Goal: Task Accomplishment & Management: Use online tool/utility

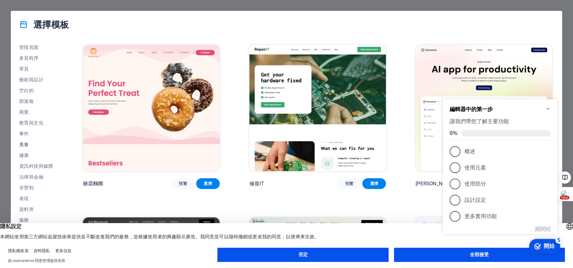
scroll to position [65, 0]
click div "checkmark 開始 5 編輯器中的第一步 讓我們帶您了解主要功能 0% 1 概述 - 不完整 2 使用元素 - 不完整 3 使用部分 - 不完整 4 設…"
click at [446, 258] on button "全部接受" at bounding box center [479, 254] width 171 height 14
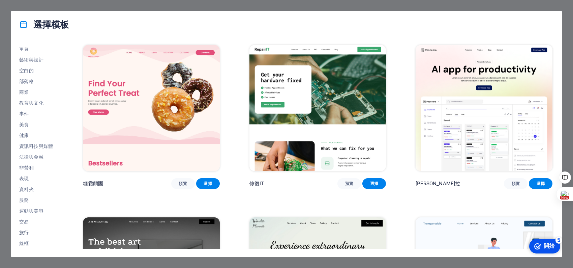
click at [25, 232] on font "旅行" at bounding box center [24, 231] width 10 height 5
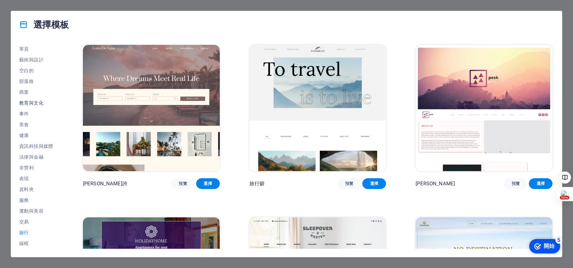
click at [33, 102] on font "教育與文化" at bounding box center [31, 102] width 24 height 5
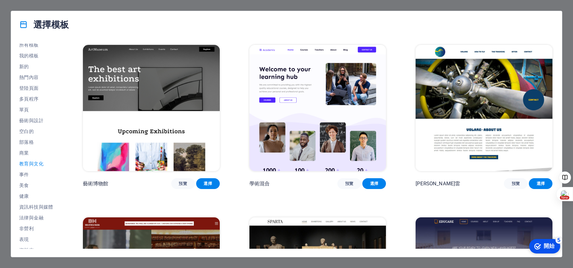
scroll to position [0, 0]
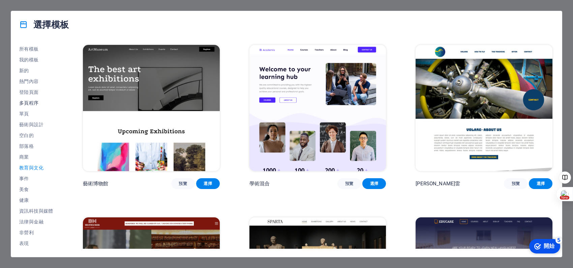
click at [30, 103] on font "多頁程序" at bounding box center [29, 102] width 20 height 5
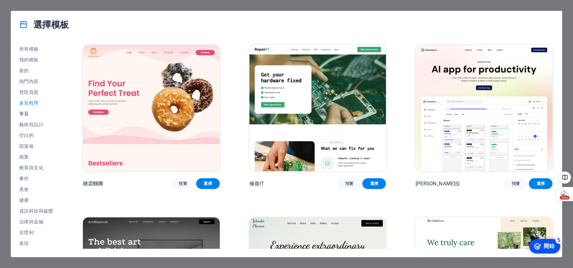
click at [26, 114] on font "單頁" at bounding box center [24, 113] width 10 height 5
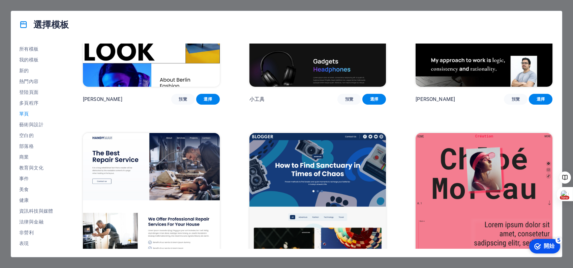
scroll to position [853, 0]
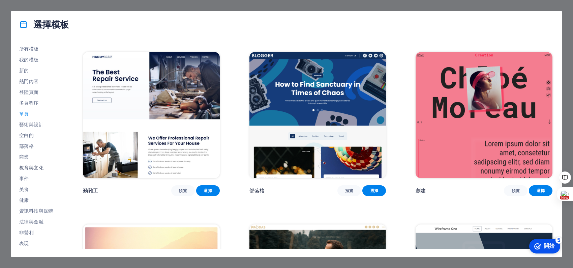
click at [35, 168] on font "教育與文化" at bounding box center [31, 167] width 24 height 5
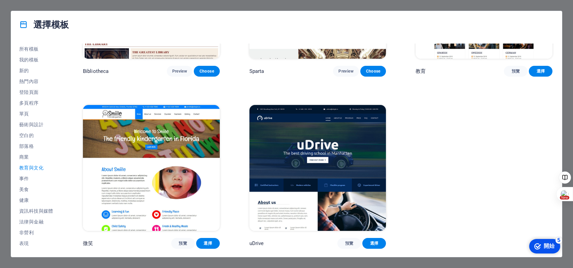
scroll to position [41, 0]
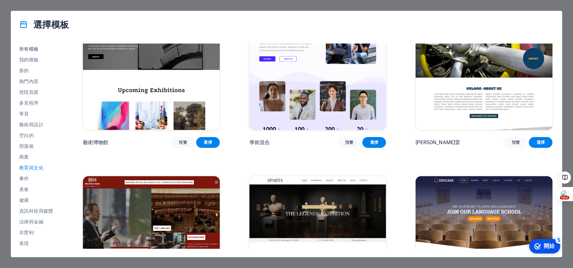
click at [35, 50] on font "所有模板" at bounding box center [29, 48] width 20 height 5
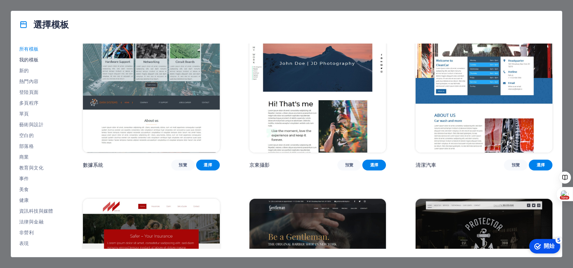
scroll to position [3237, 0]
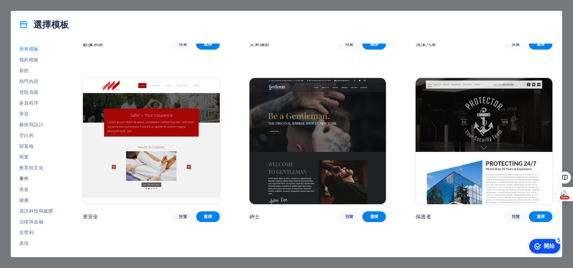
click at [27, 178] on font "事件" at bounding box center [24, 178] width 10 height 5
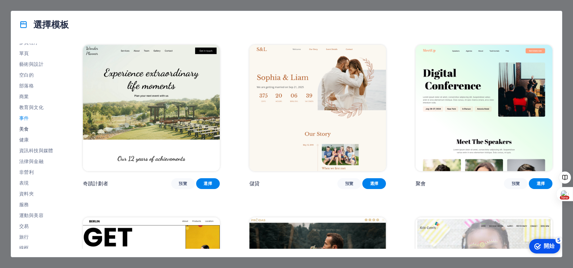
scroll to position [65, 0]
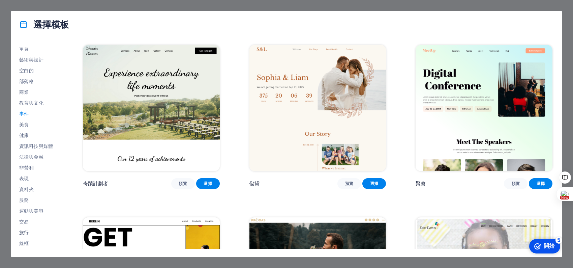
click at [27, 230] on font "旅行" at bounding box center [24, 231] width 10 height 5
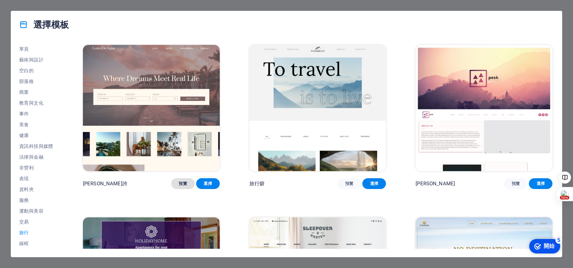
click at [180, 181] on font "預覽" at bounding box center [183, 183] width 8 height 5
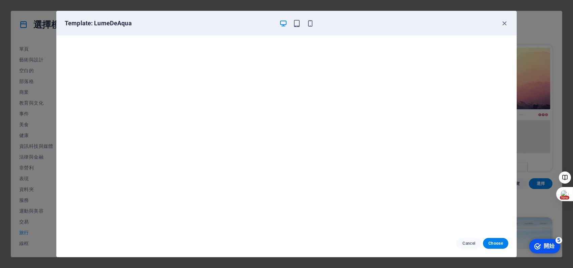
scroll to position [0, 0]
click at [504, 25] on icon "button" at bounding box center [504, 24] width 8 height 8
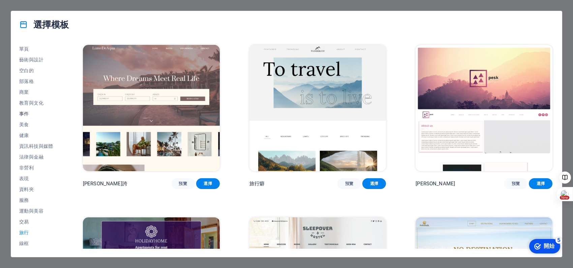
click at [23, 116] on font "事件" at bounding box center [24, 113] width 10 height 5
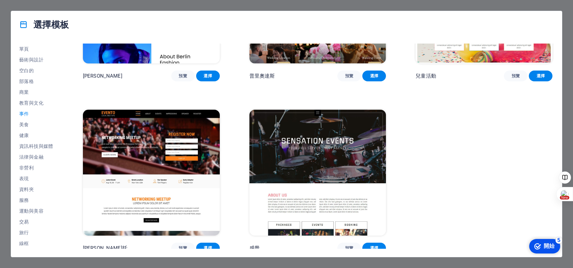
scroll to position [282, 0]
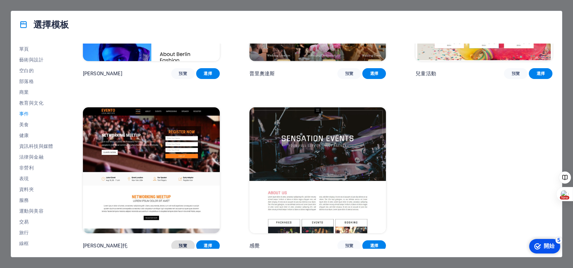
click at [189, 240] on button "預覽" at bounding box center [183, 245] width 24 height 11
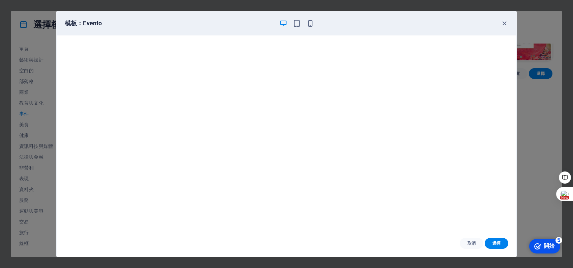
scroll to position [0, 0]
click at [505, 21] on icon "button" at bounding box center [504, 24] width 8 height 8
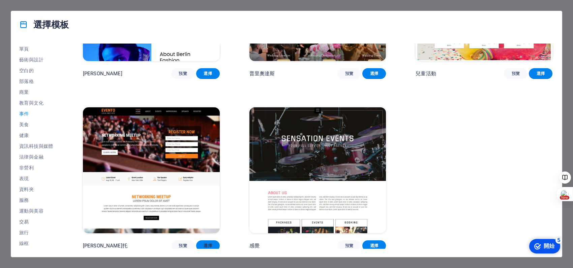
click at [218, 242] on button "選擇" at bounding box center [208, 245] width 24 height 11
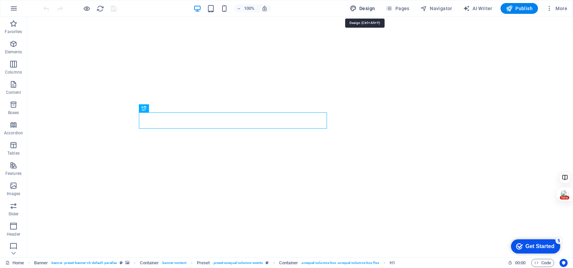
click at [364, 11] on span "Design" at bounding box center [362, 8] width 25 height 7
select select "px"
select select "300"
select select "px"
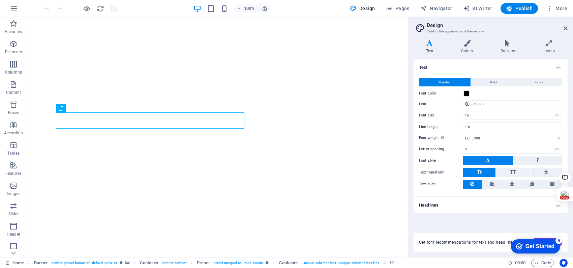
click at [562, 27] on h2 "Design" at bounding box center [497, 25] width 141 height 6
click at [9, 12] on button "button" at bounding box center [14, 8] width 16 height 16
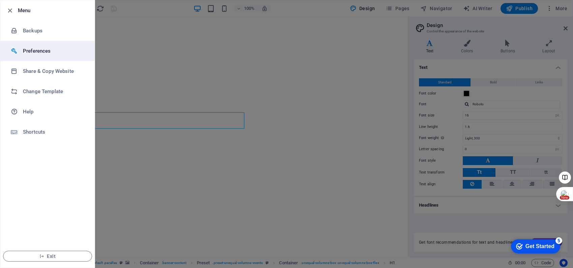
click at [58, 52] on h6 "Preferences" at bounding box center [54, 51] width 62 height 8
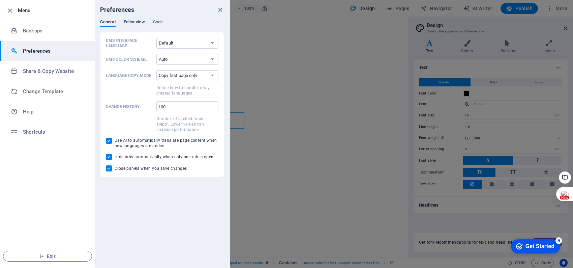
click at [136, 23] on span "Editor view" at bounding box center [134, 22] width 21 height 9
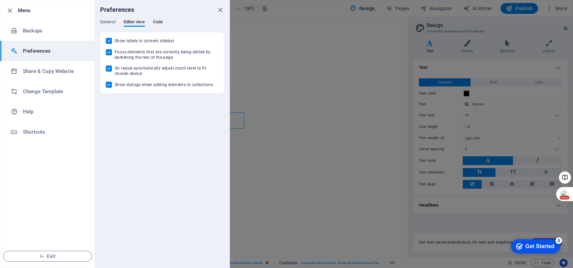
click at [153, 21] on span "Code" at bounding box center [158, 22] width 10 height 9
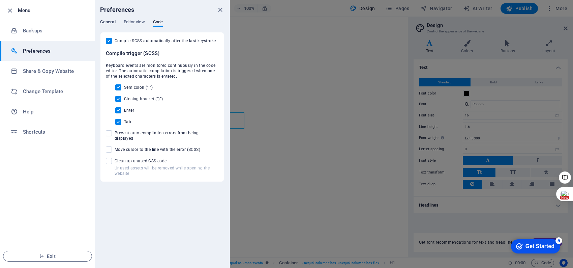
click at [111, 21] on span "General" at bounding box center [107, 22] width 15 height 9
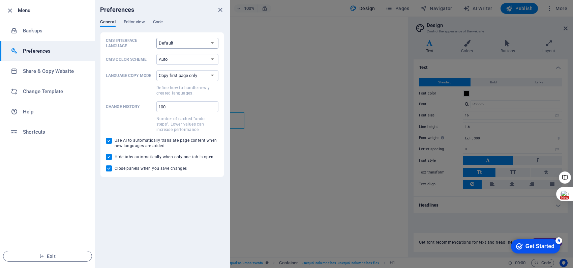
click at [202, 42] on select "Default Deutsch English Español Français Magyar Italiano Nederlands Polski Port…" at bounding box center [187, 43] width 62 height 11
click at [158, 202] on div "Preferences General Editor view Code CMS Interface Language Default Deutsch Eng…" at bounding box center [162, 133] width 135 height 267
click at [124, 19] on span "Editor view" at bounding box center [134, 22] width 21 height 9
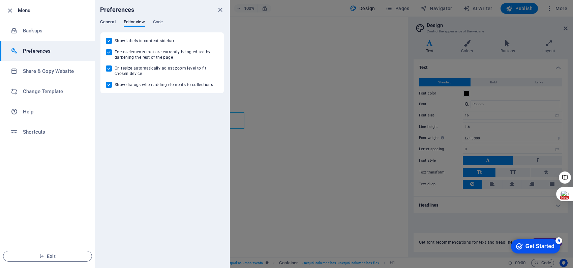
click at [107, 23] on span "General" at bounding box center [107, 22] width 15 height 9
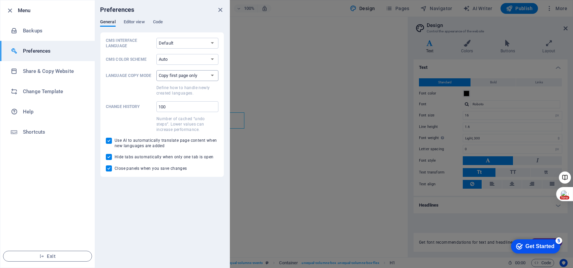
click at [177, 74] on select "Copy first page only Copy all pages" at bounding box center [187, 75] width 62 height 11
click at [186, 73] on select "Copy first page only Copy all pages" at bounding box center [187, 75] width 62 height 11
click at [218, 10] on icon "close" at bounding box center [220, 10] width 8 height 8
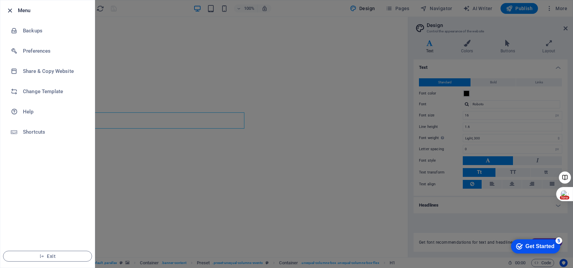
click at [13, 12] on icon "button" at bounding box center [10, 11] width 8 height 8
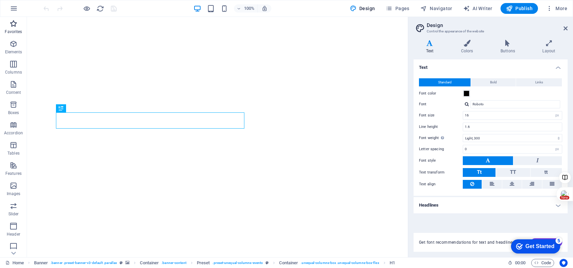
click at [15, 22] on icon "button" at bounding box center [13, 24] width 8 height 8
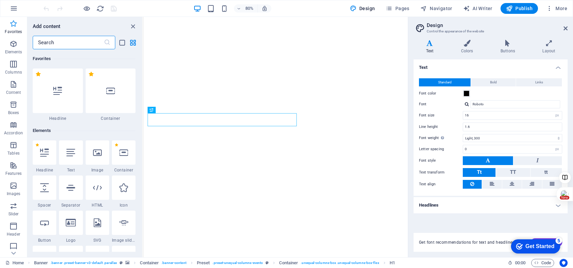
click at [16, 25] on icon "button" at bounding box center [13, 24] width 8 height 8
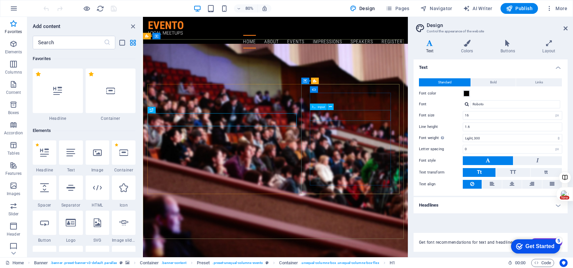
click at [334, 103] on div "Input" at bounding box center [323, 106] width 27 height 7
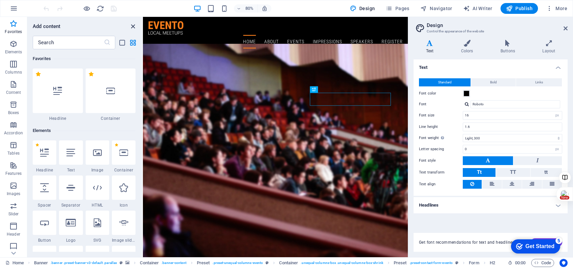
click at [133, 25] on icon "close panel" at bounding box center [133, 27] width 8 height 8
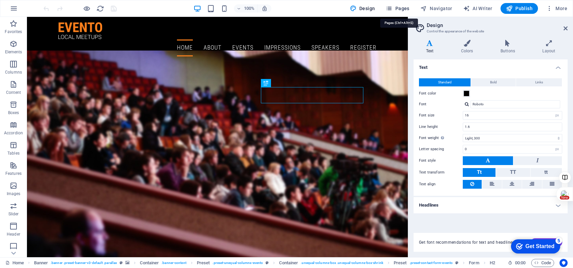
click at [390, 7] on icon "button" at bounding box center [388, 8] width 7 height 7
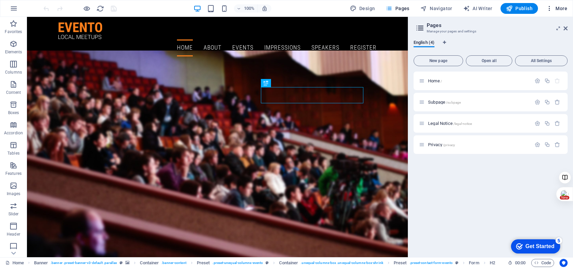
click at [546, 7] on icon "button" at bounding box center [549, 8] width 7 height 7
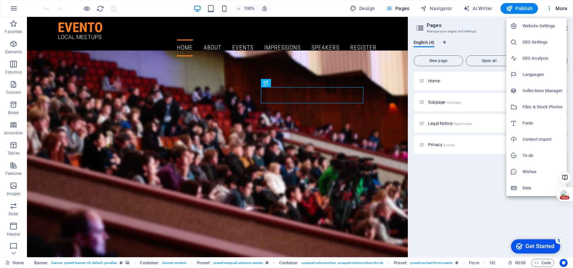
click at [534, 25] on h6 "Website Settings" at bounding box center [542, 26] width 40 height 8
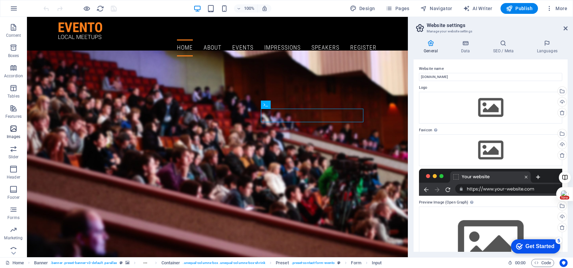
scroll to position [63, 0]
click at [18, 10] on button "button" at bounding box center [14, 8] width 16 height 16
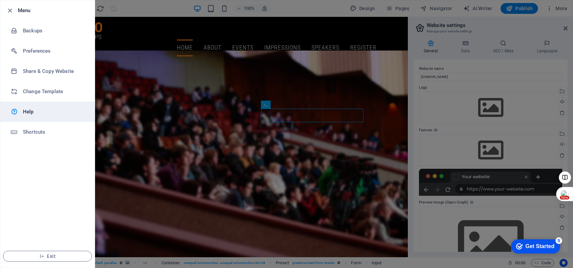
click at [31, 109] on h6 "Help" at bounding box center [54, 111] width 62 height 8
click at [300, 6] on div at bounding box center [286, 134] width 573 height 268
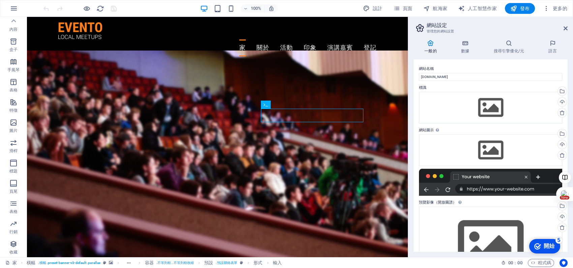
click at [544, 28] on h2 "網站設定" at bounding box center [497, 25] width 141 height 6
click at [507, 46] on icon at bounding box center [509, 43] width 52 height 7
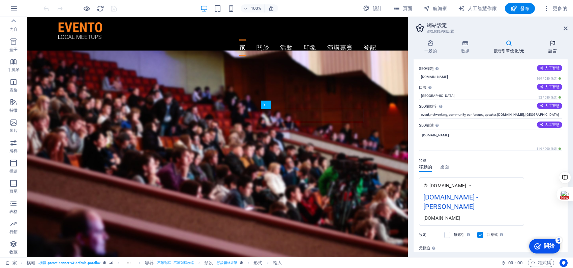
click at [549, 48] on h4 "語言" at bounding box center [552, 47] width 30 height 14
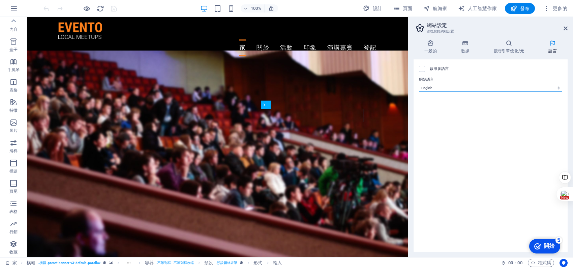
click at [505, 89] on select "阿布哈茲 阿法爾 南非荷蘭語 阿寒 阿爾巴尼亞語 阿姆哈拉語 阿拉伯 阿拉貢人 亞美尼亞語 Assamese Avaric Avestan Aymara Az…" at bounding box center [490, 88] width 143 height 8
click at [494, 87] on select "阿布哈茲 阿法爾 南非荷蘭語 阿寒 阿爾巴尼亞語 阿姆哈拉語 阿拉伯 阿拉貢人 亞美尼亞語 Assamese Avaric Avestan Aymara Az…" at bounding box center [490, 88] width 143 height 8
click at [492, 68] on div "啟用多語言 若要停用多語言，請刪除所有語言，直到只剩下一種語言。" at bounding box center [490, 69] width 143 height 8
click at [420, 68] on label at bounding box center [422, 69] width 6 height 6
click at [0, 0] on input "啟用多語言 若要停用多語言，請刪除所有語言，直到只剩下一種語言。" at bounding box center [0, 0] width 0 height 0
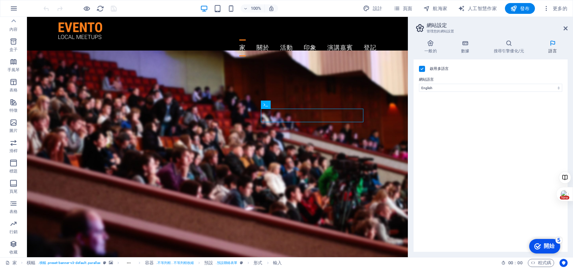
select select
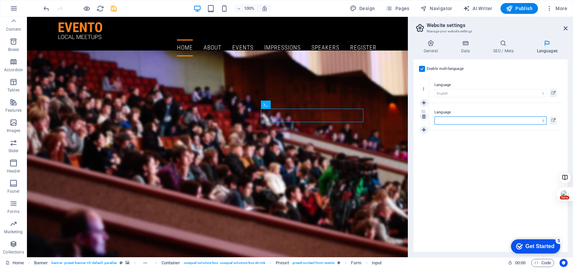
click at [519, 119] on select "Abkhazian Afar Afrikaans Akan Albanian Amharic Arabic Aragonese Armenian Assame…" at bounding box center [490, 120] width 112 height 8
click at [481, 121] on select "Abkhazian Afar Afrikaans Akan Albanian Amharic Arabic Aragonese Armenian Assame…" at bounding box center [490, 120] width 112 height 8
click at [455, 176] on div "Enable multilanguage To disable multilanguage delete all languages until only o…" at bounding box center [490, 155] width 154 height 192
click at [435, 39] on div "General Data SEO / Meta Languages Website name car.royal88.com.tw Logo Drag fil…" at bounding box center [490, 145] width 165 height 222
click at [420, 68] on label at bounding box center [422, 69] width 6 height 6
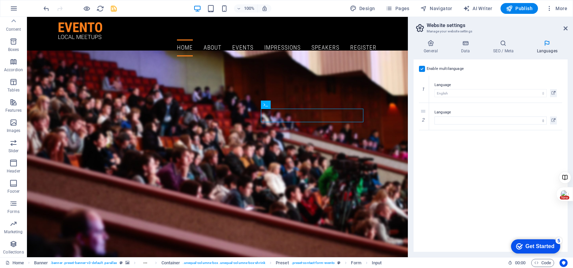
click at [0, 0] on input "Enable multilanguage To disable multilanguage delete all languages until only o…" at bounding box center [0, 0] width 0 height 0
click at [442, 86] on select "Abkhazian Afar Afrikaans Akan Albanian Amharic Arabic Aragonese Armenian Assame…" at bounding box center [490, 88] width 143 height 8
select select "30"
click at [419, 84] on select "Abkhazian Afar Afrikaans Akan Albanian Amharic Arabic Aragonese Armenian Assame…" at bounding box center [490, 88] width 143 height 8
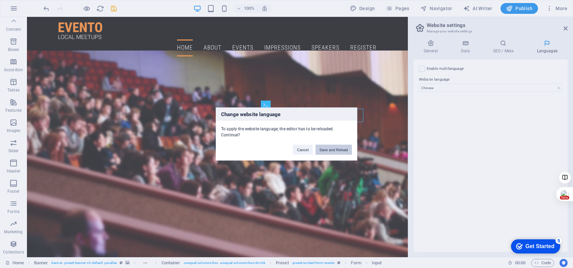
click at [331, 150] on button "Save and Reload" at bounding box center [333, 150] width 36 height 10
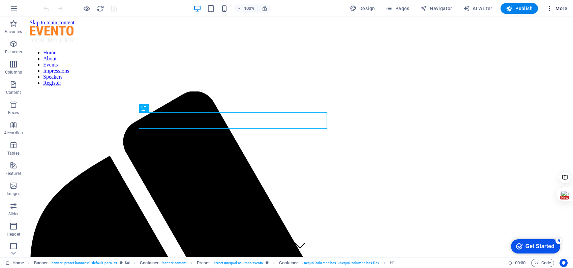
click at [552, 9] on icon "button" at bounding box center [549, 8] width 7 height 7
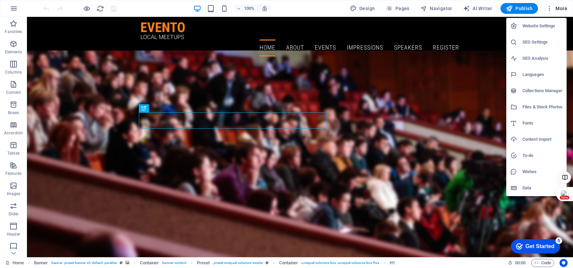
click at [545, 25] on h6 "Website Settings" at bounding box center [542, 26] width 40 height 8
select select "30"
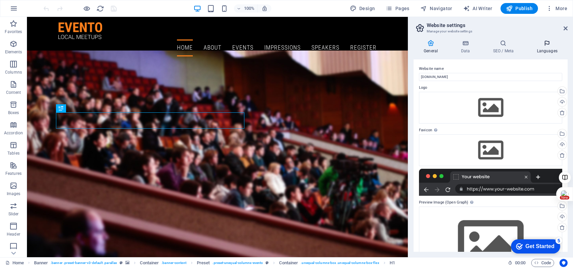
click at [544, 48] on h4 "Languages" at bounding box center [546, 47] width 41 height 14
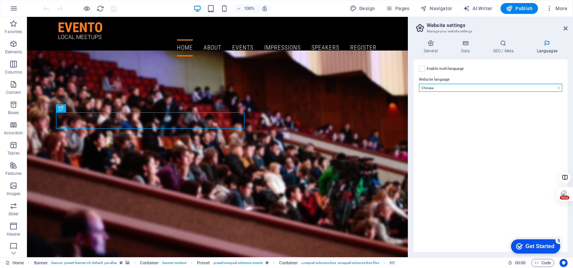
click at [471, 86] on select "Abkhazian Afar Afrikaans Akan Albanian Amharic Arabic Aragonese Armenian Assame…" at bounding box center [490, 88] width 143 height 8
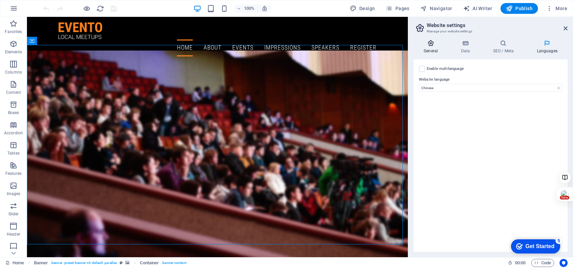
click at [436, 42] on icon at bounding box center [430, 43] width 34 height 7
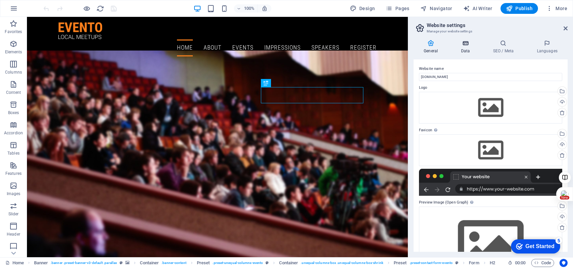
click at [460, 43] on icon at bounding box center [464, 43] width 29 height 7
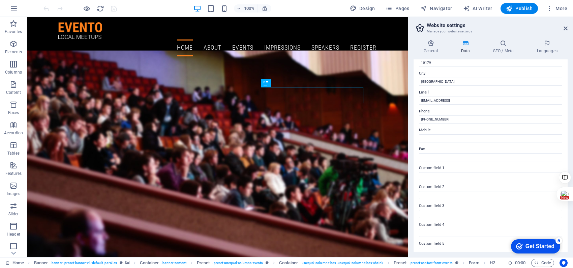
scroll to position [131, 0]
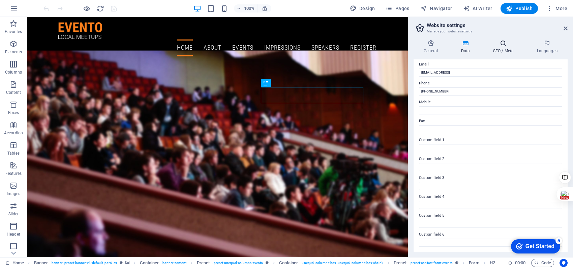
click at [502, 48] on h4 "SEO / Meta" at bounding box center [504, 47] width 44 height 14
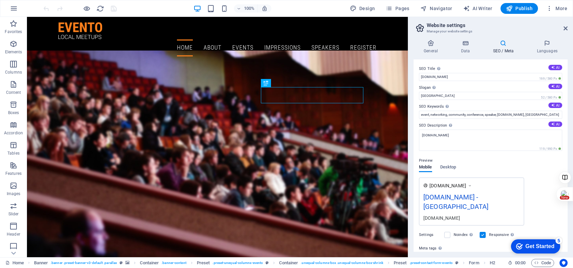
click at [440, 39] on div "General Data SEO / Meta Languages Website name car.royal88.com.tw Logo Drag fil…" at bounding box center [490, 145] width 165 height 222
click at [431, 46] on h4 "General" at bounding box center [431, 47] width 37 height 14
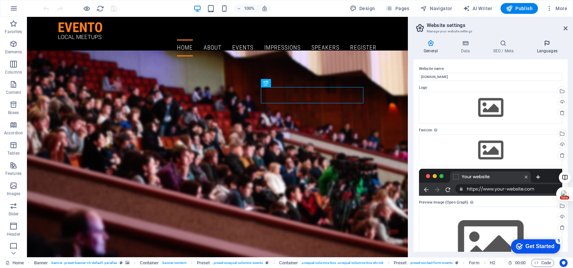
click at [542, 49] on h4 "Languages" at bounding box center [546, 47] width 41 height 14
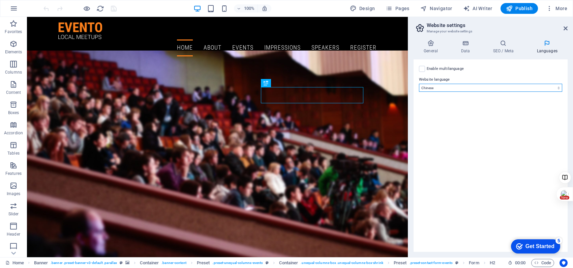
click at [486, 87] on select "Abkhazian Afar Afrikaans Akan Albanian Amharic Arabic Aragonese Armenian Assame…" at bounding box center [490, 88] width 143 height 8
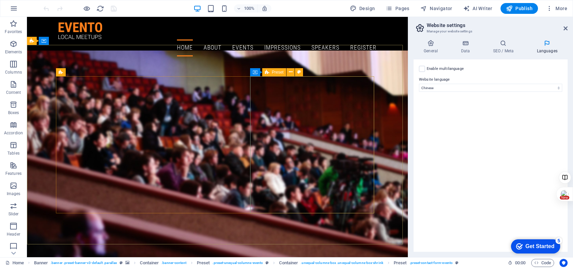
click at [273, 71] on span "Preset" at bounding box center [278, 72] width 12 height 4
click at [292, 71] on icon at bounding box center [291, 71] width 4 height 7
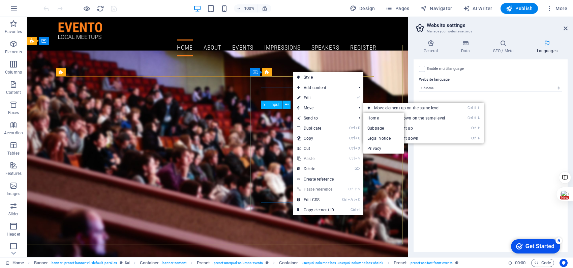
drag, startPoint x: 252, startPoint y: 92, endPoint x: 277, endPoint y: 103, distance: 26.9
click at [277, 103] on span "Input" at bounding box center [275, 104] width 9 height 4
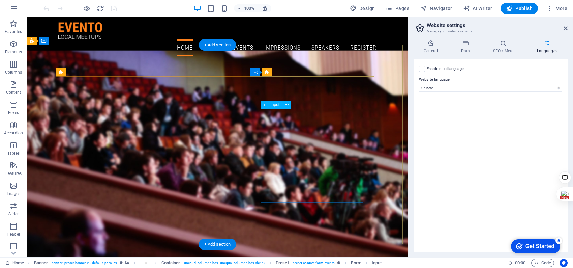
click at [288, 107] on button at bounding box center [286, 104] width 8 height 8
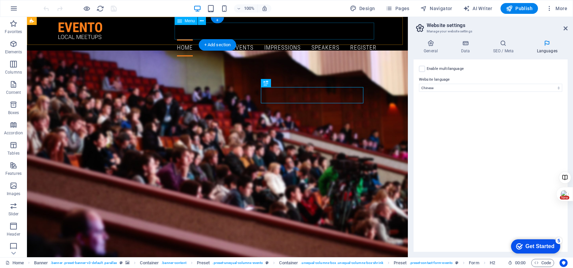
click at [328, 39] on nav "Home About Events Impressions Speakers Register" at bounding box center [217, 47] width 318 height 17
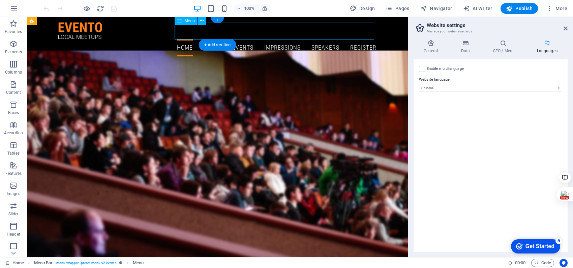
click at [323, 39] on nav "Home About Events Impressions Speakers Register" at bounding box center [217, 47] width 318 height 17
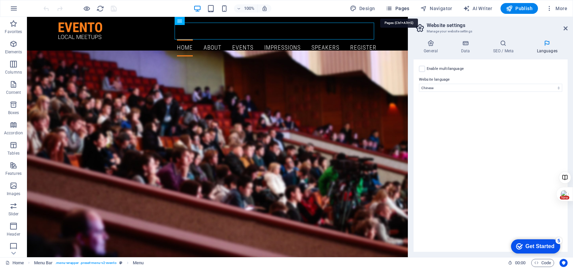
click at [388, 8] on icon "button" at bounding box center [388, 8] width 7 height 7
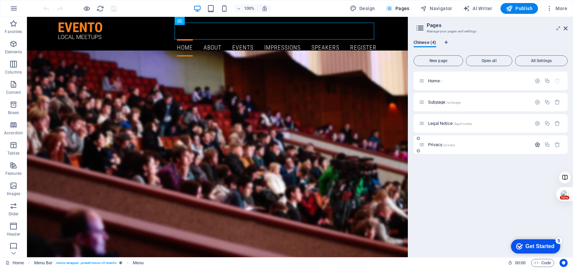
click at [536, 143] on icon "button" at bounding box center [537, 145] width 6 height 6
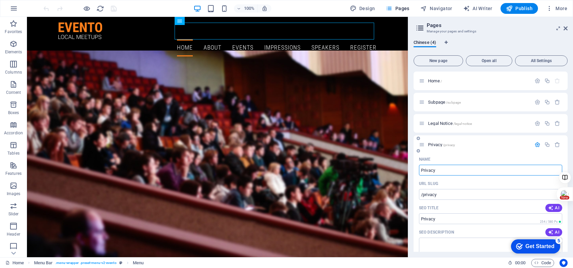
click at [534, 144] on icon "button" at bounding box center [537, 145] width 6 height 6
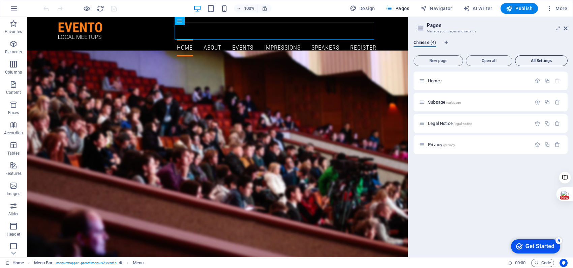
click at [537, 63] on button "All Settings" at bounding box center [541, 60] width 53 height 11
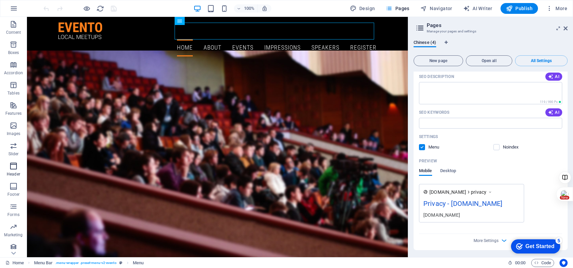
scroll to position [63, 0]
click at [16, 245] on icon "button" at bounding box center [13, 244] width 8 height 8
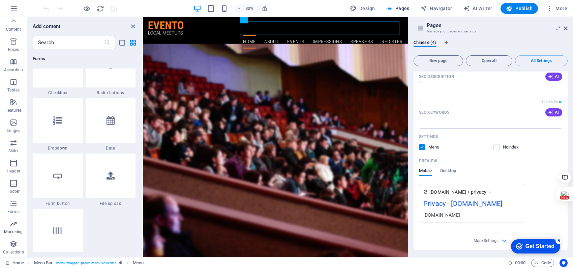
scroll to position [6167, 0]
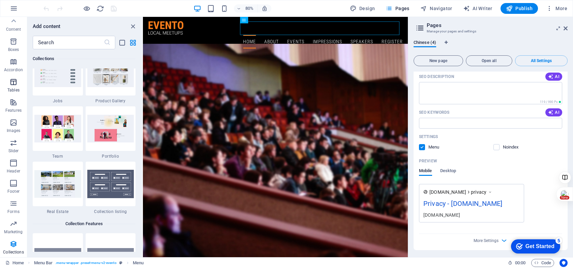
click at [12, 84] on icon "button" at bounding box center [13, 82] width 8 height 8
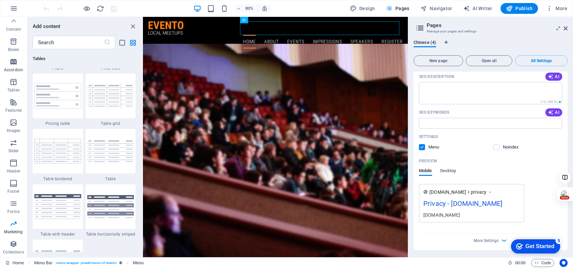
scroll to position [2333, 0]
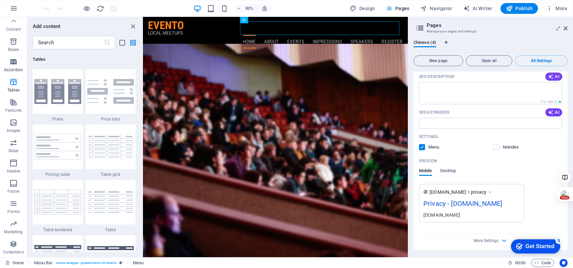
click at [15, 67] on p "Accordion" at bounding box center [13, 69] width 19 height 5
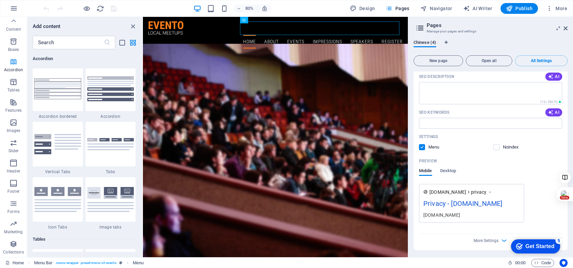
scroll to position [2151, 0]
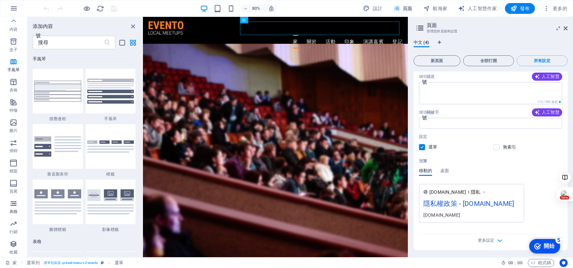
click at [12, 203] on icon "button" at bounding box center [13, 203] width 8 height 8
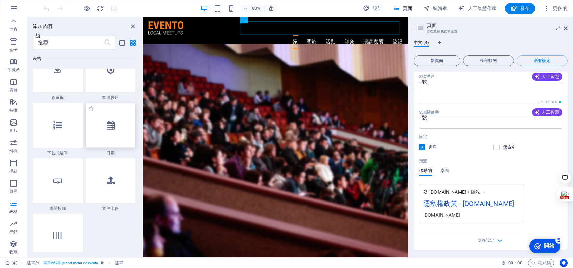
scroll to position [5278, 0]
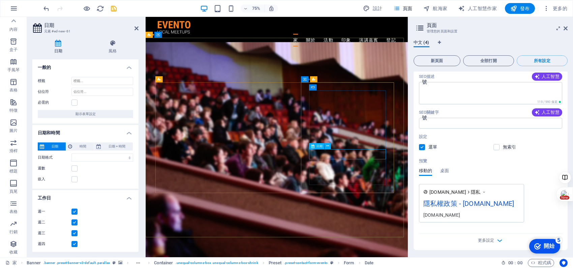
click at [320, 145] on font "日期" at bounding box center [319, 146] width 6 height 4
click at [328, 148] on icon at bounding box center [327, 145] width 3 height 5
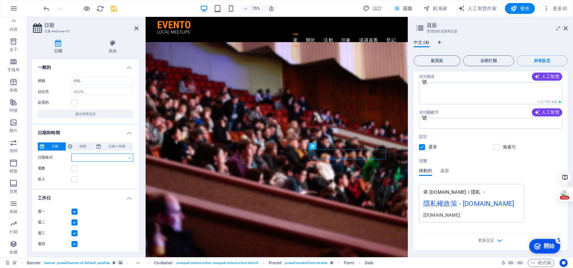
click at [91, 154] on select "日期格式" at bounding box center [102, 157] width 62 height 8
click at [120, 157] on select "日期格式" at bounding box center [102, 157] width 62 height 8
click at [132, 157] on div "日期 時間 日期 + 時間 日期格式 時間格式 00:50 凌晨 12:50 最短時間 最大時間 時間間隔 60 分分鐘 週數 嵌入" at bounding box center [85, 163] width 106 height 52
click at [130, 157] on select "日期格式" at bounding box center [102, 157] width 62 height 8
click at [109, 48] on h4 "風格" at bounding box center [113, 47] width 52 height 14
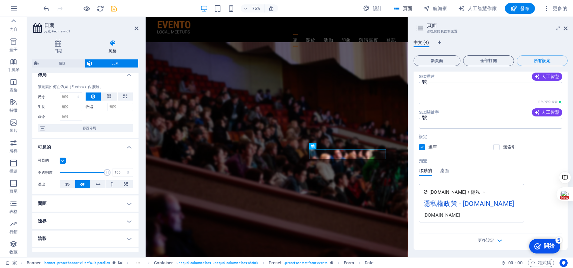
scroll to position [0, 0]
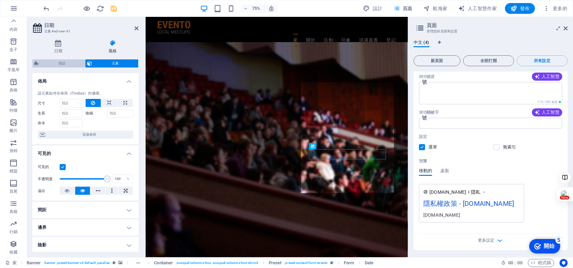
click at [67, 60] on span "預設" at bounding box center [62, 63] width 42 height 8
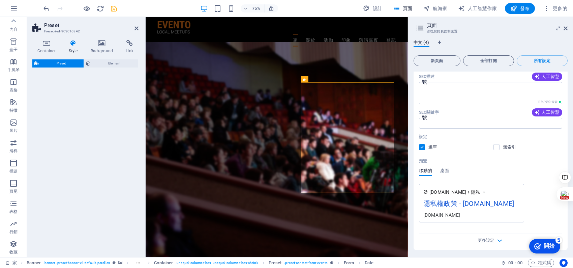
select select "px"
select select "rem"
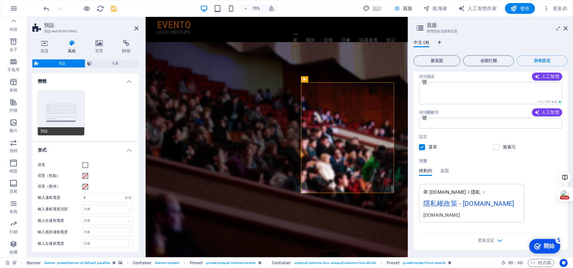
click at [67, 105] on button "預設" at bounding box center [61, 113] width 46 height 44
type input "1"
click at [44, 44] on icon at bounding box center [44, 43] width 25 height 7
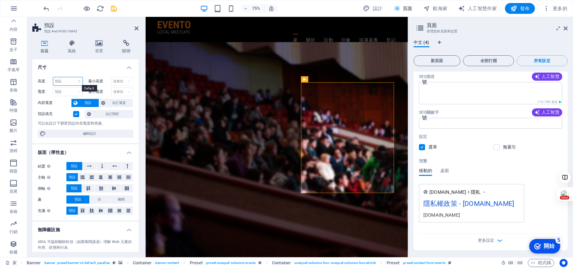
click at [75, 80] on select "預設 像素 雷姆 ％ 極端值 大眾" at bounding box center [67, 81] width 29 height 8
click at [53, 77] on select "預設 像素 雷姆 ％ 極端值 大眾" at bounding box center [67, 81] width 29 height 8
select select "DISABLED_OPTION_VALUE"
click at [72, 92] on select "預設 像素 雷姆 ％ em 極端值 大眾" at bounding box center [67, 92] width 29 height 8
click at [70, 92] on select "預設 像素 雷姆 ％ em 極端值 大眾" at bounding box center [67, 92] width 29 height 8
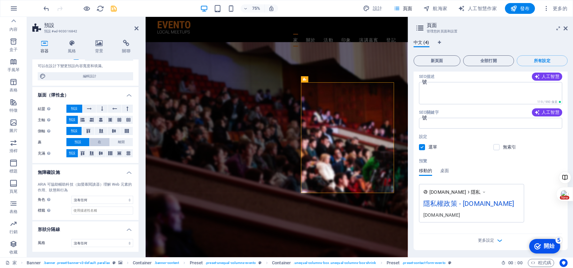
scroll to position [58, 0]
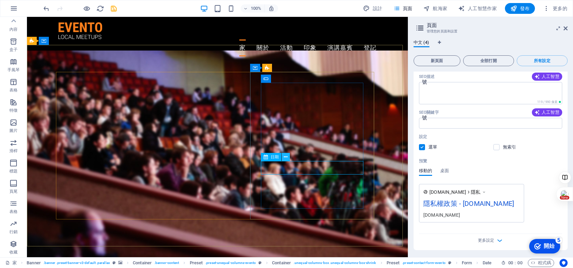
click at [285, 157] on icon at bounding box center [286, 156] width 4 height 7
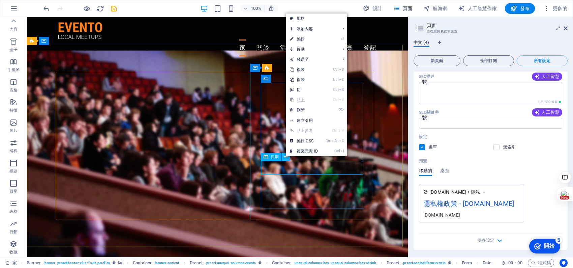
click at [285, 157] on icon at bounding box center [286, 156] width 4 height 7
click at [264, 154] on icon at bounding box center [265, 157] width 4 height 8
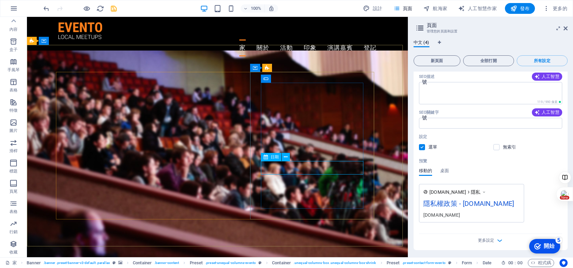
click at [267, 156] on icon at bounding box center [265, 157] width 4 height 8
click at [14, 204] on icon "button" at bounding box center [13, 203] width 8 height 8
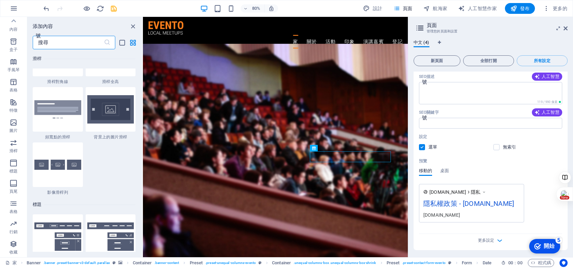
scroll to position [4918, 0]
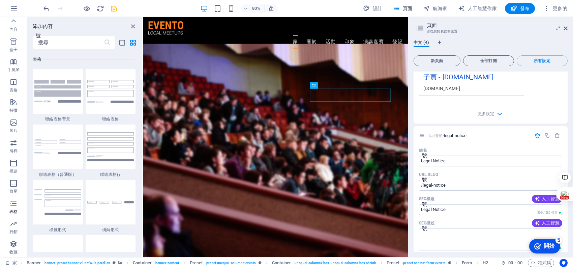
scroll to position [469, 0]
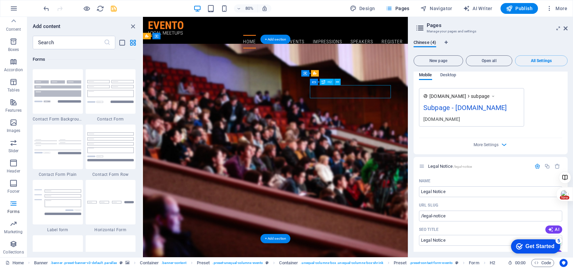
click at [323, 82] on icon at bounding box center [323, 82] width 4 height 6
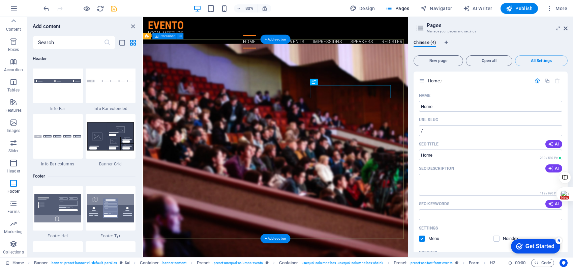
scroll to position [4334, 0]
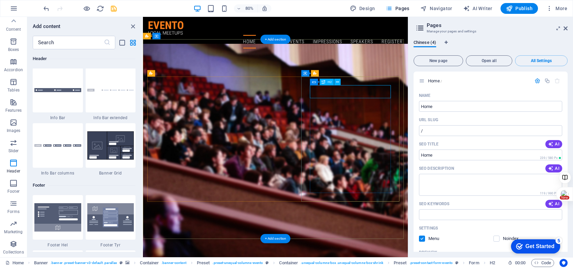
click at [313, 83] on icon at bounding box center [314, 82] width 4 height 6
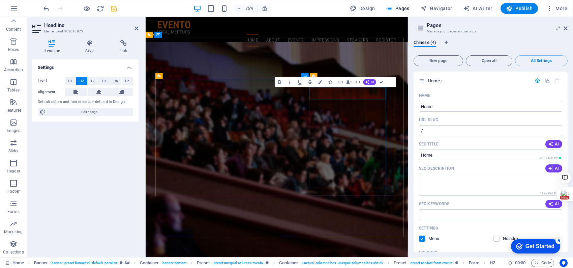
drag, startPoint x: 374, startPoint y: 118, endPoint x: 452, endPoint y: 117, distance: 77.8
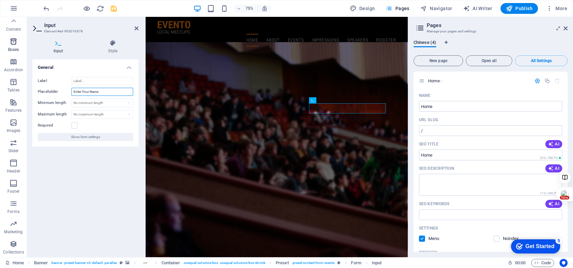
drag, startPoint x: 109, startPoint y: 89, endPoint x: 0, endPoint y: 49, distance: 115.9
click at [38, 73] on div "Label Placeholder Enter Your Name Minimum length No minimum length chars Maximu…" at bounding box center [85, 108] width 106 height 75
type input "輸入您的姓名"
click at [75, 127] on label at bounding box center [74, 125] width 6 height 6
click at [0, 0] on input "Required" at bounding box center [0, 0] width 0 height 0
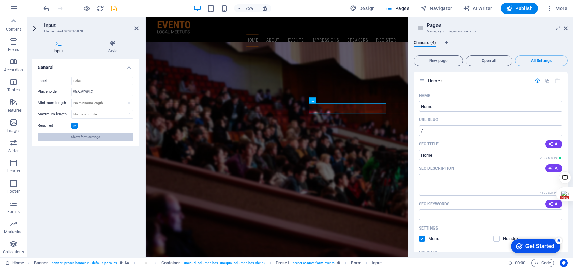
click at [101, 133] on button "Show form settings" at bounding box center [85, 137] width 95 height 8
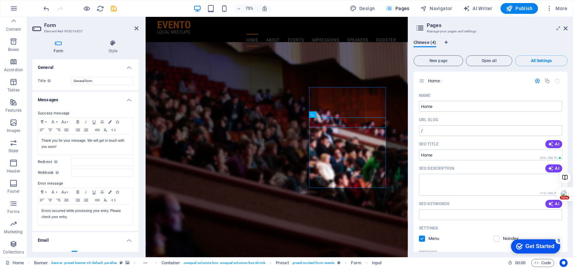
click at [127, 65] on h4 "General" at bounding box center [85, 65] width 106 height 12
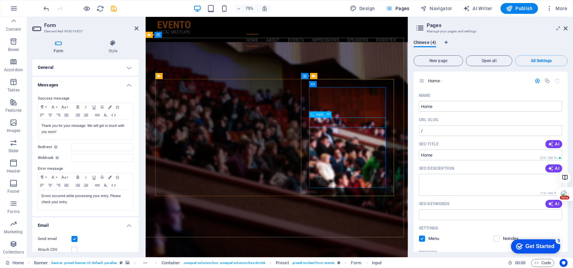
click at [321, 114] on span "Input" at bounding box center [319, 114] width 7 height 3
click at [320, 113] on span "Input" at bounding box center [319, 114] width 7 height 3
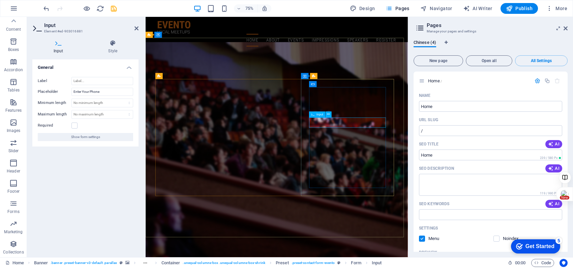
drag, startPoint x: 98, startPoint y: 88, endPoint x: 102, endPoint y: 90, distance: 3.8
click at [98, 88] on input "Enter Your Phone" at bounding box center [102, 92] width 62 height 8
drag, startPoint x: 105, startPoint y: 90, endPoint x: 28, endPoint y: 72, distance: 78.8
click at [28, 72] on div "Input Style General Label Placeholder Enter Your Phone Minimum length No minimu…" at bounding box center [85, 145] width 117 height 222
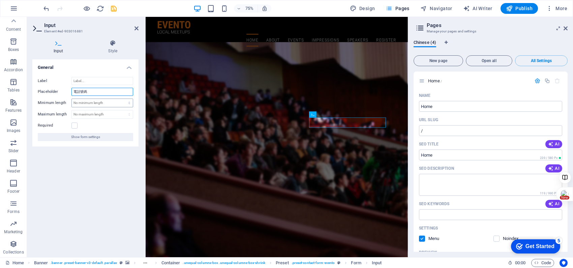
type input "電話號碼"
click at [124, 101] on select "No minimum length chars" at bounding box center [102, 103] width 61 height 8
click at [96, 102] on select "No minimum length chars" at bounding box center [102, 103] width 61 height 8
click at [72, 99] on select "No minimum length chars" at bounding box center [102, 103] width 61 height 8
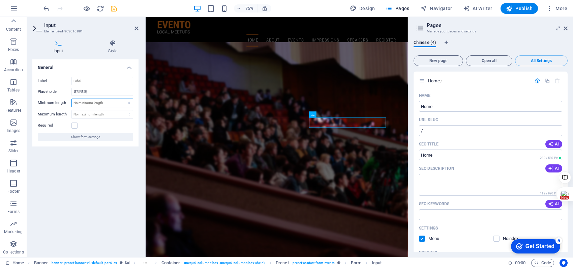
click at [106, 103] on select "No minimum length chars" at bounding box center [102, 103] width 61 height 8
select select "characters"
click at [123, 99] on select "No minimum length chars" at bounding box center [102, 103] width 61 height 8
type input "10"
click at [72, 125] on label at bounding box center [74, 125] width 6 height 6
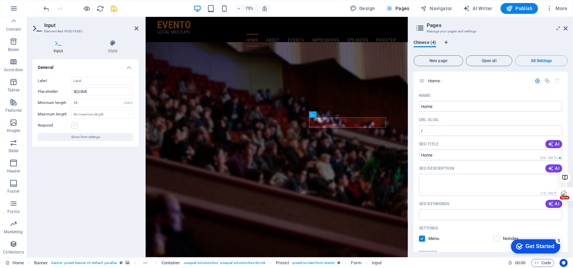
click at [0, 0] on input "Required" at bounding box center [0, 0] width 0 height 0
click at [76, 136] on span "Show form settings" at bounding box center [85, 137] width 29 height 8
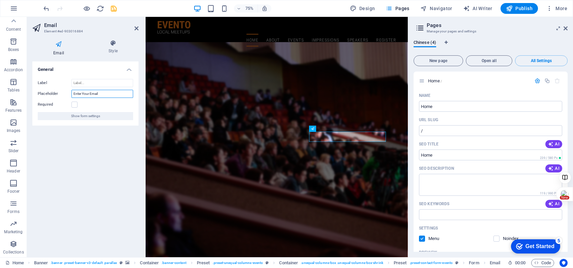
click at [97, 94] on input "Enter Your Email" at bounding box center [102, 94] width 62 height 8
click at [109, 93] on input "Enter Your Email" at bounding box center [102, 94] width 62 height 8
click at [75, 104] on label at bounding box center [74, 104] width 6 height 6
click at [0, 0] on input "Required" at bounding box center [0, 0] width 0 height 0
drag, startPoint x: 105, startPoint y: 94, endPoint x: 34, endPoint y: 86, distance: 71.6
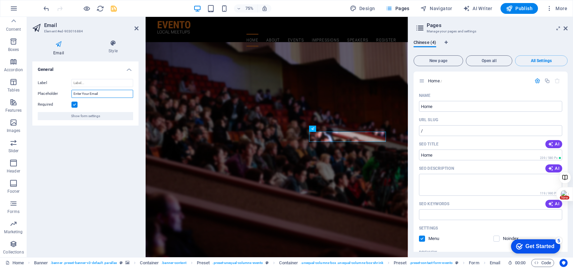
click at [34, 86] on div "Label Placeholder Enter Your Email Required Show form settings" at bounding box center [85, 99] width 106 height 52
type input "y"
type input "s"
type input "您的EMAIL"
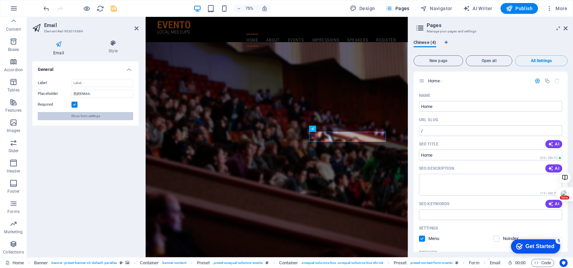
click at [95, 113] on span "Show form settings" at bounding box center [85, 116] width 29 height 8
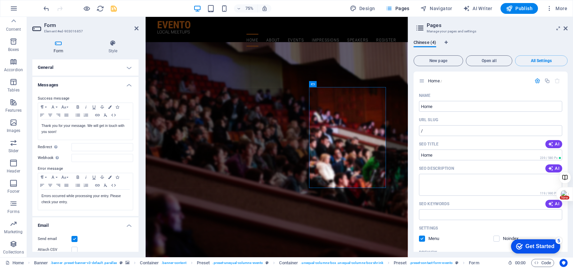
click at [70, 85] on h4 "Messages" at bounding box center [85, 83] width 106 height 12
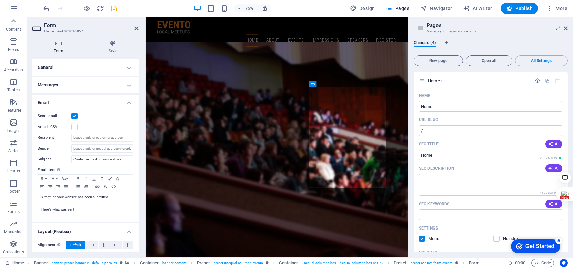
click at [111, 66] on h4 "General" at bounding box center [85, 67] width 106 height 16
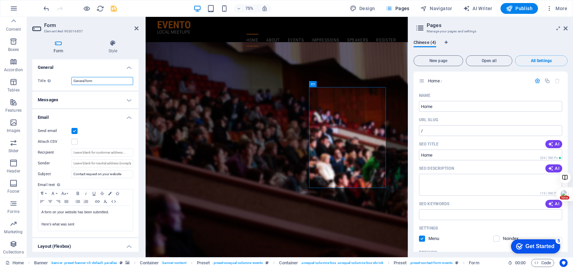
click at [100, 79] on input "General form" at bounding box center [102, 81] width 62 height 8
click at [54, 88] on div "Title Define a name for the form. General form" at bounding box center [85, 80] width 106 height 19
click at [56, 99] on h4 "Messages" at bounding box center [85, 100] width 106 height 16
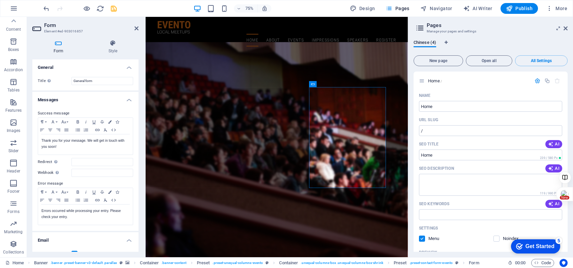
click at [70, 97] on h4 "Messages" at bounding box center [85, 98] width 106 height 12
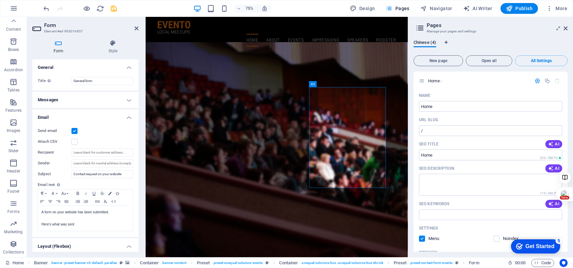
click at [83, 241] on h4 "Layout (Flexbox)" at bounding box center [85, 244] width 106 height 12
click at [83, 242] on h4 "Layout (Flexbox)" at bounding box center [85, 246] width 106 height 16
click at [59, 43] on icon at bounding box center [58, 43] width 52 height 7
click at [122, 43] on icon at bounding box center [112, 43] width 51 height 7
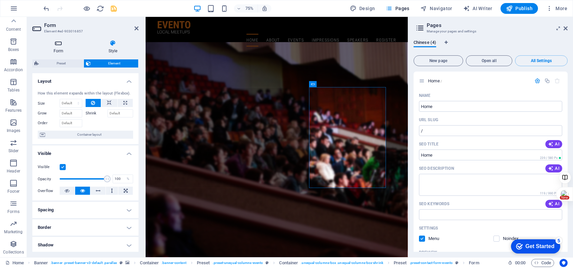
click at [59, 45] on icon at bounding box center [58, 43] width 52 height 7
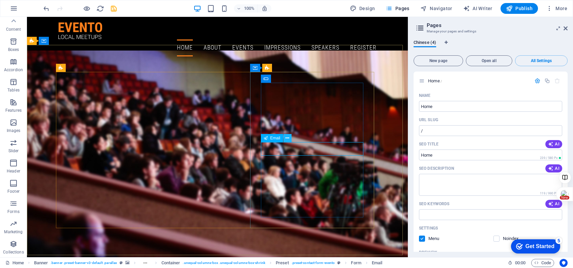
click at [286, 138] on icon at bounding box center [287, 137] width 4 height 7
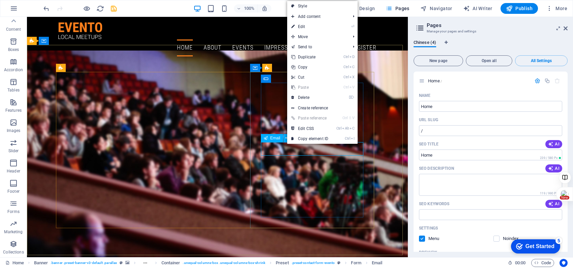
click at [276, 138] on span "Email" at bounding box center [275, 138] width 10 height 4
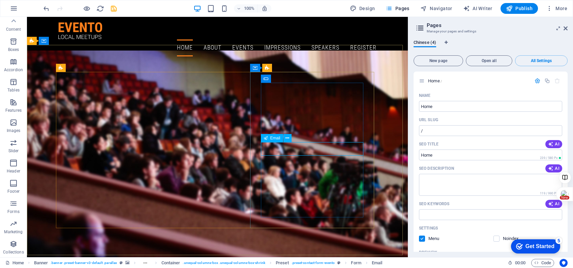
click at [277, 138] on span "Email" at bounding box center [275, 138] width 10 height 4
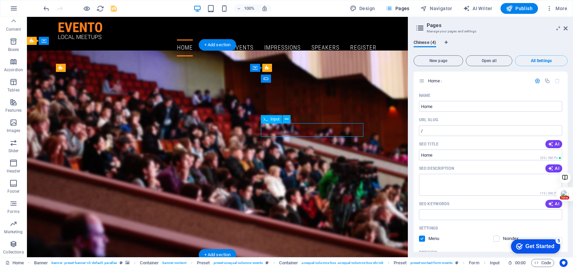
select select "characters"
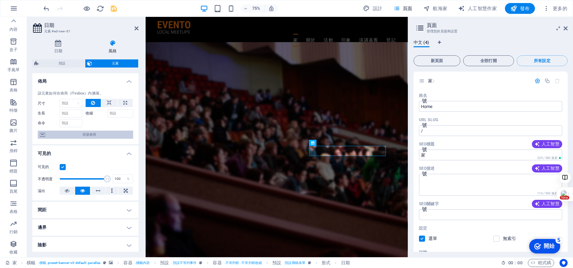
click at [40, 134] on icon at bounding box center [42, 134] width 5 height 8
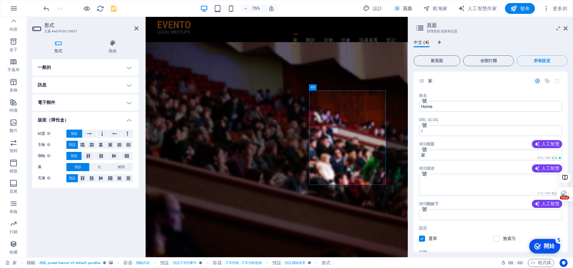
click at [76, 102] on h4 "電子郵件" at bounding box center [85, 102] width 106 height 16
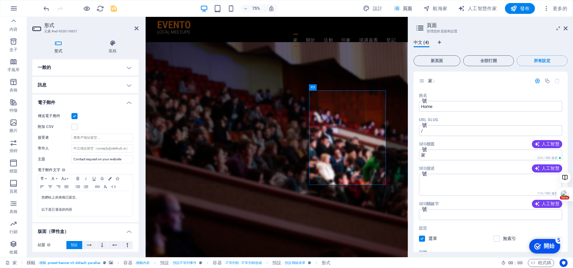
click at [91, 97] on h4 "電子郵件" at bounding box center [85, 100] width 106 height 12
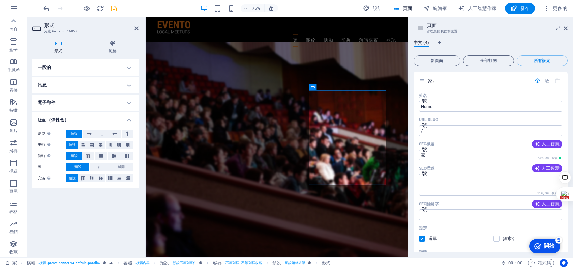
click at [80, 120] on h4 "版面（彈性盒）" at bounding box center [85, 118] width 106 height 12
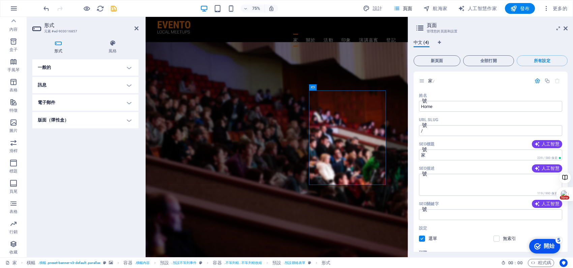
click at [80, 120] on h4 "版面（彈性盒）" at bounding box center [85, 120] width 106 height 16
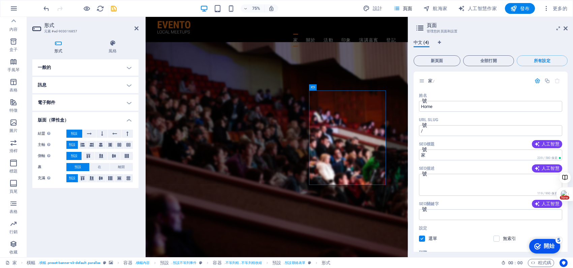
click at [108, 119] on h4 "版面（彈性盒）" at bounding box center [85, 118] width 106 height 12
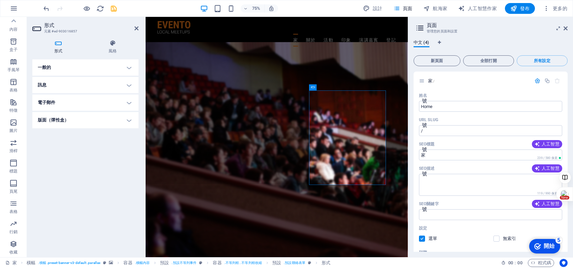
click at [108, 119] on h4 "版面（彈性盒）" at bounding box center [85, 120] width 106 height 16
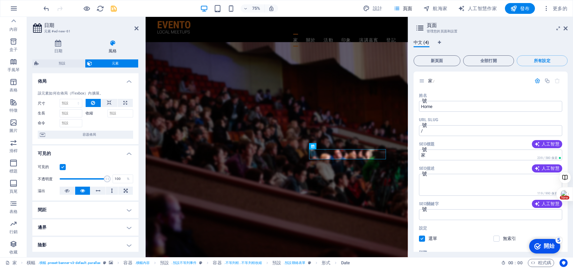
drag, startPoint x: 140, startPoint y: 149, endPoint x: 141, endPoint y: 169, distance: 20.2
click at [141, 168] on div "日期 風格 一般的 標籤 佔位符 必需的 顯示表單設定 日期和時間 日期 時間 日期 + 時間 日期格式 時間格式 00:50 凌晨 12:50 最短時間 最…" at bounding box center [85, 145] width 117 height 222
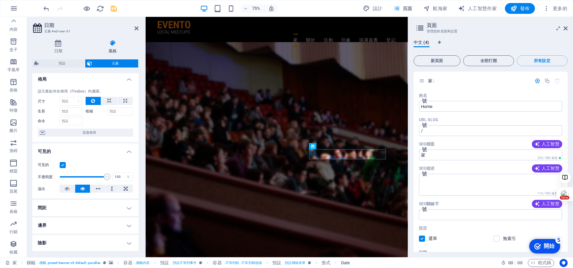
scroll to position [0, 0]
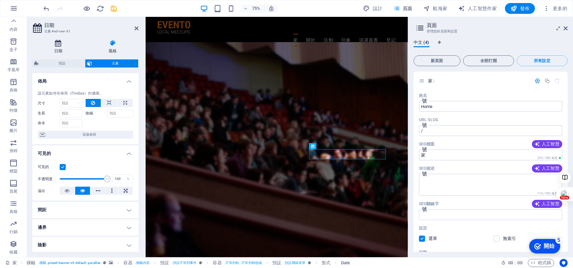
click at [52, 40] on icon at bounding box center [58, 43] width 52 height 7
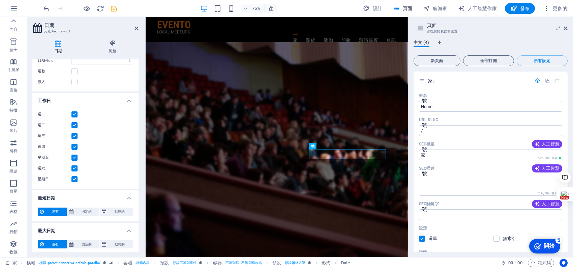
scroll to position [99, 0]
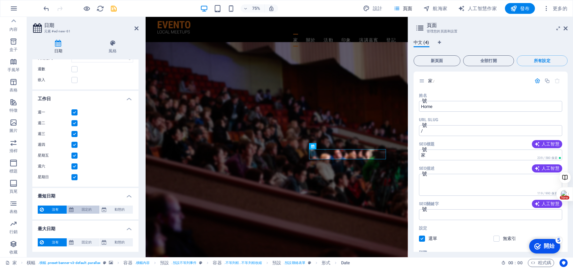
click at [82, 209] on font "固定的" at bounding box center [87, 209] width 10 height 4
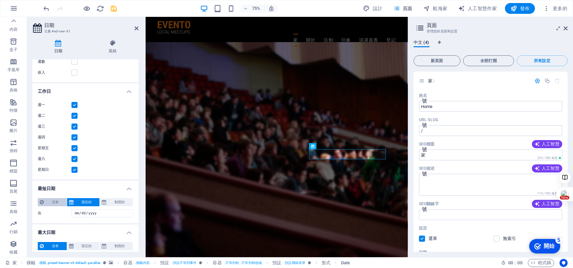
scroll to position [110, 0]
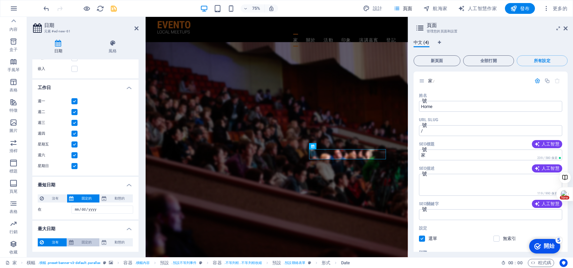
click at [80, 242] on span "固定的" at bounding box center [86, 242] width 22 height 8
click at [46, 245] on span "沒有" at bounding box center [55, 242] width 19 height 8
click at [56, 196] on font "沒有" at bounding box center [55, 198] width 7 height 4
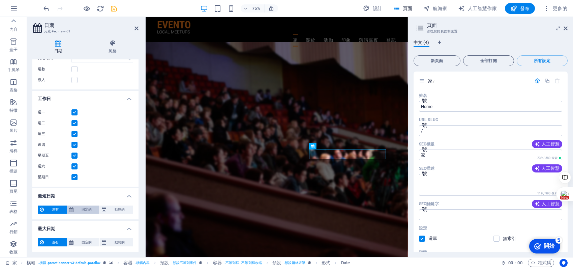
click at [83, 206] on span "固定的" at bounding box center [86, 209] width 22 height 8
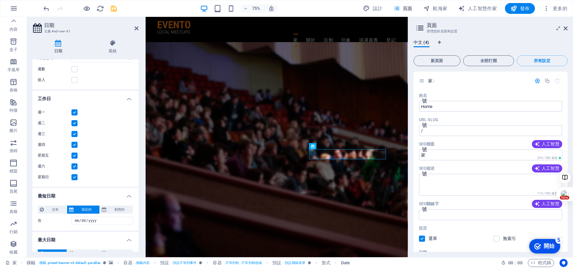
scroll to position [110, 0]
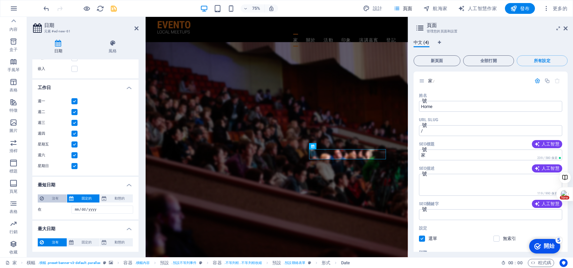
click at [49, 195] on span "沒有" at bounding box center [55, 198] width 19 height 8
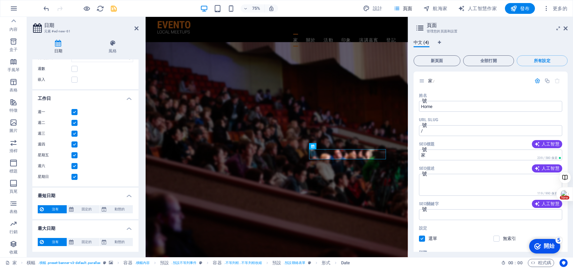
scroll to position [99, 0]
click at [90, 240] on font "固定的" at bounding box center [87, 242] width 10 height 4
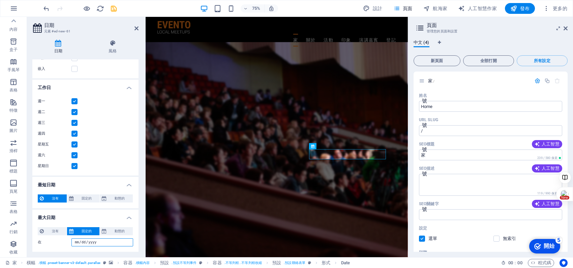
click at [87, 242] on input "在" at bounding box center [102, 242] width 62 height 8
click at [96, 242] on input "在" at bounding box center [102, 242] width 62 height 8
click at [120, 230] on font "動態的" at bounding box center [120, 231] width 10 height 4
click at [89, 229] on font "固定的" at bounding box center [87, 231] width 10 height 4
click at [73, 241] on input "在" at bounding box center [102, 242] width 62 height 8
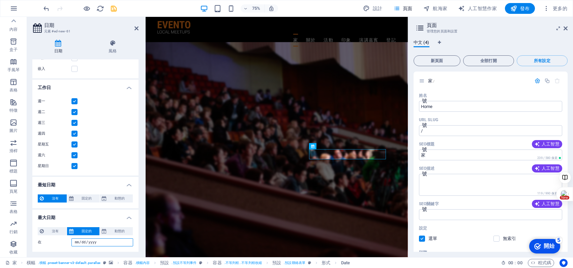
type input "[DATE]"
click at [88, 189] on div "沒有 固定的 動態的 在 0 d 西 米 y 在" at bounding box center [85, 198] width 106 height 19
click at [97, 182] on h4 "最短日期" at bounding box center [85, 183] width 106 height 12
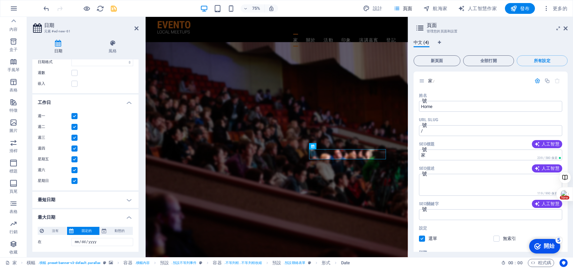
click at [74, 201] on h4 "最短日期" at bounding box center [85, 199] width 106 height 16
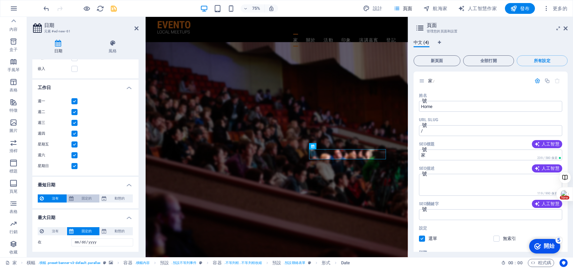
click at [73, 198] on button "固定的" at bounding box center [83, 198] width 33 height 8
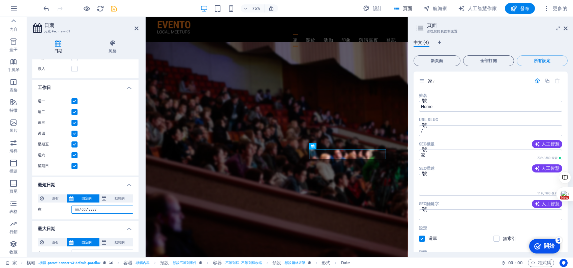
click at [78, 205] on input "在" at bounding box center [102, 209] width 62 height 8
type input "2025-09-10"
click at [96, 184] on h4 "最短日期" at bounding box center [85, 183] width 106 height 12
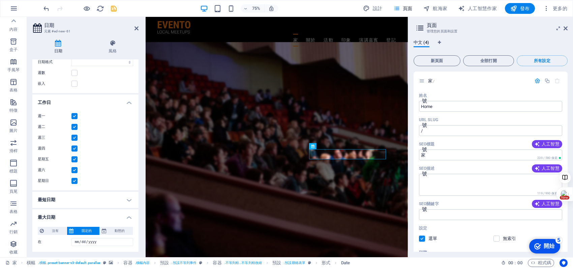
click at [122, 102] on h4 "工作日" at bounding box center [85, 100] width 106 height 12
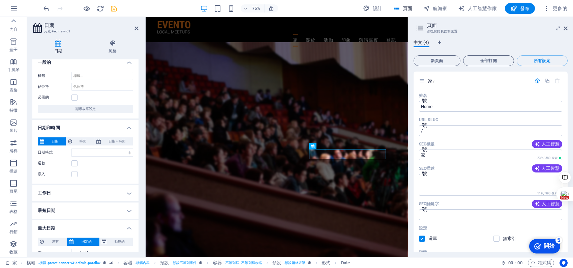
scroll to position [0, 0]
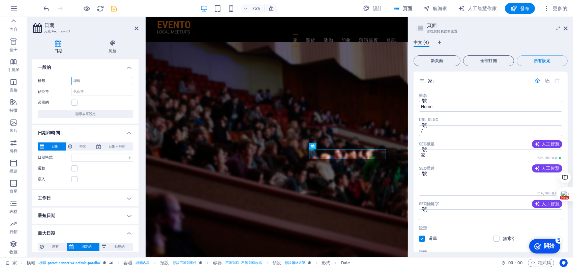
click at [92, 81] on input "標籤" at bounding box center [102, 81] width 62 height 8
click at [80, 111] on span "顯示表單設定" at bounding box center [85, 114] width 20 height 8
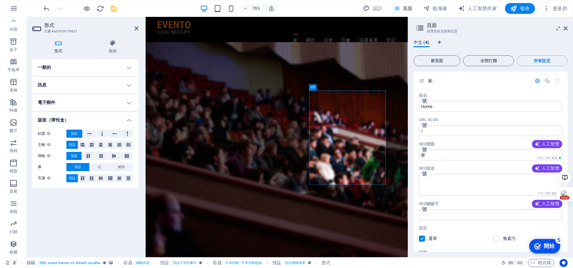
click at [93, 118] on h4 "版面（彈性盒）" at bounding box center [85, 118] width 106 height 12
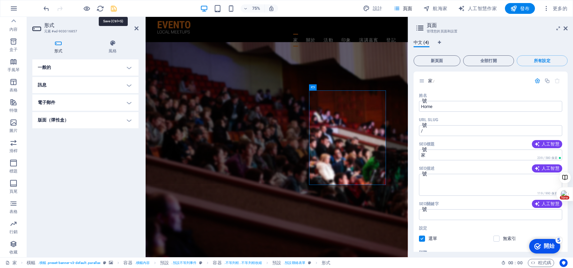
click at [111, 8] on icon "節省" at bounding box center [114, 9] width 8 height 8
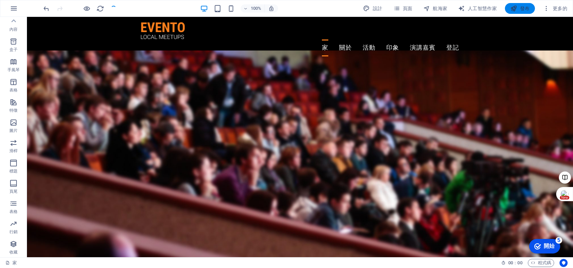
click at [531, 8] on button "發布" at bounding box center [520, 8] width 30 height 11
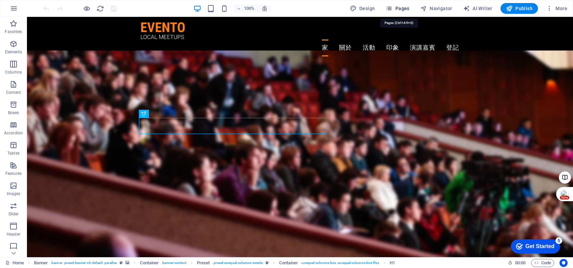
click at [390, 5] on icon "button" at bounding box center [388, 8] width 7 height 7
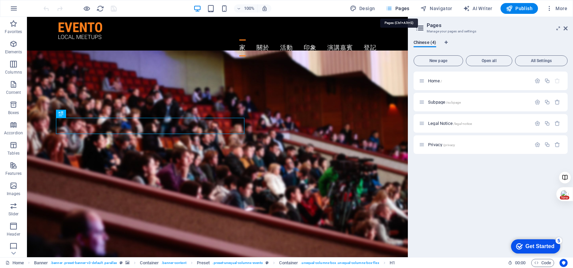
click at [390, 8] on icon "button" at bounding box center [388, 8] width 7 height 7
click at [567, 26] on icon at bounding box center [565, 28] width 4 height 5
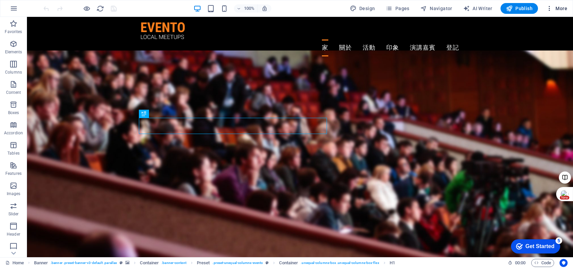
click at [552, 6] on icon "button" at bounding box center [549, 8] width 7 height 7
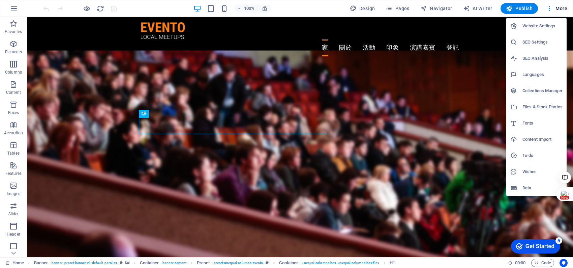
drag, startPoint x: 528, startPoint y: 246, endPoint x: 602, endPoint y: 348, distance: 126.2
click at [535, 248] on div "Get Started" at bounding box center [539, 246] width 29 height 6
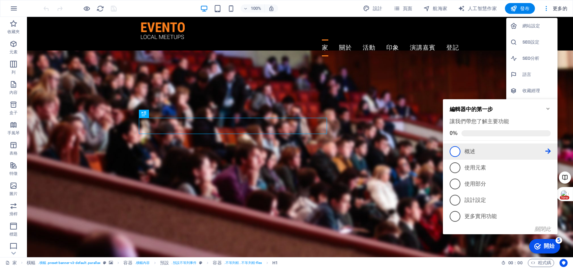
click at [457, 151] on span "1" at bounding box center [454, 151] width 11 height 11
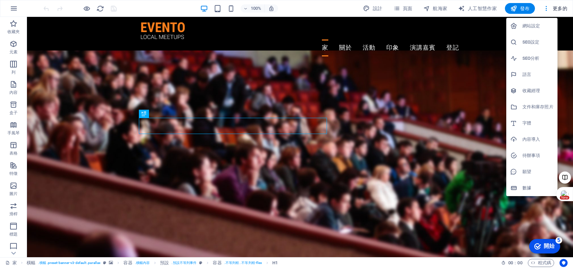
click at [546, 248] on font "開始" at bounding box center [548, 246] width 11 height 6
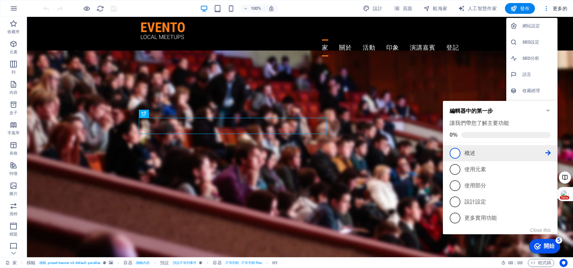
click at [547, 151] on icon at bounding box center [547, 152] width 5 height 5
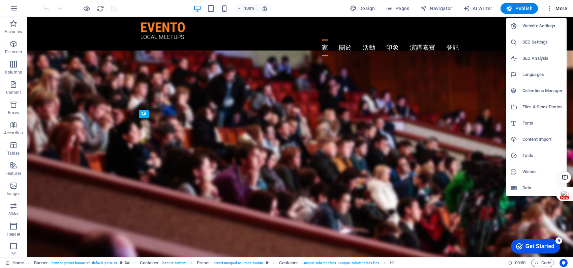
click at [523, 241] on div "checkmark Get Started 5" at bounding box center [535, 246] width 49 height 14
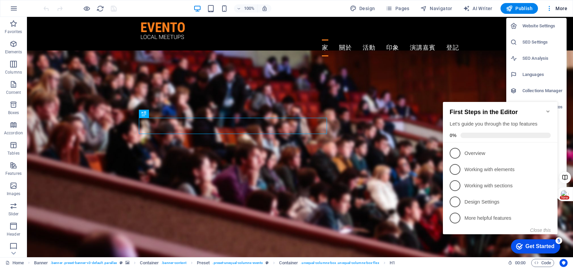
click at [532, 249] on div "Get Started" at bounding box center [539, 246] width 29 height 6
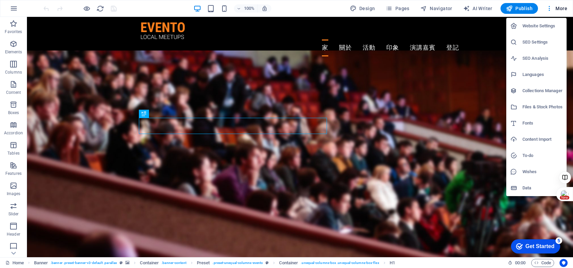
click at [554, 249] on div "Get Started" at bounding box center [539, 246] width 29 height 6
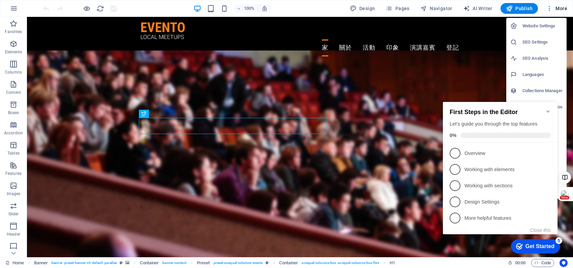
click at [560, 239] on div "5" at bounding box center [558, 240] width 7 height 7
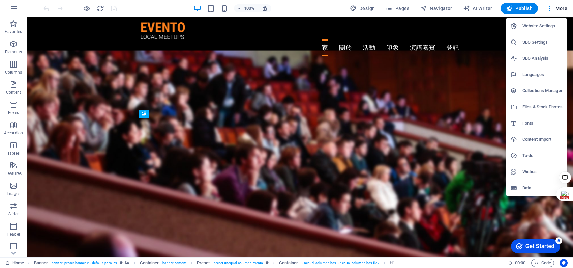
click at [560, 253] on div "checkmark Get Started 5" at bounding box center [535, 246] width 49 height 14
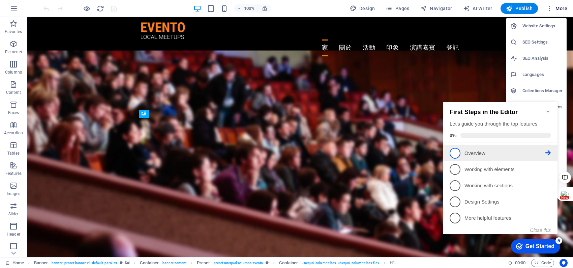
click at [486, 145] on li "1 Overview - incomplete" at bounding box center [500, 153] width 115 height 16
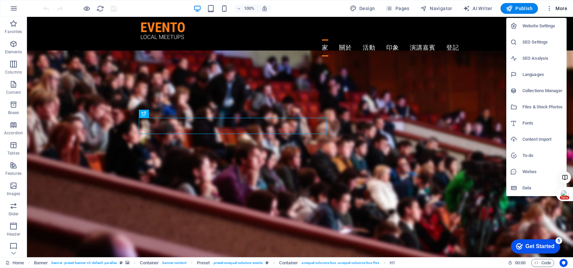
click at [528, 241] on div "checkmark Get Started 5" at bounding box center [535, 246] width 49 height 14
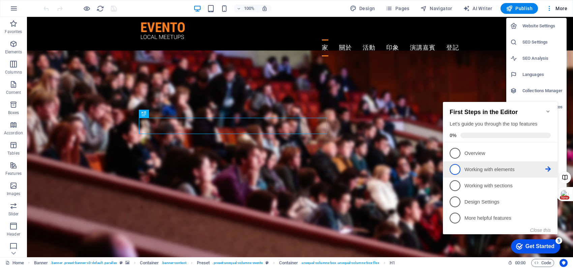
click at [493, 171] on p "Working with elements - incomplete" at bounding box center [504, 169] width 81 height 7
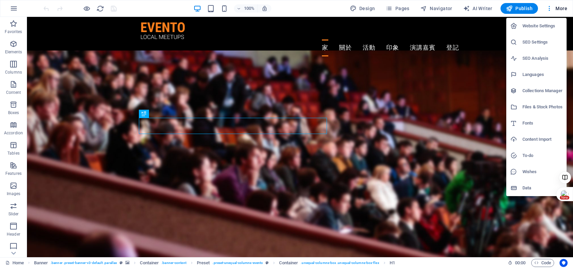
click at [534, 242] on div at bounding box center [286, 134] width 573 height 268
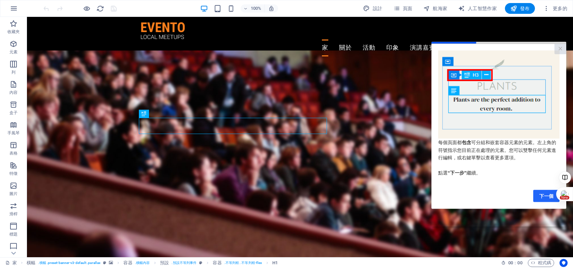
click at [545, 195] on font "下一個" at bounding box center [546, 195] width 14 height 5
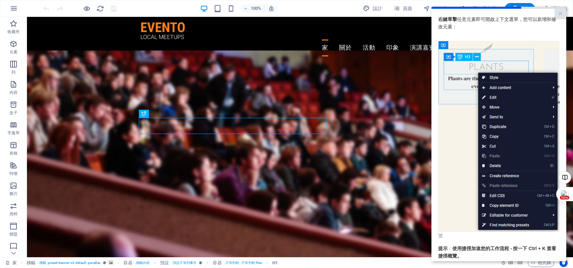
scroll to position [38, 0]
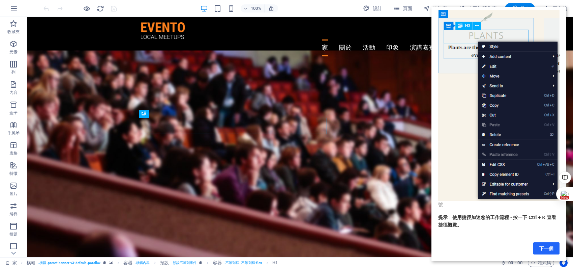
click at [547, 245] on font "下一個" at bounding box center [546, 247] width 14 height 5
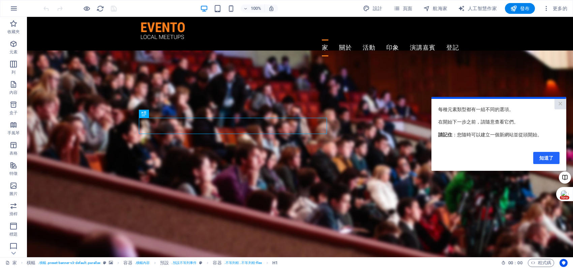
click at [545, 156] on font "知道了" at bounding box center [546, 157] width 14 height 5
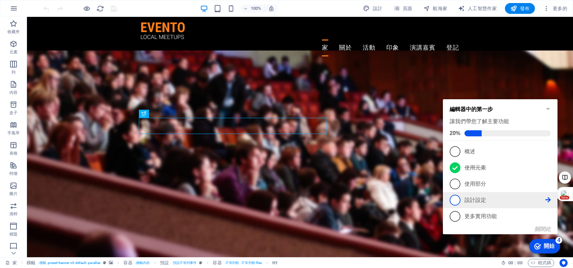
click at [495, 201] on p "設計設定 - 不完整" at bounding box center [504, 199] width 81 height 7
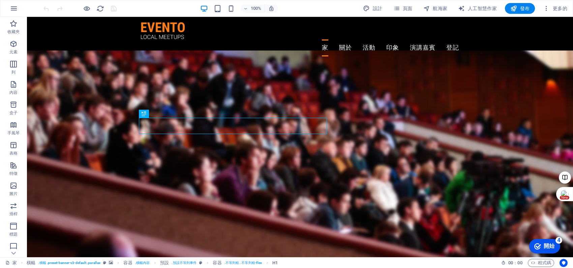
click at [542, 246] on div "checkmark 開始 4" at bounding box center [544, 245] width 20 height 7
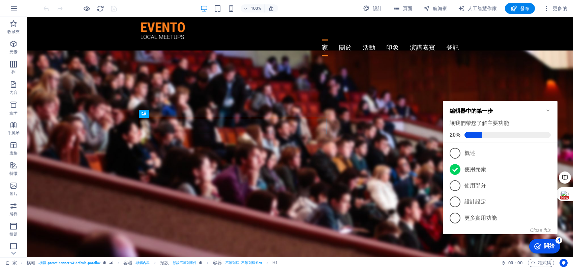
click at [549, 108] on icon "Minimize checklist" at bounding box center [547, 109] width 5 height 5
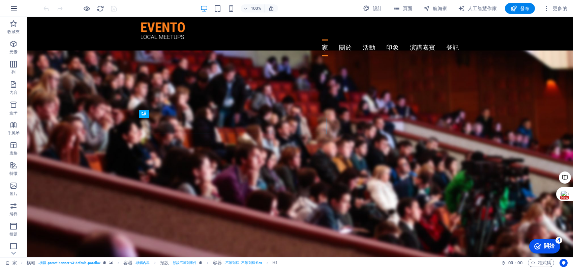
click at [16, 9] on icon "button" at bounding box center [14, 8] width 8 height 8
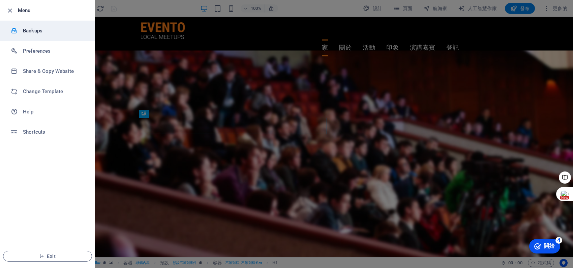
click at [40, 33] on h6 "Backups" at bounding box center [54, 31] width 62 height 8
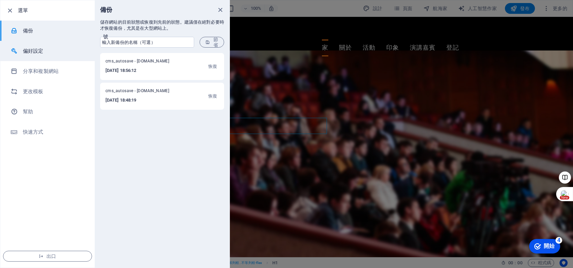
click at [51, 47] on h6 "偏好設定" at bounding box center [54, 51] width 62 height 8
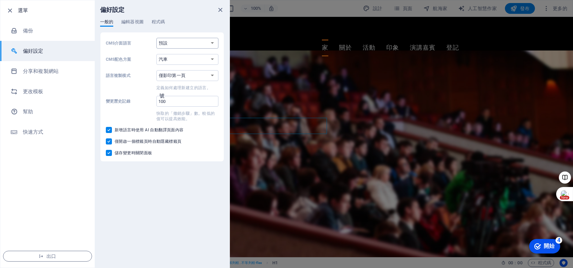
click at [196, 44] on select "預設 德文 英語 西班牙語 法語 馬札爾人 義大利語 荷蘭語 波蘭語 葡萄牙語 俄語雅茲克 瑞典語 土耳其語 日本語" at bounding box center [187, 43] width 62 height 11
click at [133, 183] on div "偏好設定 一般的 編輯器視圖 程式碼 CMS介面語言 預設 德文 英語 西班牙語 法語 馬札爾人 義大利語 荷蘭語 波蘭語 葡萄牙語 俄語雅茲克 瑞典語 土耳…" at bounding box center [162, 133] width 135 height 267
click at [188, 60] on select "汽車 黑暗的 光" at bounding box center [187, 59] width 62 height 11
click at [194, 71] on select "僅影印第一頁 複製所有頁面" at bounding box center [187, 75] width 62 height 11
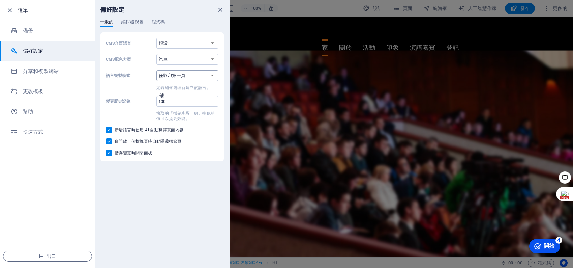
click at [194, 71] on select "僅影印第一頁 複製所有頁面" at bounding box center [187, 75] width 62 height 11
click at [47, 74] on h6 "分享和複製網站" at bounding box center [54, 71] width 62 height 8
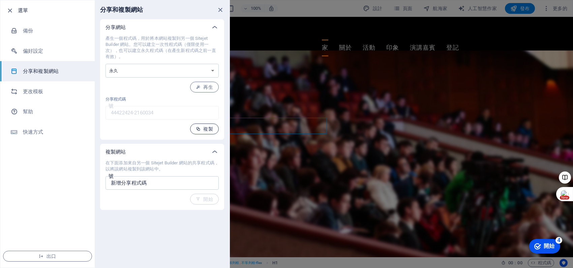
click at [209, 126] on font "複製" at bounding box center [208, 128] width 10 height 5
click at [36, 133] on font "快速方式" at bounding box center [33, 132] width 21 height 6
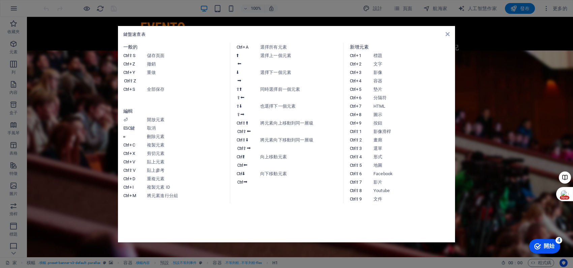
click at [450, 32] on div "鍵盤速查表 一般的 Ctrl ⇧ S 儲存頁面 Ctrl Z 撤銷 Ctrl Y Ctrl ⇧ Z 重做 Ctrl S 全部保存 編輯 ⏎ 開放元素 ESC鍵…" at bounding box center [286, 134] width 337 height 216
click at [447, 32] on icon at bounding box center [447, 33] width 4 height 5
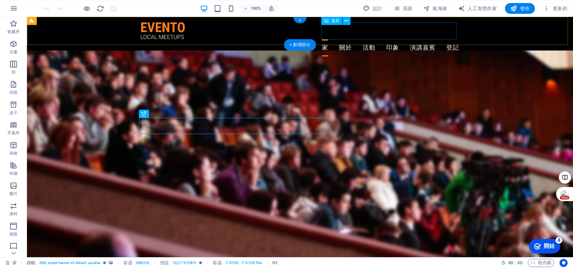
click at [331, 39] on nav "家 關於 活動 印象 演講嘉賓 登記" at bounding box center [300, 47] width 318 height 17
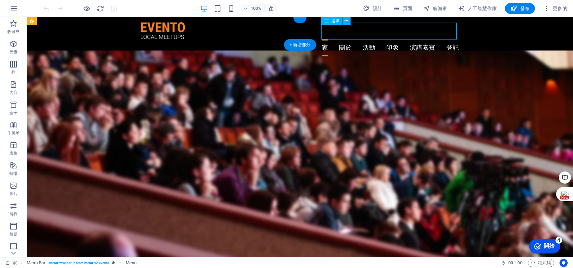
click at [331, 39] on nav "家 關於 活動 印象 演講嘉賓 登記" at bounding box center [300, 47] width 318 height 17
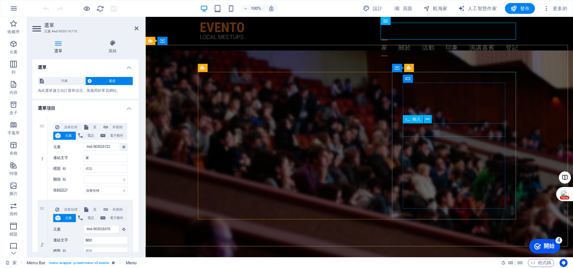
click at [434, 120] on div "輸入" at bounding box center [419, 119] width 33 height 8
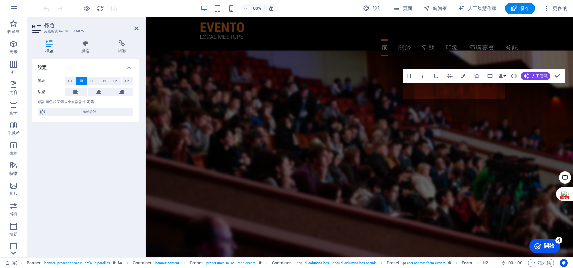
click at [15, 26] on icon at bounding box center [13, 20] width 9 height 9
click at [15, 241] on icon "button" at bounding box center [13, 243] width 8 height 8
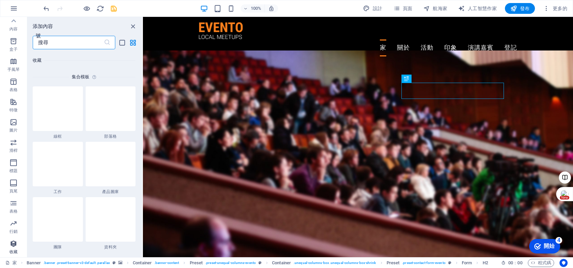
scroll to position [6167, 0]
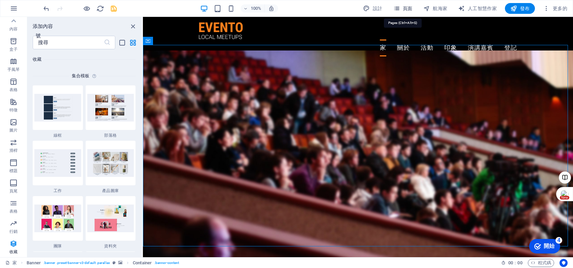
click at [399, 10] on icon "button" at bounding box center [396, 8] width 7 height 7
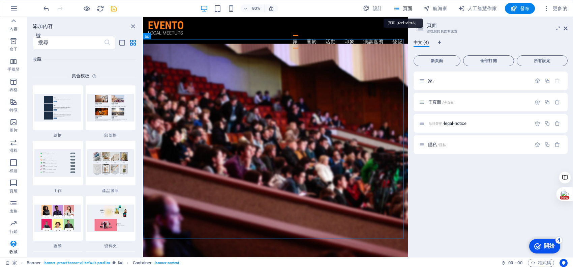
click at [399, 10] on icon "button" at bounding box center [396, 8] width 7 height 7
click at [477, 7] on font "人工智慧作家" at bounding box center [482, 8] width 29 height 5
select select "English"
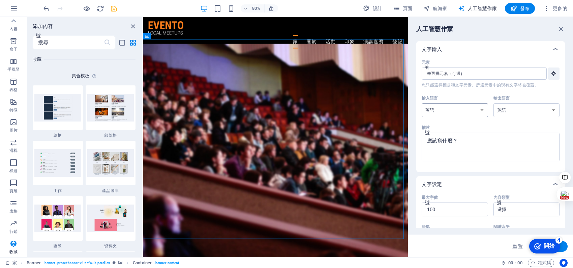
click at [469, 109] on select "阿爾巴尼亞語 阿拉伯 亞美尼亞語 阿瓦德語 亞塞拜然 巴什基爾語 巴斯克 白俄羅斯語 孟加拉 博傑普爾語 波士尼亞語 巴西葡萄牙語 保加利亞語 粵語 加泰隆尼…" at bounding box center [454, 110] width 66 height 14
click at [519, 108] on select "阿爾巴尼亞語 阿拉伯 亞美尼亞語 阿瓦德語 亞塞拜然 巴什基爾語 巴斯克 白俄羅斯語 孟加拉 博傑普爾語 波士尼亞語 巴西葡萄牙語 保加利亞語 粵語 加泰隆尼…" at bounding box center [526, 110] width 66 height 14
click at [456, 110] on select "阿爾巴尼亞語 阿拉伯 亞美尼亞語 阿瓦德語 亞塞拜然 巴什基爾語 巴斯克 白俄羅斯語 孟加拉 博傑普爾語 波士尼亞語 巴西葡萄牙語 保加利亞語 粵語 加泰隆尼…" at bounding box center [454, 110] width 66 height 14
select select "Chinese"
click at [421, 103] on select "阿爾巴尼亞語 阿拉伯 亞美尼亞語 阿瓦德語 亞塞拜然 巴什基爾語 巴斯克 白俄羅斯語 孟加拉 博傑普爾語 波士尼亞語 巴西葡萄牙語 保加利亞語 粵語 加泰隆尼…" at bounding box center [454, 110] width 66 height 14
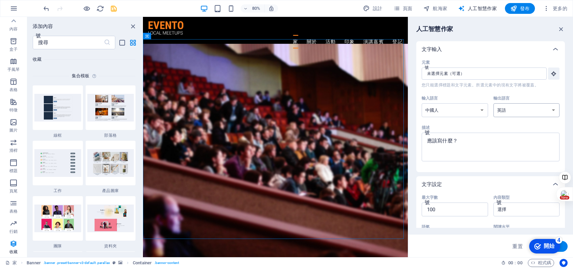
click at [530, 112] on select "阿爾巴尼亞語 阿拉伯 亞美尼亞語 阿瓦德語 亞塞拜然 巴什基爾語 巴斯克 白俄羅斯語 孟加拉 博傑普爾語 波士尼亞語 巴西葡萄牙語 保加利亞語 粵語 加泰隆尼…" at bounding box center [526, 110] width 66 height 14
select select "Chinese"
click at [493, 103] on select "阿爾巴尼亞語 阿拉伯 亞美尼亞語 阿瓦德語 亞塞拜然 巴什基爾語 巴斯克 白俄羅斯語 孟加拉 博傑普爾語 波士尼亞語 巴西葡萄牙語 保加利亞語 粵語 加泰隆尼…" at bounding box center [526, 110] width 66 height 14
click at [488, 115] on div "輸入語言 阿爾巴尼亞語 阿拉伯 亞美尼亞語 阿瓦德語 亞塞拜然 巴什基爾語 巴斯克 白俄羅斯語 孟加拉 博傑普爾語 波士尼亞語 巴西葡萄牙語 保加利亞語 粵語…" at bounding box center [490, 107] width 138 height 29
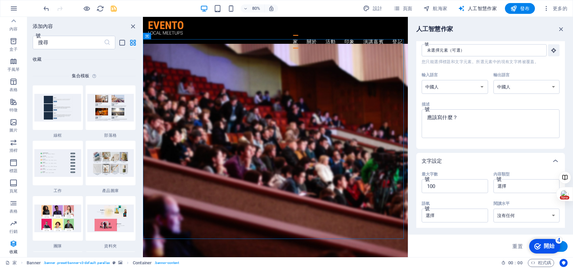
scroll to position [0, 0]
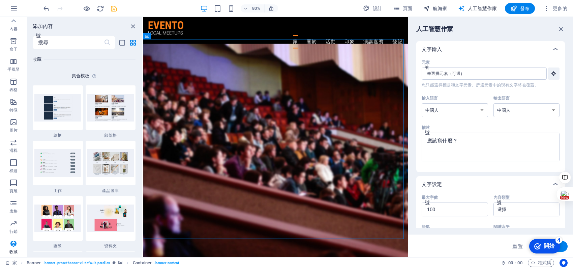
click at [425, 6] on icon "button" at bounding box center [426, 8] width 7 height 7
click at [434, 11] on font "航海家" at bounding box center [440, 8] width 14 height 5
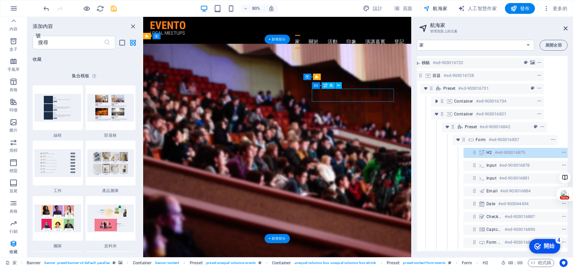
scroll to position [15, 23]
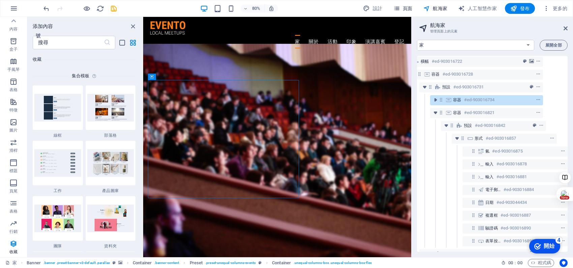
click at [406, 8] on font "頁面" at bounding box center [408, 8] width 10 height 5
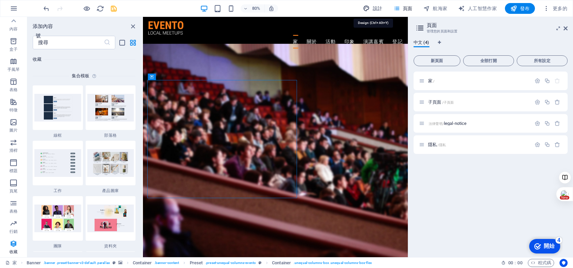
click at [374, 11] on span "設計" at bounding box center [372, 8] width 19 height 7
select select "px"
select select "300"
select select "px"
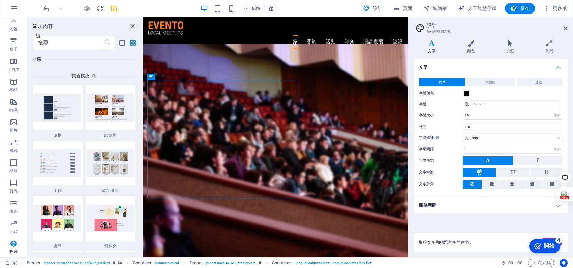
click at [135, 25] on icon "關閉面板" at bounding box center [133, 27] width 8 height 8
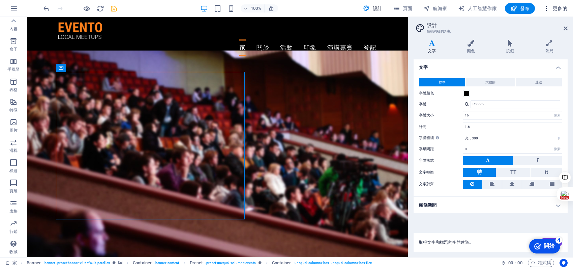
click at [548, 9] on icon "button" at bounding box center [546, 8] width 7 height 7
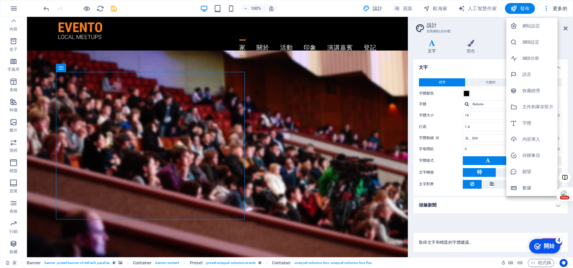
click at [541, 25] on h6 "網站設定" at bounding box center [537, 26] width 31 height 8
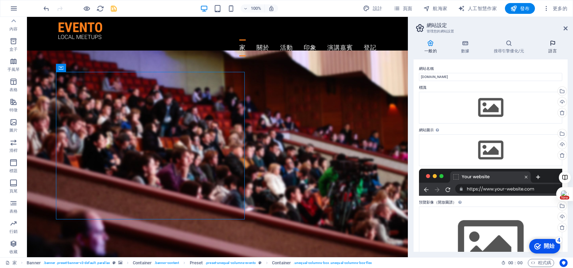
click at [552, 48] on h4 "語言" at bounding box center [552, 47] width 30 height 14
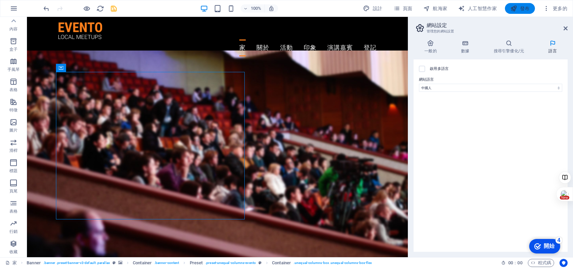
click at [523, 8] on font "發布" at bounding box center [525, 8] width 10 height 5
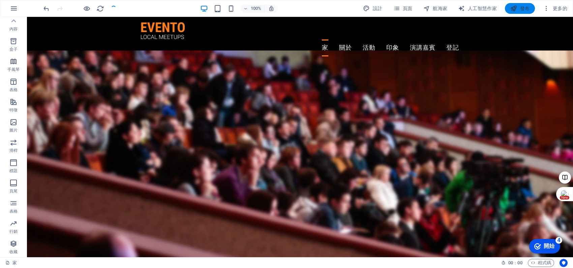
click at [518, 8] on span "發布" at bounding box center [519, 8] width 19 height 7
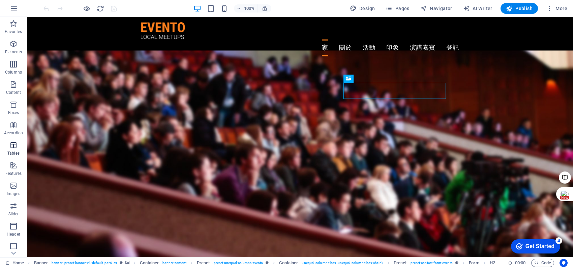
click at [16, 145] on icon "button" at bounding box center [13, 145] width 8 height 8
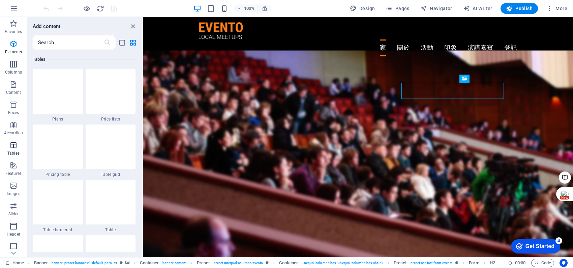
scroll to position [2333, 0]
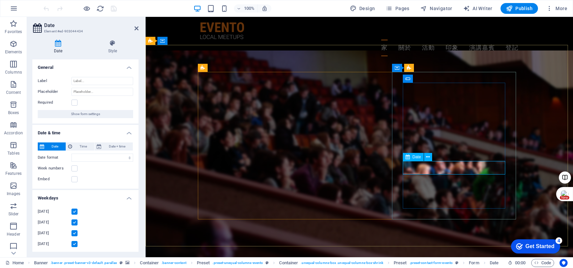
click at [409, 159] on icon at bounding box center [407, 157] width 4 height 8
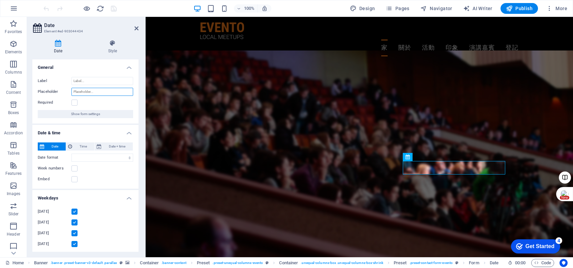
click at [82, 88] on input "Placeholder" at bounding box center [102, 92] width 62 height 8
click at [95, 81] on input "Label" at bounding box center [102, 81] width 62 height 8
click at [95, 91] on input "Placeholder" at bounding box center [102, 92] width 62 height 8
click at [87, 83] on input "Label" at bounding box center [102, 81] width 62 height 8
click at [90, 90] on input "Placeholder" at bounding box center [102, 92] width 62 height 8
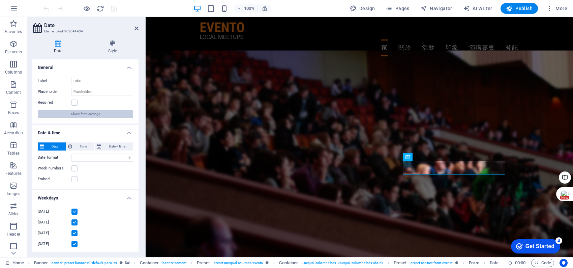
click at [77, 115] on span "Show form settings" at bounding box center [85, 114] width 29 height 8
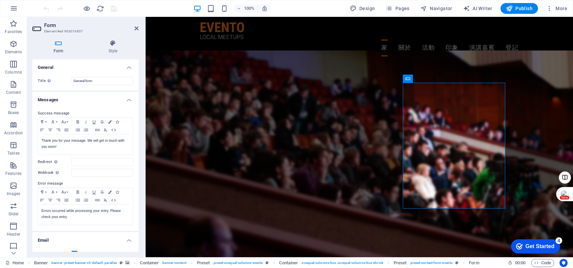
click at [122, 68] on h4 "General" at bounding box center [85, 65] width 106 height 12
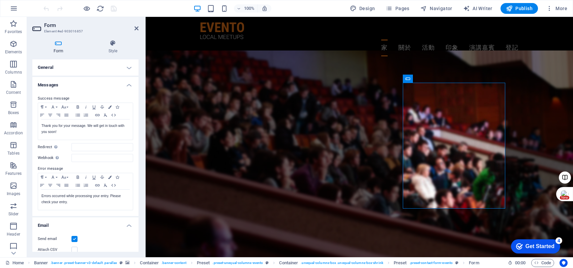
click at [122, 87] on h4 "Messages" at bounding box center [85, 83] width 106 height 12
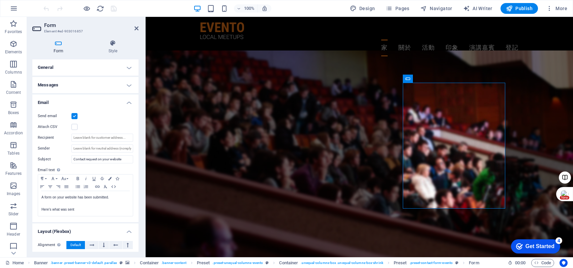
click at [121, 102] on h4 "Email" at bounding box center [85, 100] width 106 height 12
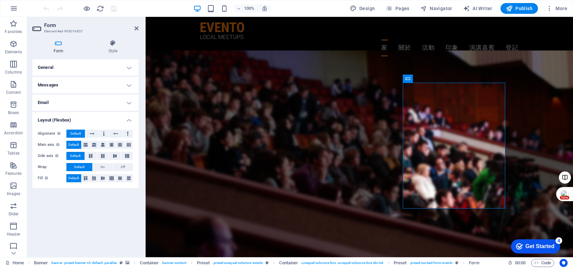
click at [83, 122] on h4 "Layout (Flexbox)" at bounding box center [85, 118] width 106 height 12
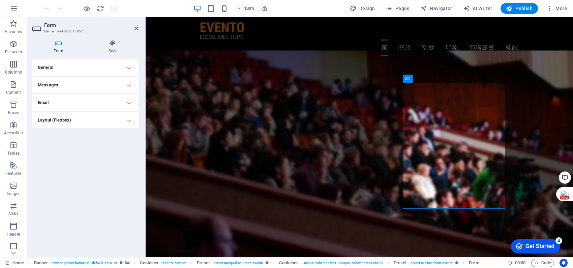
click at [66, 119] on h4 "Layout (Flexbox)" at bounding box center [85, 120] width 106 height 16
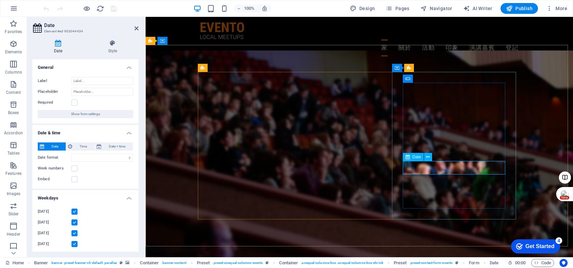
click at [413, 155] on span "Date" at bounding box center [416, 157] width 8 height 4
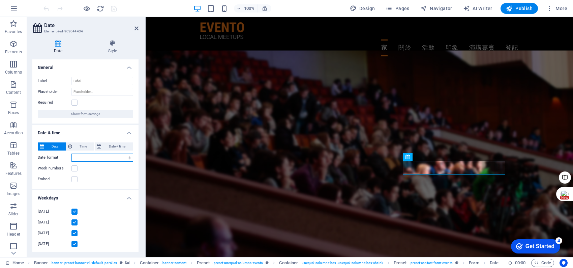
click at [111, 154] on select "Date format" at bounding box center [102, 157] width 62 height 8
click at [98, 159] on select "Date format" at bounding box center [102, 157] width 62 height 8
click at [95, 158] on select "Date format" at bounding box center [102, 157] width 62 height 8
click at [74, 166] on label at bounding box center [74, 168] width 6 height 6
click at [0, 0] on input "Week numbers" at bounding box center [0, 0] width 0 height 0
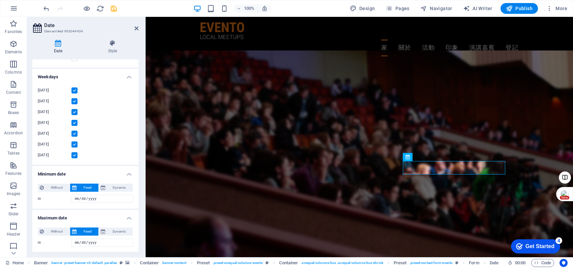
scroll to position [121, 0]
click at [118, 187] on span "Dynamic" at bounding box center [118, 187] width 23 height 8
click at [85, 187] on span "Fixed" at bounding box center [88, 187] width 18 height 8
click at [115, 187] on span "Dynamic" at bounding box center [118, 187] width 23 height 8
click at [89, 186] on span "Fixed" at bounding box center [88, 187] width 18 height 8
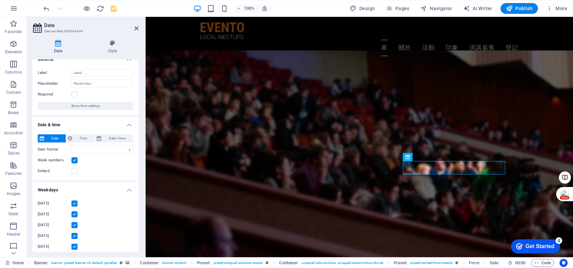
scroll to position [0, 0]
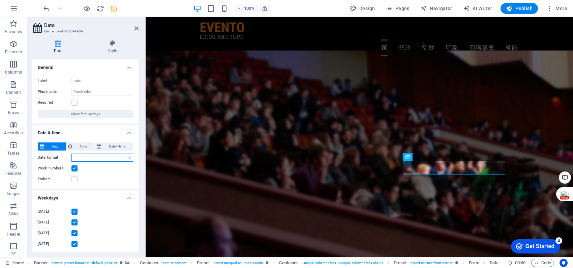
click at [86, 155] on select "Date format" at bounding box center [102, 157] width 62 height 8
click at [125, 133] on h4 "Date & time" at bounding box center [85, 131] width 106 height 12
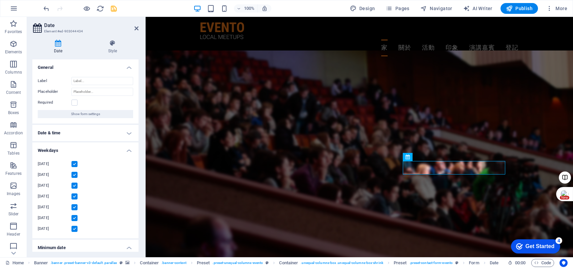
click at [125, 133] on h4 "Date & time" at bounding box center [85, 133] width 106 height 16
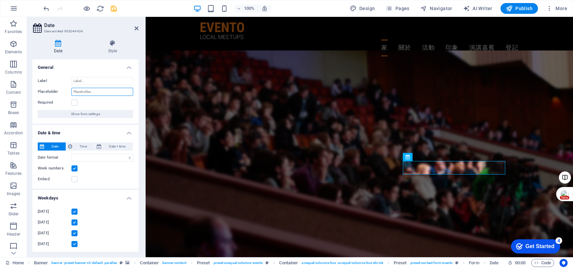
click at [87, 92] on input "Placeholder" at bounding box center [102, 92] width 62 height 8
click at [73, 103] on label at bounding box center [74, 102] width 6 height 6
click at [0, 0] on input "Required" at bounding box center [0, 0] width 0 height 0
click at [92, 91] on input "Placeholder" at bounding box center [102, 92] width 62 height 8
click at [93, 80] on input "Label" at bounding box center [102, 81] width 62 height 8
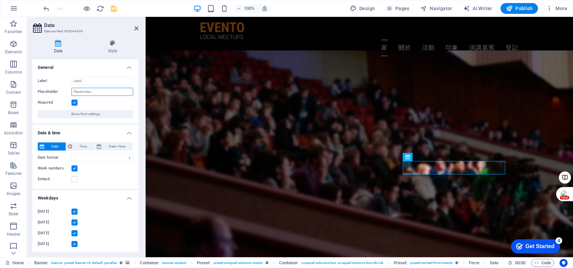
click at [96, 92] on input "Placeholder" at bounding box center [102, 92] width 62 height 8
click at [96, 81] on input "Label" at bounding box center [102, 81] width 62 height 8
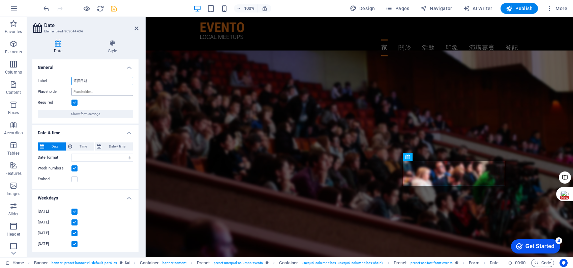
type input "選擇日期"
click at [95, 92] on input "Placeholder" at bounding box center [102, 92] width 62 height 8
click at [92, 113] on span "Show form settings" at bounding box center [85, 114] width 29 height 8
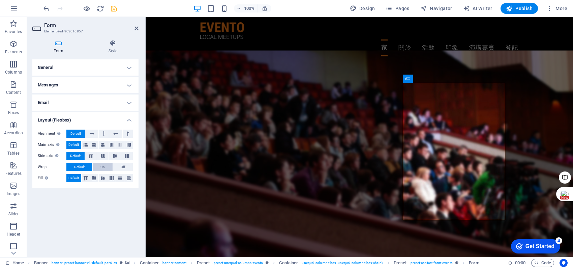
click at [104, 166] on span "On" at bounding box center [102, 167] width 4 height 8
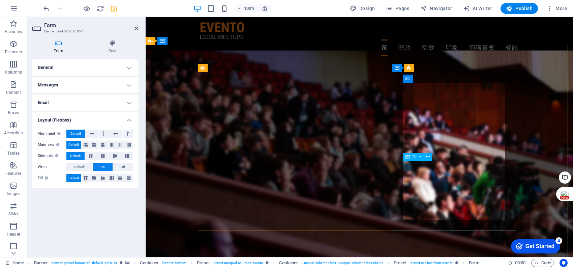
click at [136, 27] on icon at bounding box center [136, 28] width 4 height 5
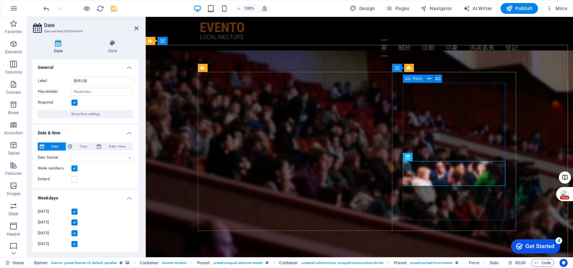
click at [406, 79] on icon at bounding box center [407, 78] width 5 height 8
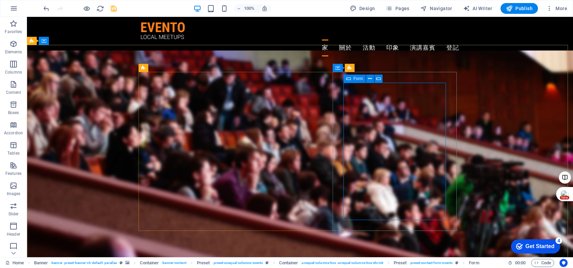
click at [352, 81] on div "Form" at bounding box center [354, 78] width 22 height 8
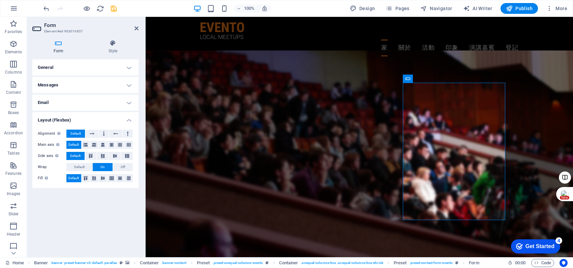
click at [90, 115] on h4 "Layout (Flexbox)" at bounding box center [85, 118] width 106 height 12
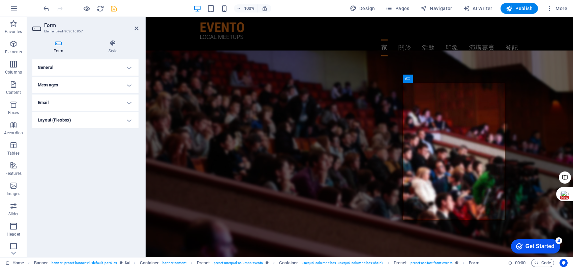
click at [90, 115] on h4 "Layout (Flexbox)" at bounding box center [85, 120] width 106 height 16
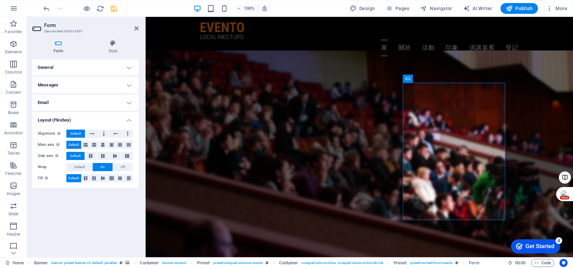
click at [76, 205] on div "General Title Define a name for the form. General form Messages Success message…" at bounding box center [85, 155] width 106 height 192
click at [72, 205] on div "General Title Define a name for the form. General form Messages Success message…" at bounding box center [85, 155] width 106 height 192
click at [129, 120] on h4 "Layout (Flexbox)" at bounding box center [85, 118] width 106 height 12
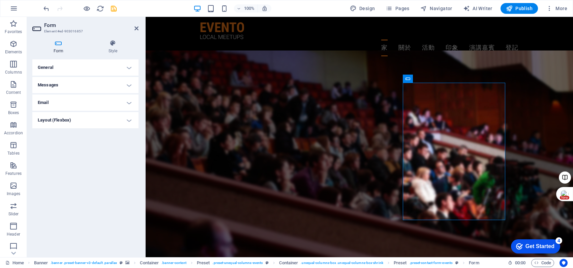
click at [126, 120] on h4 "Layout (Flexbox)" at bounding box center [85, 120] width 106 height 16
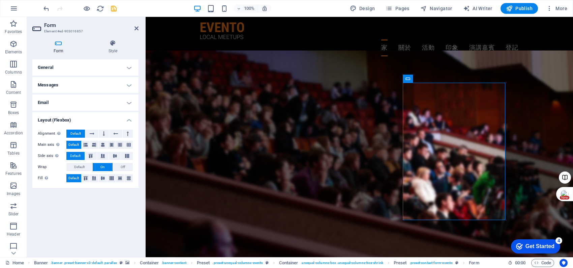
click at [57, 120] on h4 "Layout (Flexbox)" at bounding box center [85, 118] width 106 height 12
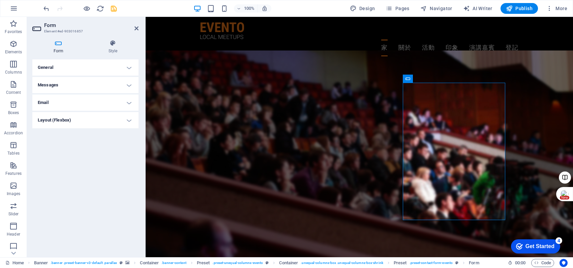
click at [57, 120] on h4 "Layout (Flexbox)" at bounding box center [85, 120] width 106 height 16
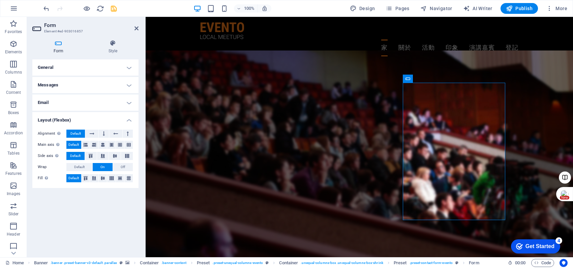
click at [57, 120] on h4 "Layout (Flexbox)" at bounding box center [85, 118] width 106 height 12
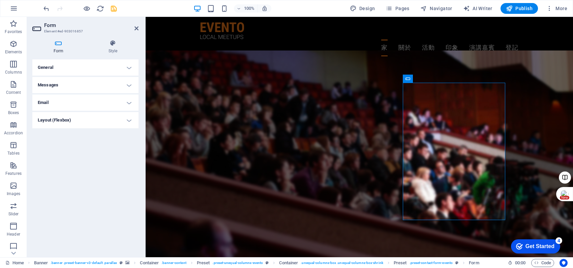
click at [57, 120] on h4 "Layout (Flexbox)" at bounding box center [85, 120] width 106 height 16
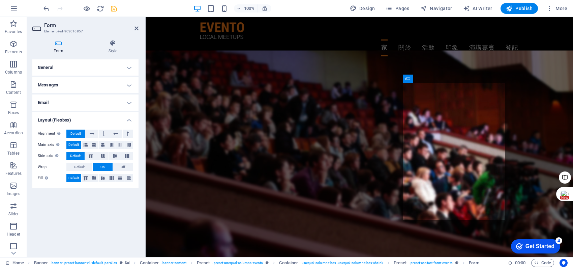
click at [82, 122] on h4 "Layout (Flexbox)" at bounding box center [85, 118] width 106 height 12
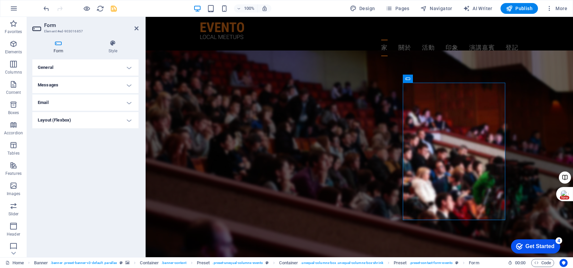
click at [75, 120] on h4 "Layout (Flexbox)" at bounding box center [85, 120] width 106 height 16
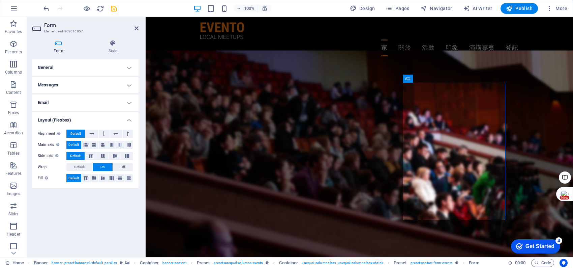
click at [51, 82] on h4 "Messages" at bounding box center [85, 85] width 106 height 16
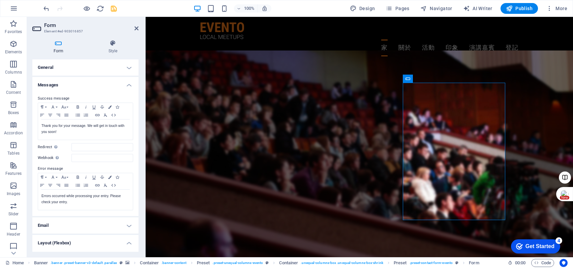
click at [71, 83] on h4 "Messages" at bounding box center [85, 83] width 106 height 12
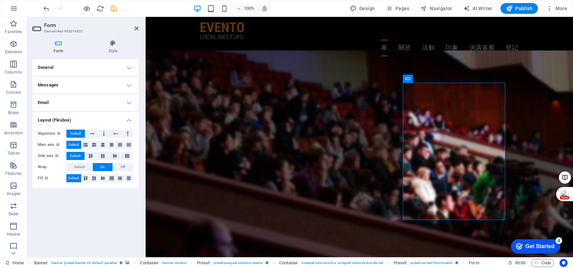
click at [75, 68] on h4 "General" at bounding box center [85, 67] width 106 height 16
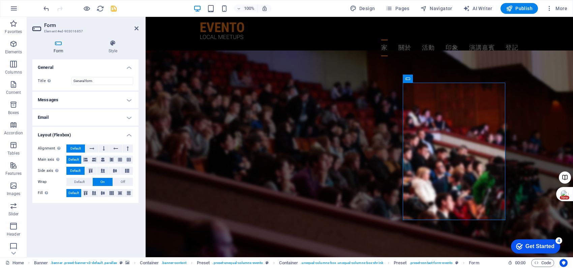
click at [75, 68] on h4 "General" at bounding box center [85, 65] width 106 height 12
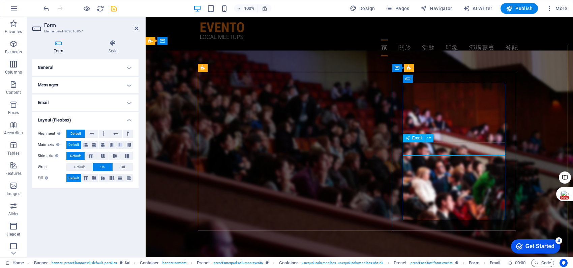
click at [411, 137] on div "Email" at bounding box center [414, 138] width 22 height 8
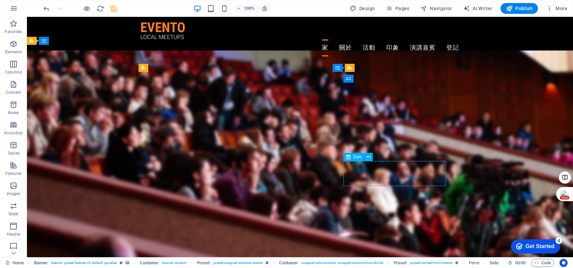
click at [370, 154] on icon at bounding box center [369, 156] width 4 height 7
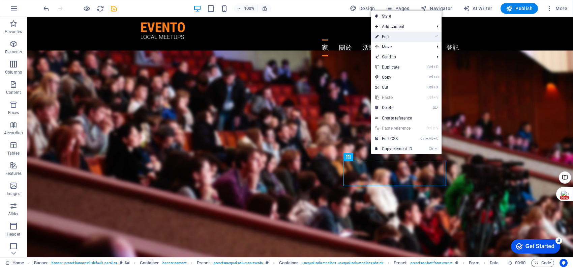
click at [390, 38] on link "⏎ Edit" at bounding box center [393, 37] width 45 height 10
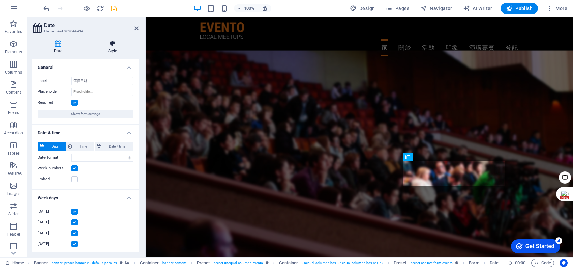
click at [115, 47] on h4 "Style" at bounding box center [113, 47] width 52 height 14
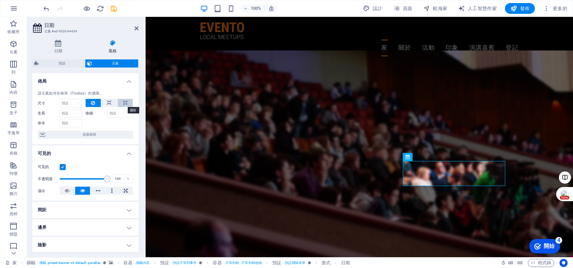
click at [125, 103] on icon at bounding box center [125, 103] width 4 height 8
type input "100"
select select "%"
click at [97, 133] on span "容器佈局" at bounding box center [89, 134] width 84 height 8
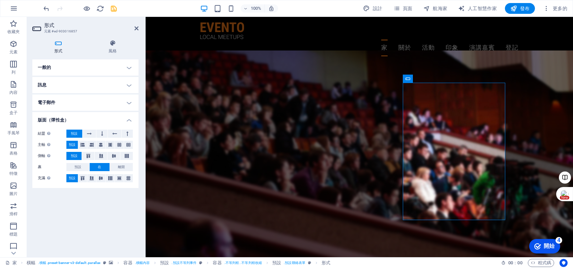
click at [114, 117] on h4 "版面（彈性盒）" at bounding box center [85, 118] width 106 height 12
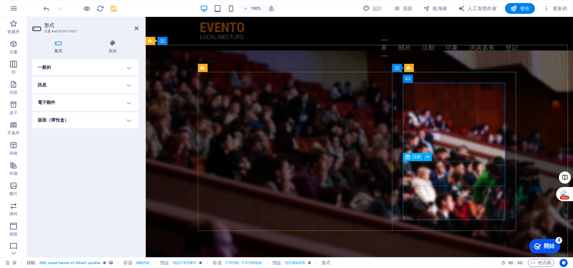
drag, startPoint x: 425, startPoint y: 174, endPoint x: 415, endPoint y: 166, distance: 12.9
select select "%"
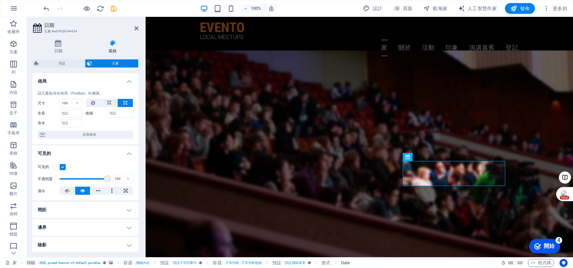
scroll to position [45, 0]
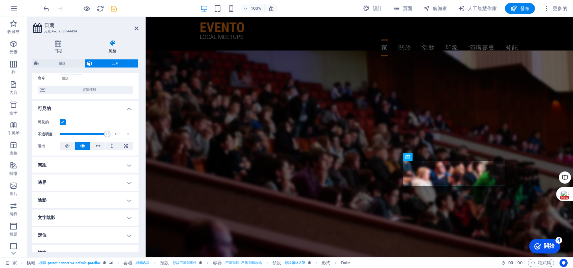
click at [131, 162] on h4 "間距" at bounding box center [85, 165] width 106 height 16
click at [131, 162] on h4 "間距" at bounding box center [85, 163] width 106 height 12
click at [132, 183] on h4 "邊界" at bounding box center [85, 182] width 106 height 16
click at [125, 196] on span at bounding box center [126, 196] width 5 height 5
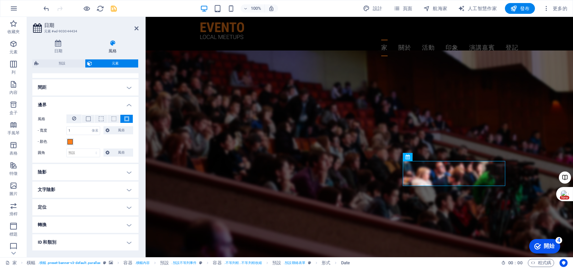
scroll to position [135, 0]
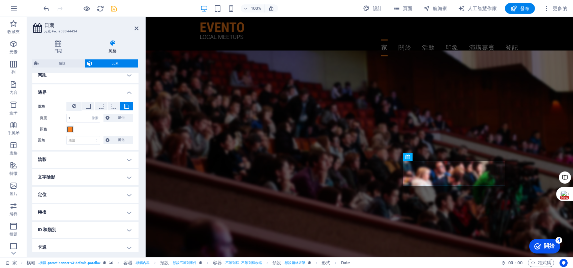
click at [130, 174] on h4 "文字陰影" at bounding box center [85, 177] width 106 height 16
click at [130, 174] on h4 "文字陰影" at bounding box center [85, 175] width 106 height 12
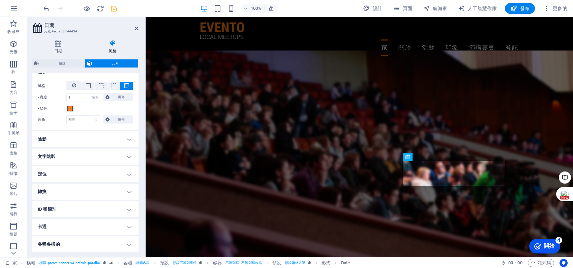
click at [132, 241] on h4 "各種各樣的" at bounding box center [85, 244] width 106 height 16
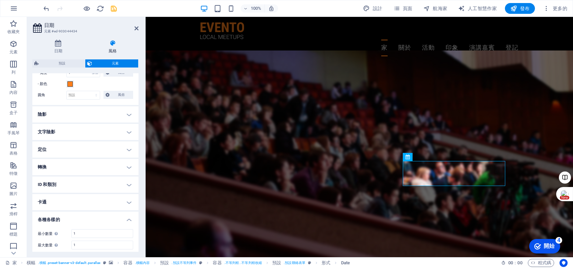
scroll to position [197, 0]
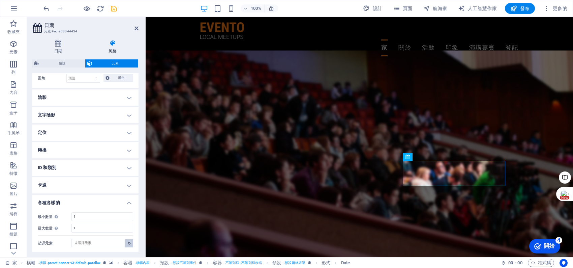
click at [128, 246] on button at bounding box center [129, 243] width 8 height 8
click at [127, 244] on button at bounding box center [129, 243] width 8 height 8
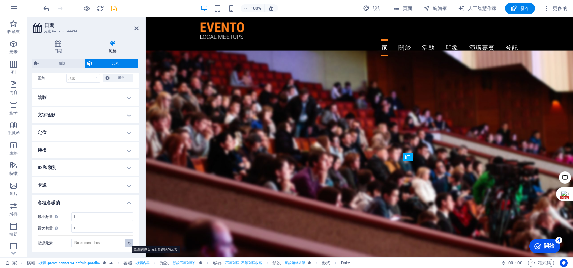
click at [125, 240] on button at bounding box center [129, 243] width 8 height 8
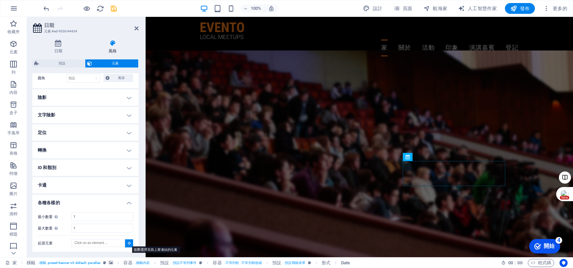
click at [125, 240] on button at bounding box center [129, 243] width 8 height 8
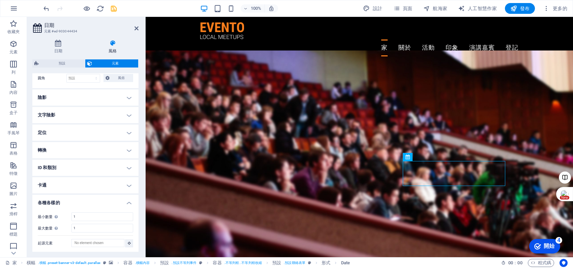
click at [123, 200] on h4 "各種各樣的" at bounding box center [85, 200] width 106 height 12
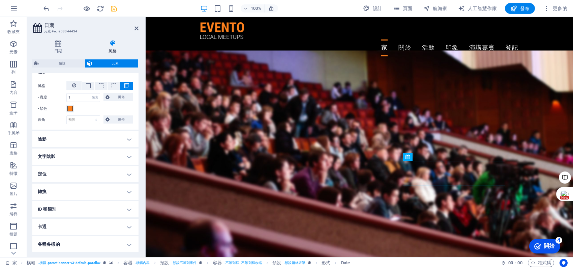
click at [126, 223] on h4 "卡通" at bounding box center [85, 226] width 106 height 16
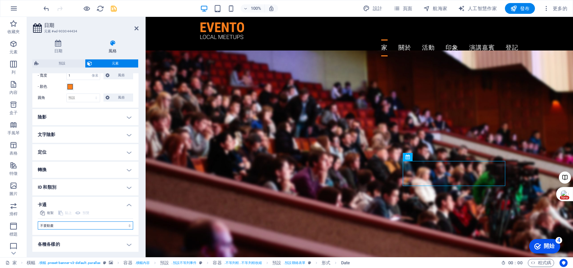
click at [53, 221] on select "不要動畫 顯示/隱藏 向上/向下滑動 放大/縮小 從左向右滑動 從右向左滑動 從上向下滑動 從下往上滑動 脈衝 眨 作為覆蓋打開" at bounding box center [85, 225] width 95 height 8
click at [38, 221] on select "不要動畫 顯示/隱藏 向上/向下滑動 放大/縮小 從左向右滑動 從右向左滑動 從上向下滑動 從下往上滑動 脈衝 眨 作為覆蓋打開" at bounding box center [85, 225] width 95 height 8
click at [94, 187] on h4 "ID 和類別" at bounding box center [85, 187] width 106 height 16
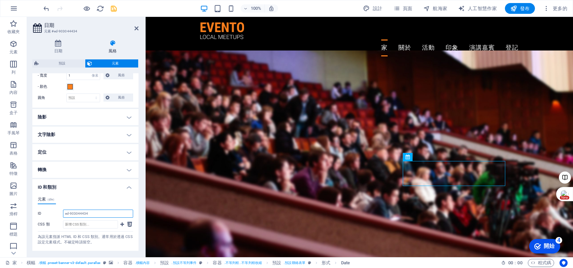
click at [105, 215] on input "ed-903044434" at bounding box center [98, 213] width 70 height 8
click at [92, 223] on input "CSS 類" at bounding box center [90, 224] width 55 height 8
click at [72, 234] on font "為該元素指派 HTML ID 和 CSS 類別。通常用於透過 CSS 設定元素樣式。不確定時請留空。" at bounding box center [85, 239] width 95 height 10
click at [127, 186] on h4 "ID 和類別" at bounding box center [85, 185] width 106 height 12
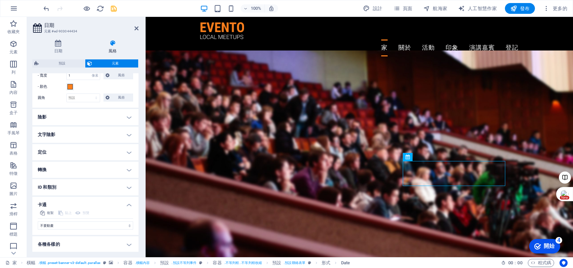
click at [129, 168] on h4 "轉換" at bounding box center [85, 169] width 106 height 16
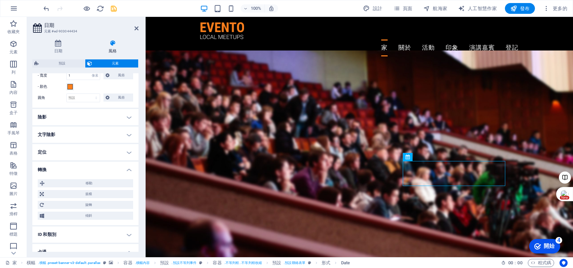
click at [123, 152] on h4 "定位" at bounding box center [85, 152] width 106 height 16
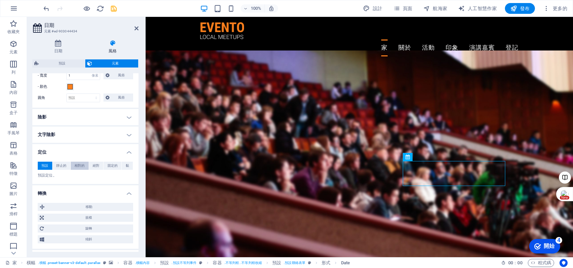
click at [79, 165] on font "相對的" at bounding box center [79, 165] width 10 height 4
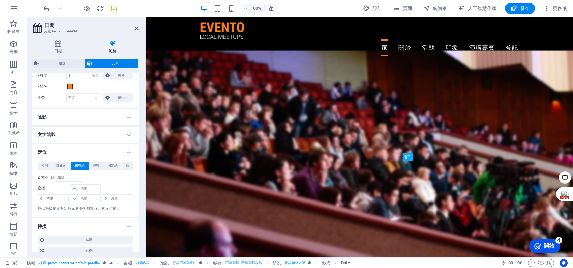
click at [129, 130] on h4 "文字陰影" at bounding box center [85, 134] width 106 height 16
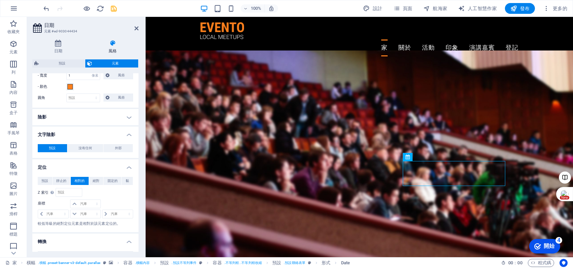
click at [129, 130] on h4 "文字陰影" at bounding box center [85, 132] width 106 height 12
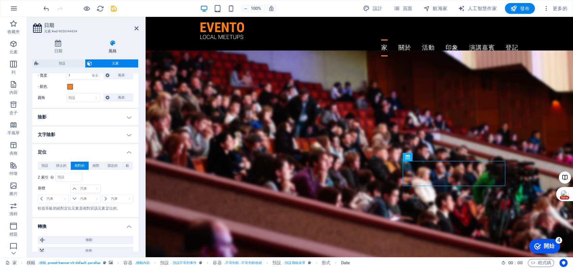
click at [127, 114] on h4 "陰影" at bounding box center [85, 117] width 106 height 16
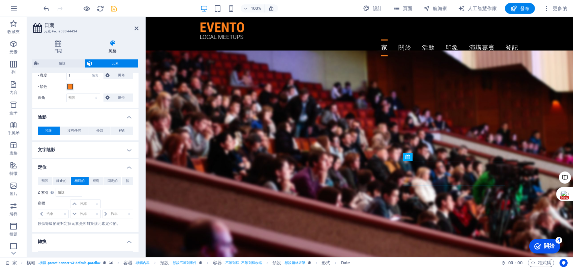
click at [127, 114] on h4 "陰影" at bounding box center [85, 115] width 106 height 12
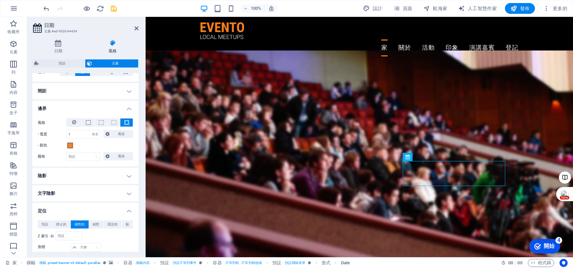
scroll to position [88, 0]
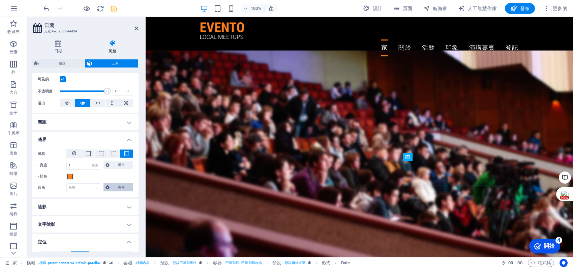
click at [114, 188] on span "風俗" at bounding box center [122, 187] width 20 height 8
click at [91, 200] on span at bounding box center [91, 199] width 8 height 8
click at [103, 196] on input "number" at bounding box center [114, 199] width 38 height 8
type input "10"
type input "0"
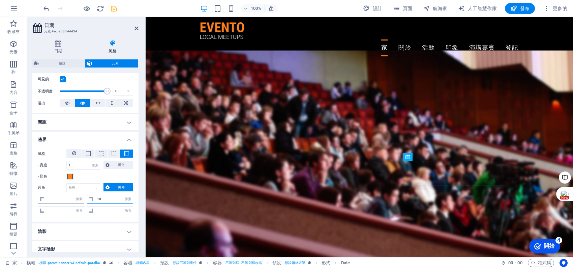
type input "0"
type input "10"
click at [103, 209] on input "0" at bounding box center [114, 210] width 38 height 8
type input "10"
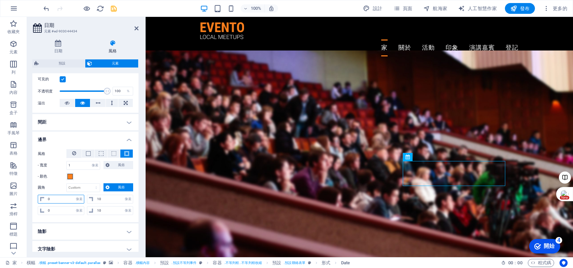
click at [50, 201] on input "0" at bounding box center [65, 199] width 38 height 8
type input "10"
click at [59, 207] on input "0" at bounding box center [65, 210] width 38 height 8
click at [46, 209] on input "0" at bounding box center [65, 210] width 38 height 8
type input "10"
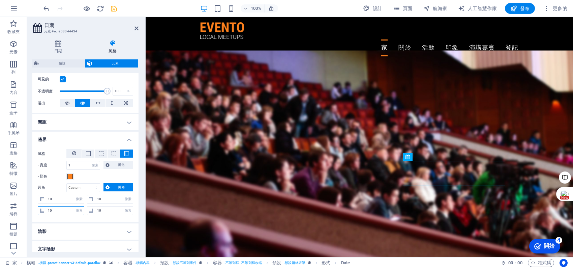
type input "10"
select select "px"
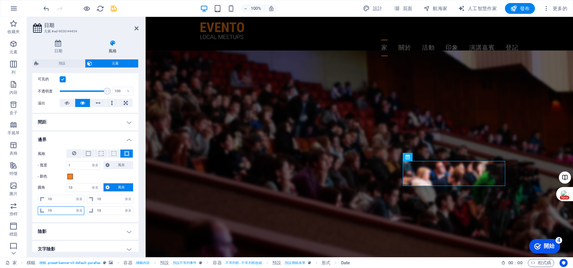
type input "10"
click at [64, 121] on h4 "間距" at bounding box center [85, 122] width 106 height 16
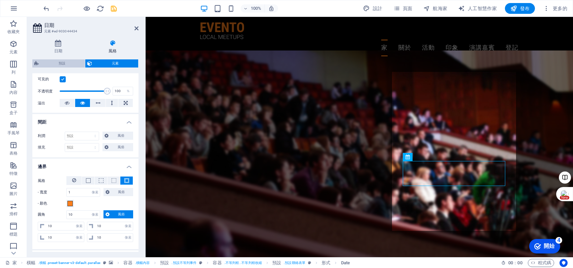
click at [54, 62] on span "預設" at bounding box center [62, 63] width 42 height 8
select select "px"
select select "rem"
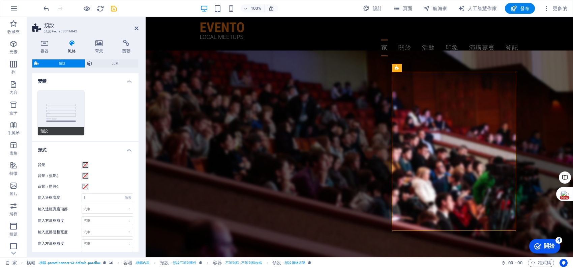
click at [67, 107] on button "預設" at bounding box center [61, 113] width 46 height 44
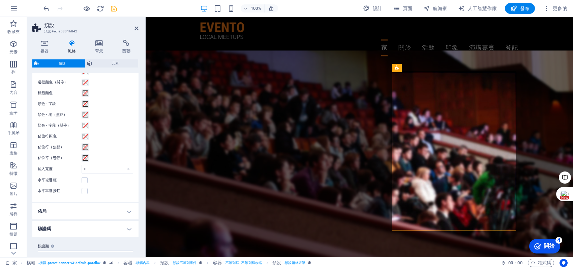
scroll to position [227, 0]
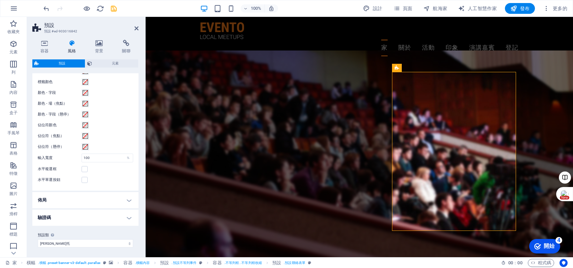
click at [80, 197] on h4 "佈局" at bounding box center [85, 200] width 106 height 16
click at [79, 196] on h4 "佈局" at bounding box center [85, 198] width 106 height 12
click at [78, 215] on h4 "驗證碼" at bounding box center [85, 217] width 106 height 16
click at [78, 215] on h4 "驗證碼" at bounding box center [85, 215] width 106 height 12
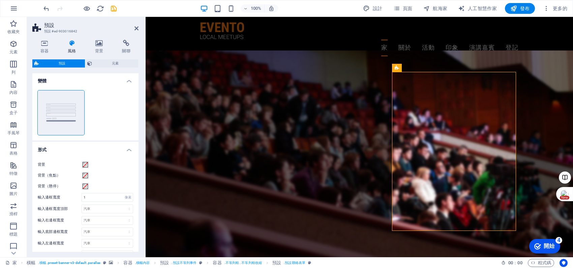
scroll to position [0, 0]
click at [106, 60] on span "元素" at bounding box center [115, 63] width 42 height 8
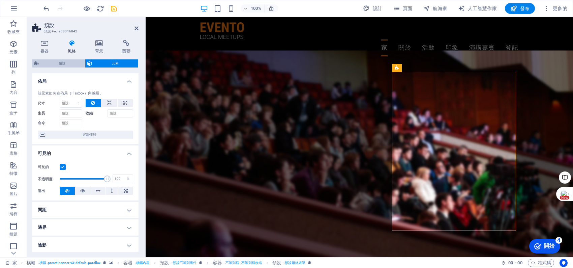
click at [57, 66] on span "預設" at bounding box center [62, 63] width 42 height 8
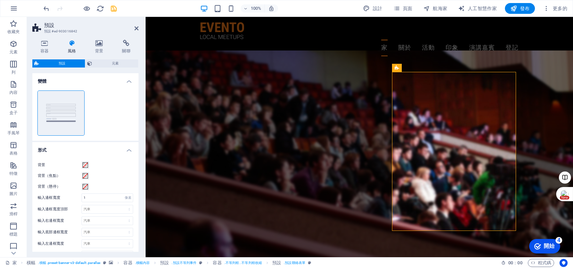
click at [128, 80] on h4 "變體" at bounding box center [85, 79] width 106 height 12
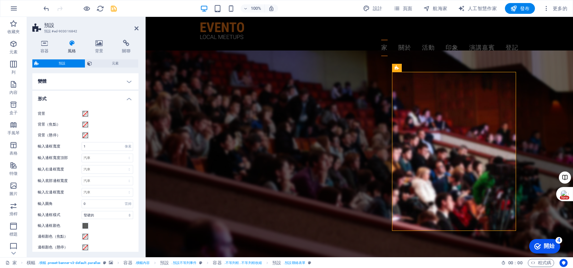
click at [125, 98] on h4 "形式" at bounding box center [85, 97] width 106 height 12
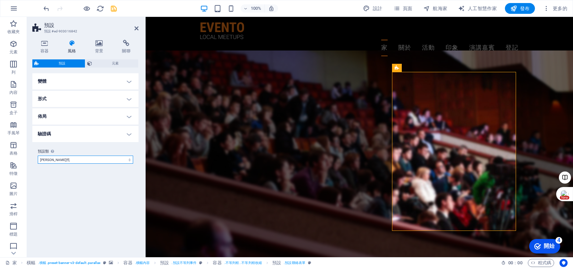
click at [97, 157] on select "埃文托 新增預設類" at bounding box center [85, 159] width 95 height 8
click at [93, 160] on select "埃文托 新增預設類" at bounding box center [85, 159] width 95 height 8
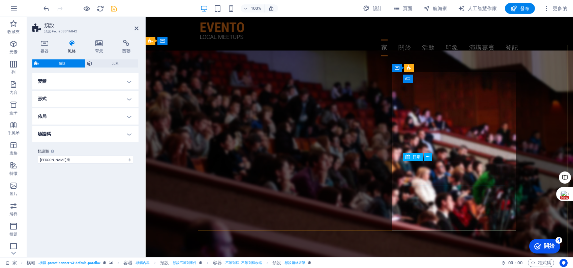
click at [410, 156] on div "日期" at bounding box center [413, 157] width 21 height 8
click at [428, 156] on icon at bounding box center [428, 156] width 4 height 7
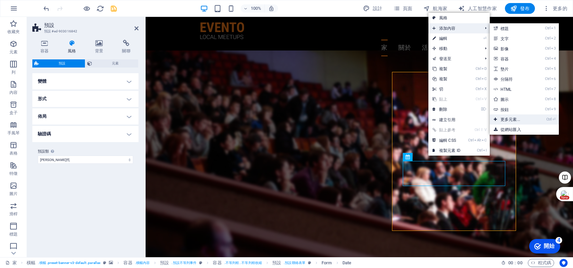
click at [506, 116] on link "Ctrl ⏎ 更多元素..." at bounding box center [512, 119] width 44 height 10
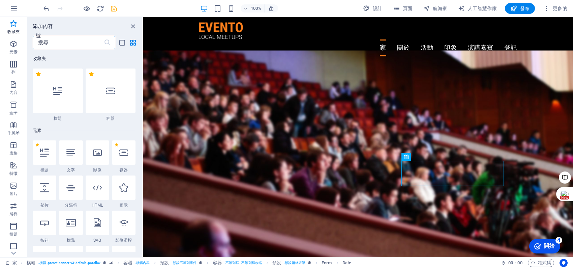
click at [83, 45] on input "text" at bounding box center [68, 42] width 71 height 13
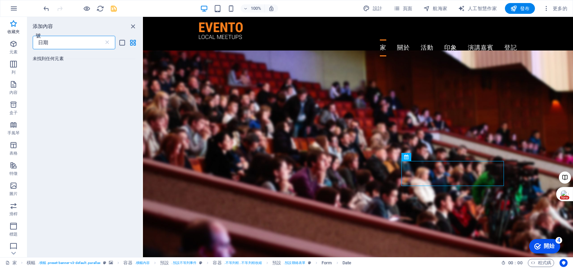
type input "日"
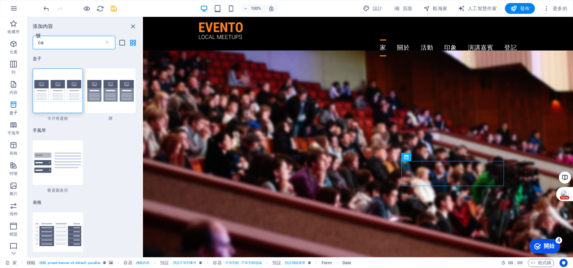
type input "c"
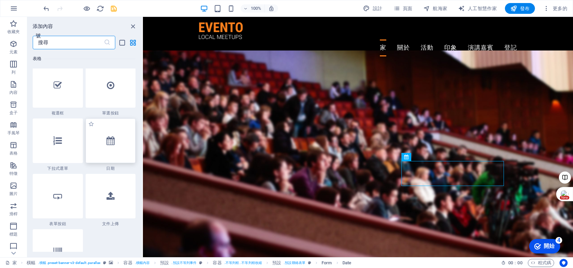
scroll to position [5301, 0]
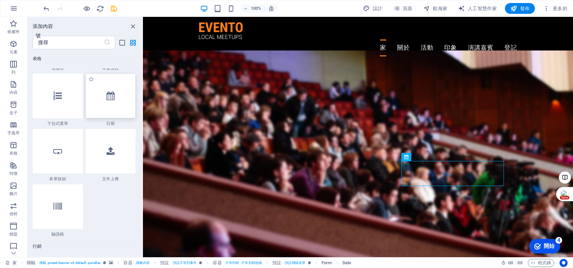
click at [109, 94] on icon at bounding box center [110, 95] width 8 height 9
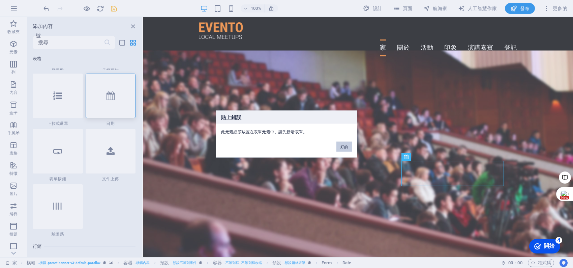
click at [345, 146] on font "好的" at bounding box center [343, 147] width 7 height 4
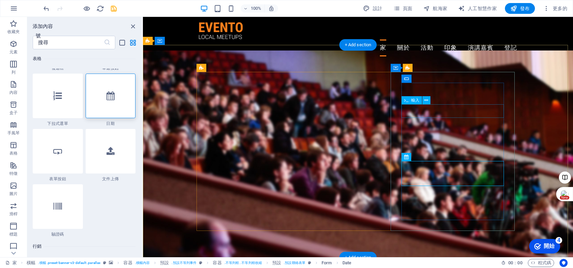
drag, startPoint x: 431, startPoint y: 106, endPoint x: 575, endPoint y: 121, distance: 145.3
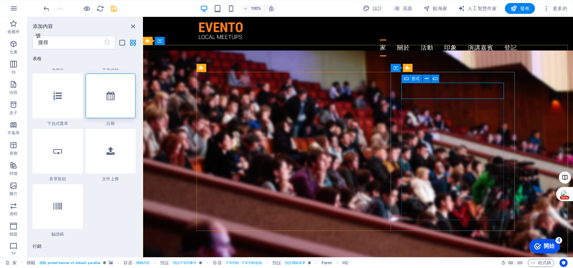
click at [408, 81] on icon at bounding box center [406, 78] width 5 height 8
click at [425, 81] on div "氫" at bounding box center [421, 78] width 17 height 8
click at [116, 85] on div at bounding box center [111, 95] width 50 height 44
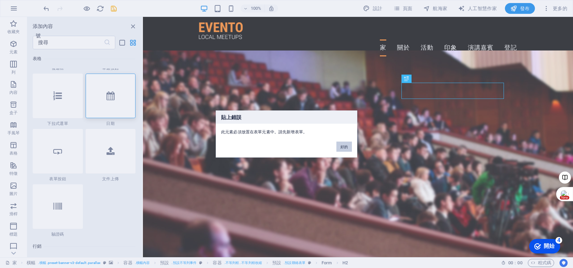
click at [345, 145] on font "好的" at bounding box center [343, 147] width 7 height 4
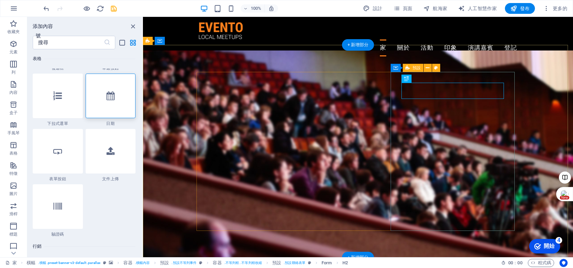
drag, startPoint x: 438, startPoint y: 97, endPoint x: 557, endPoint y: 98, distance: 119.6
click at [395, 69] on icon at bounding box center [395, 68] width 5 height 8
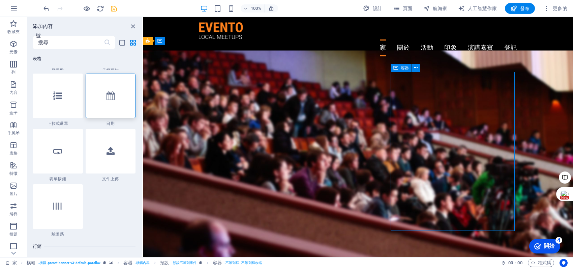
click at [408, 71] on div "容器" at bounding box center [400, 68] width 21 height 8
click at [414, 67] on font "預設" at bounding box center [416, 67] width 8 height 5
click at [426, 68] on icon at bounding box center [428, 67] width 4 height 7
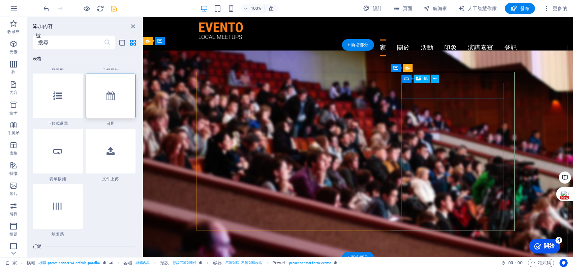
click at [434, 75] on icon at bounding box center [435, 78] width 4 height 7
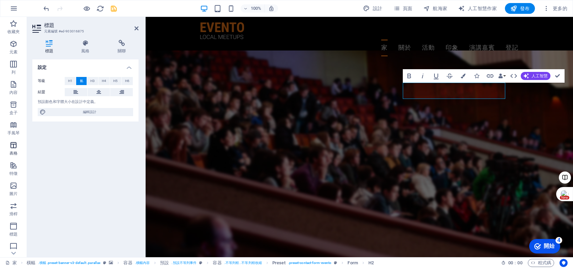
click at [7, 138] on button "表格" at bounding box center [13, 148] width 27 height 20
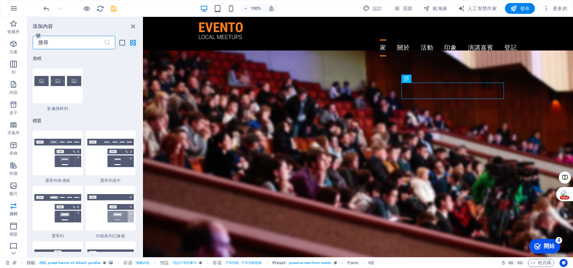
scroll to position [4175, 0]
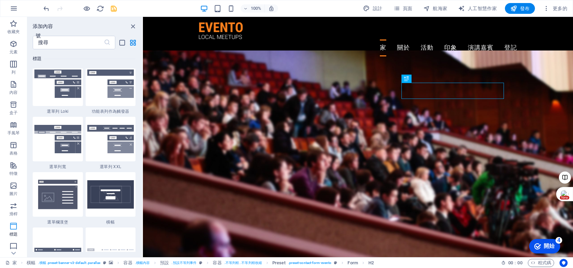
click at [14, 224] on icon "button" at bounding box center [13, 226] width 8 height 8
click at [12, 247] on icon "button" at bounding box center [13, 246] width 8 height 8
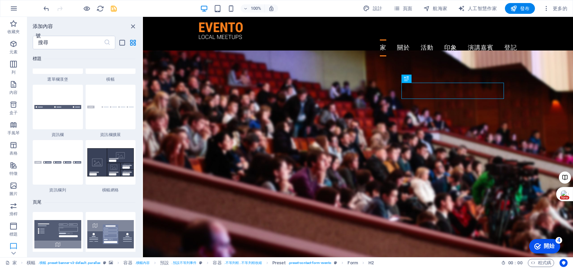
scroll to position [4460, 0]
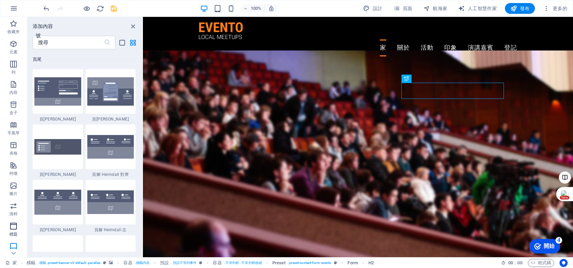
click at [18, 222] on span "標題" at bounding box center [13, 230] width 27 height 16
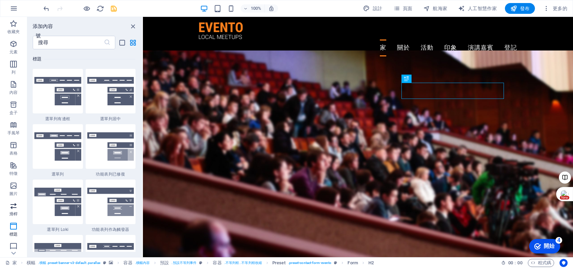
click at [17, 207] on icon "button" at bounding box center [13, 205] width 8 height 8
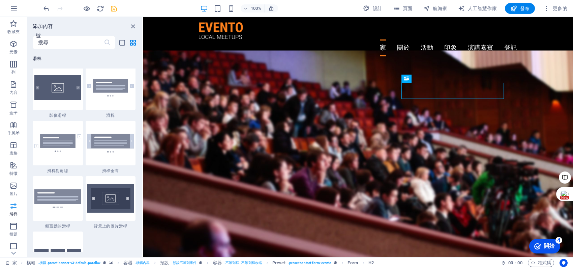
scroll to position [3819, 0]
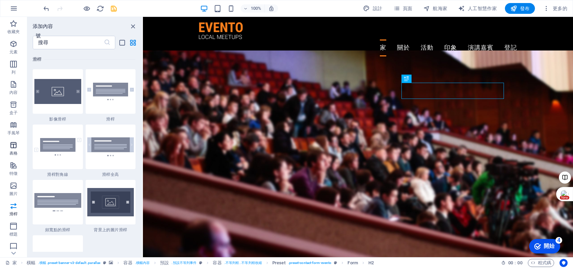
click at [19, 152] on span "表格" at bounding box center [13, 149] width 27 height 16
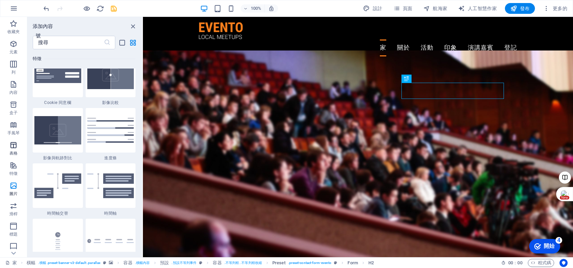
scroll to position [2333, 0]
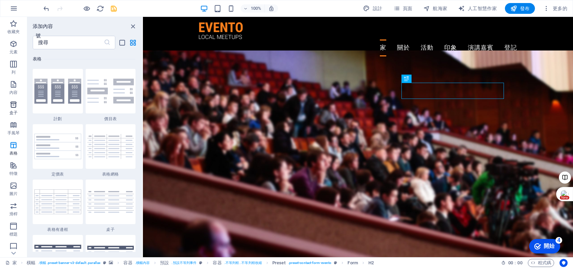
click at [18, 111] on span "盒子" at bounding box center [13, 108] width 27 height 16
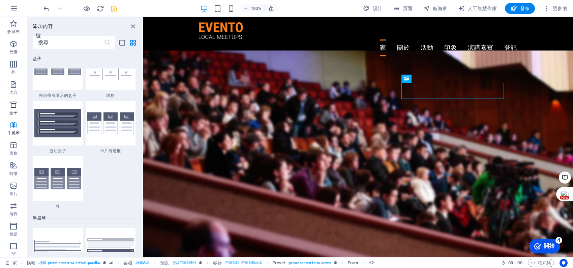
scroll to position [1858, 0]
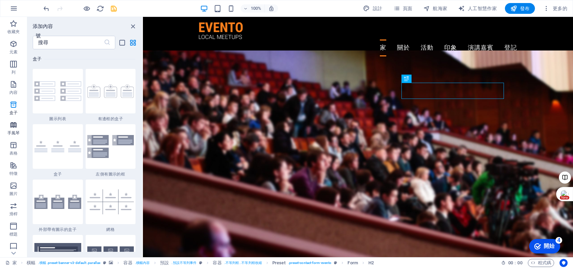
click at [14, 138] on button "表格" at bounding box center [13, 148] width 27 height 20
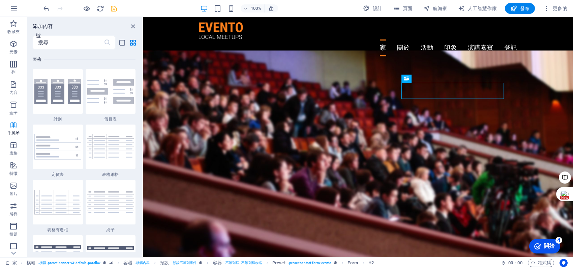
scroll to position [2333, 0]
click at [11, 127] on icon "button" at bounding box center [13, 125] width 8 height 8
click at [15, 148] on icon "button" at bounding box center [13, 145] width 8 height 8
click at [17, 160] on button "特徵" at bounding box center [13, 168] width 27 height 20
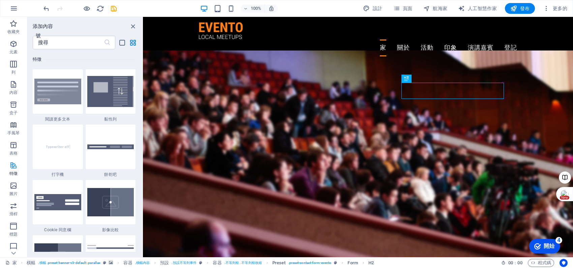
scroll to position [2626, 0]
click at [17, 168] on icon "button" at bounding box center [13, 165] width 8 height 8
click at [10, 146] on icon "button" at bounding box center [13, 145] width 8 height 8
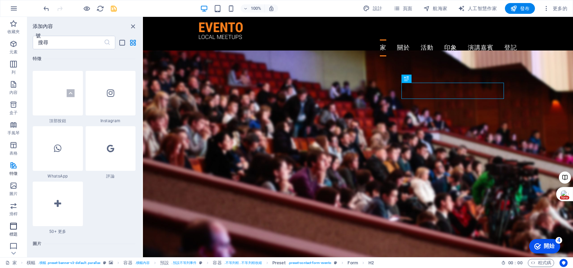
click at [19, 227] on span "標題" at bounding box center [13, 230] width 27 height 16
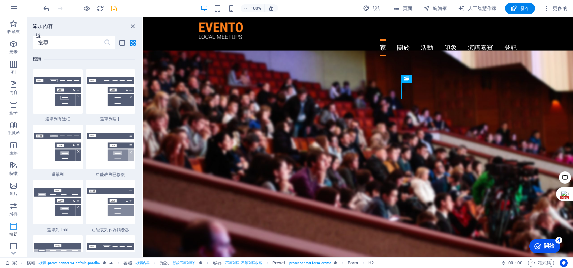
scroll to position [63, 0]
click at [18, 206] on span "表格" at bounding box center [13, 207] width 27 height 16
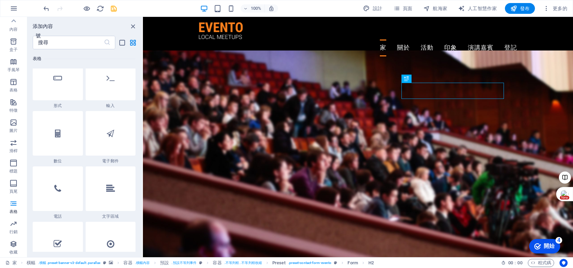
scroll to position [5232, 0]
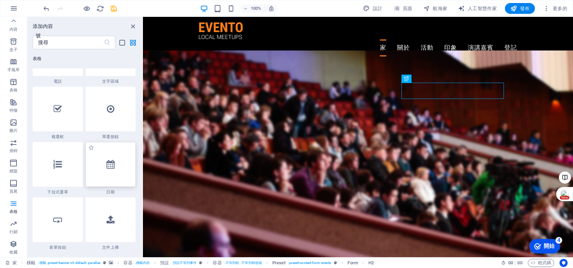
click at [110, 161] on icon at bounding box center [110, 164] width 8 height 9
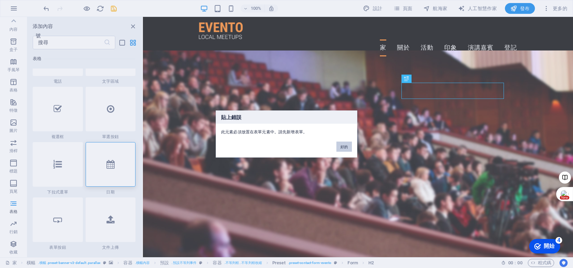
click at [342, 148] on button "好的" at bounding box center [343, 147] width 15 height 10
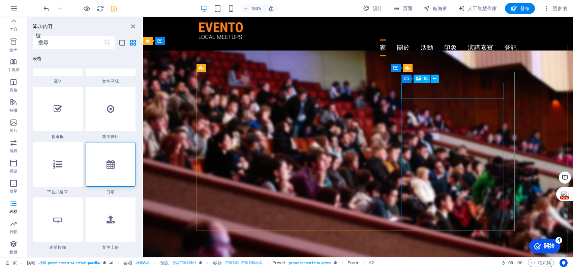
drag, startPoint x: 433, startPoint y: 84, endPoint x: 579, endPoint y: 91, distance: 146.4
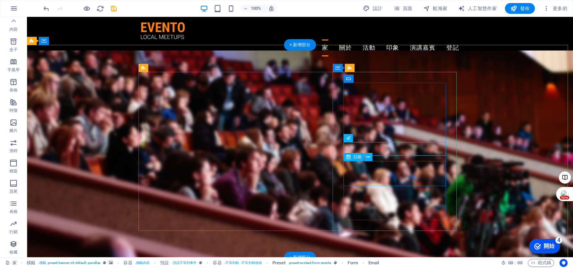
click at [371, 157] on button at bounding box center [368, 157] width 8 height 8
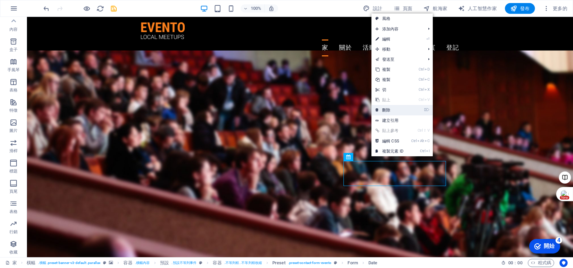
click at [391, 110] on link "⌦ 刪除" at bounding box center [389, 110] width 36 height 10
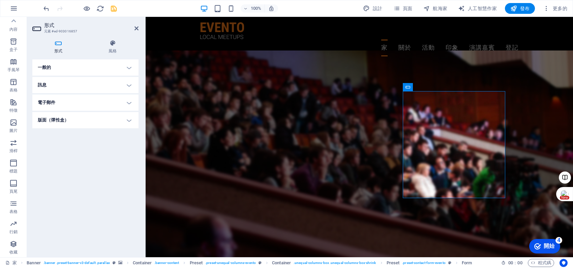
click at [86, 144] on div "一般的 標題 為表單定義一個名稱。 General form 訊息 成功訊息 段落格式 普通的 標題 1 標題 2 標題 3 標題 4 標題 5 標題 6 程…" at bounding box center [85, 155] width 106 height 192
click at [18, 207] on span "表格" at bounding box center [13, 207] width 27 height 16
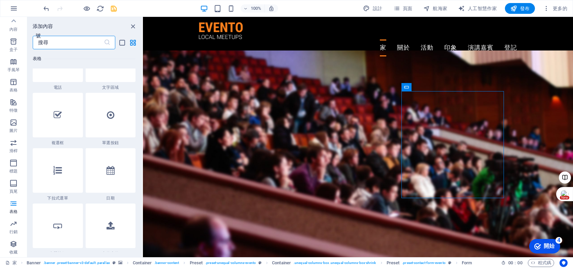
scroll to position [5277, 0]
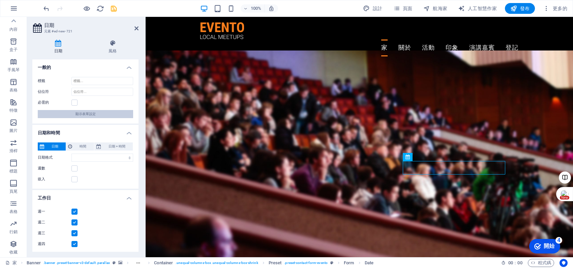
click at [79, 115] on font "顯示表單設定" at bounding box center [85, 114] width 20 height 4
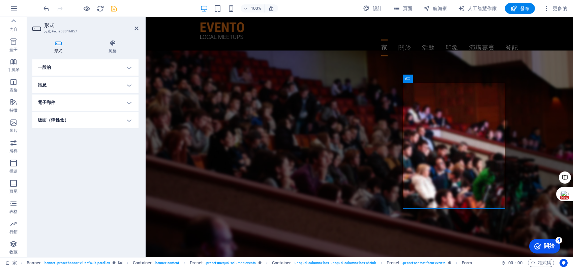
click at [70, 122] on h4 "版面（彈性盒）" at bounding box center [85, 120] width 106 height 16
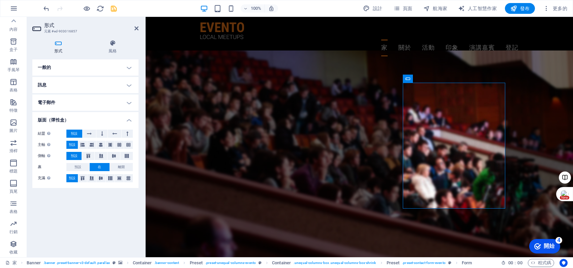
click at [126, 123] on h4 "版面（彈性盒）" at bounding box center [85, 118] width 106 height 12
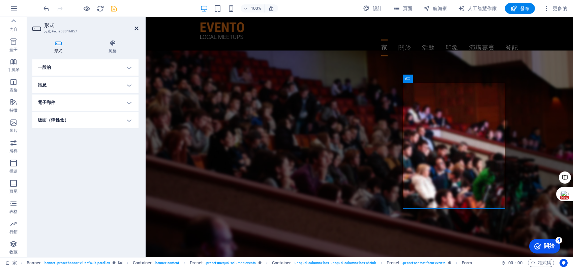
click at [134, 28] on icon at bounding box center [136, 28] width 4 height 5
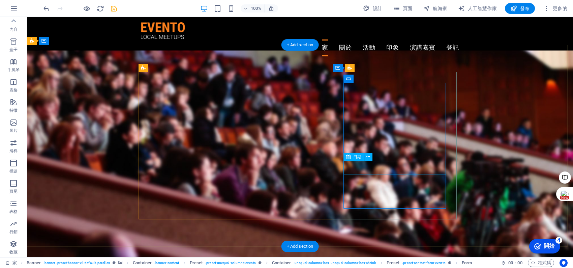
click at [357, 159] on div "日期" at bounding box center [353, 157] width 21 height 8
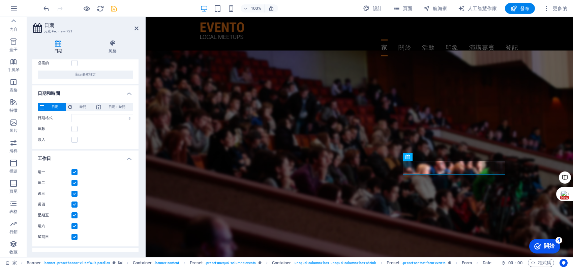
scroll to position [9, 0]
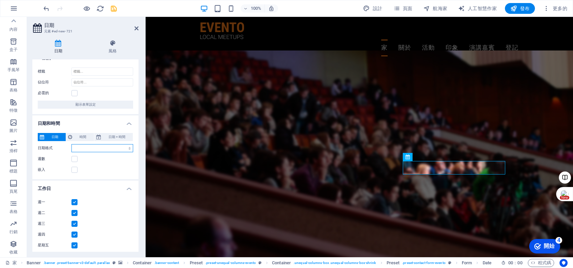
click at [90, 147] on select "日期格式" at bounding box center [102, 148] width 62 height 8
click at [81, 135] on font "時間" at bounding box center [83, 137] width 7 height 4
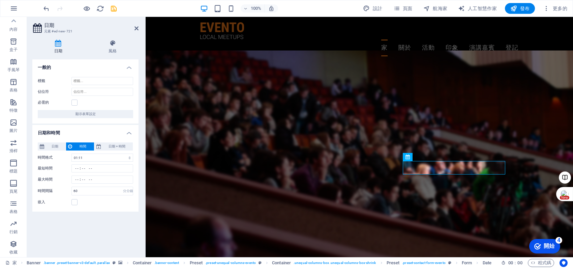
scroll to position [0, 0]
click at [121, 146] on font "日期 + 時間" at bounding box center [116, 146] width 17 height 4
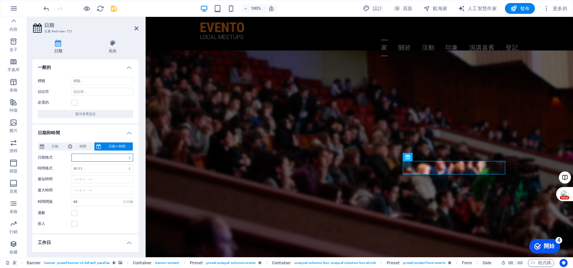
click at [105, 156] on select "日期格式" at bounding box center [102, 157] width 62 height 8
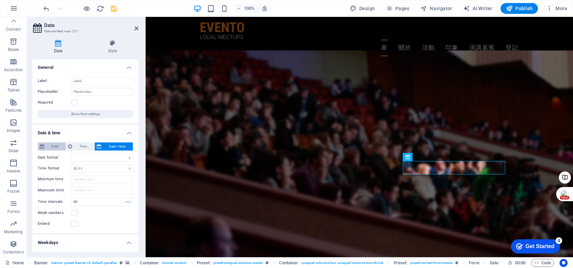
click at [57, 148] on span "Date" at bounding box center [55, 146] width 18 height 8
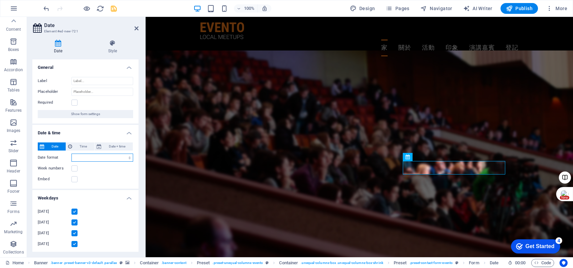
click at [95, 153] on select "Date format" at bounding box center [102, 157] width 62 height 8
click at [97, 154] on select "Date format" at bounding box center [102, 157] width 62 height 8
click at [74, 167] on label at bounding box center [74, 168] width 6 height 6
click at [0, 0] on input "Week numbers" at bounding box center [0, 0] width 0 height 0
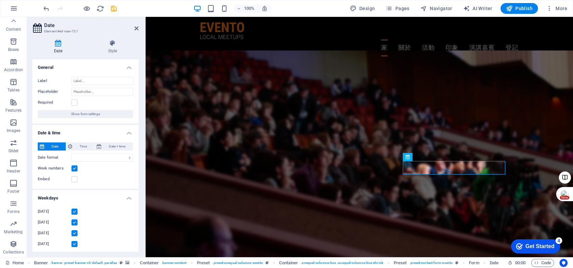
click at [70, 180] on label "Embed" at bounding box center [55, 179] width 34 height 8
click at [0, 0] on input "Embed" at bounding box center [0, 0] width 0 height 0
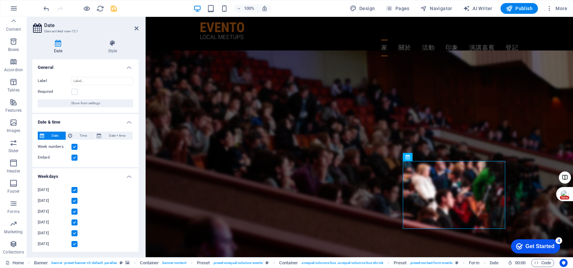
click at [74, 181] on div "Monday Tuesday Wednesday Thursday Friday Saturday Sunday" at bounding box center [85, 222] width 106 height 84
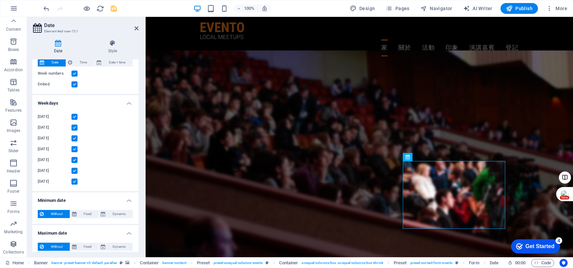
scroll to position [77, 0]
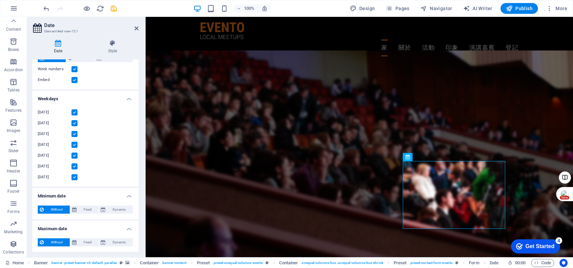
click at [62, 212] on span "Without" at bounding box center [57, 209] width 22 height 8
click at [90, 208] on span "Fixed" at bounding box center [88, 209] width 18 height 8
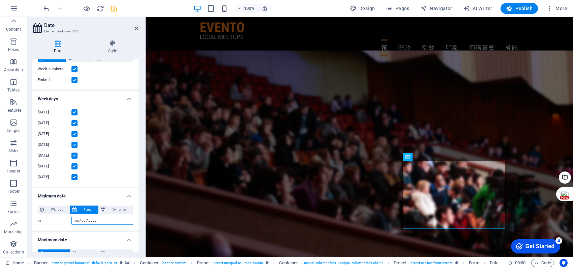
click at [91, 217] on input "in" at bounding box center [102, 220] width 62 height 8
type input "[DATE]"
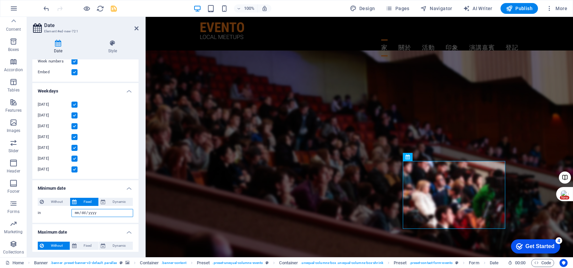
scroll to position [89, 0]
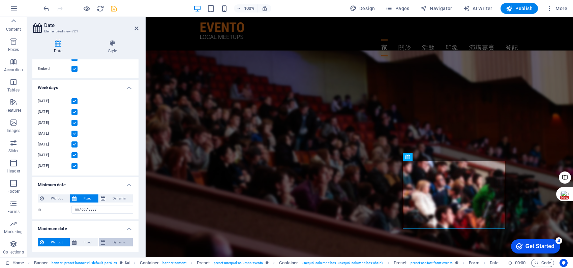
click at [117, 240] on span "Dynamic" at bounding box center [118, 242] width 23 height 8
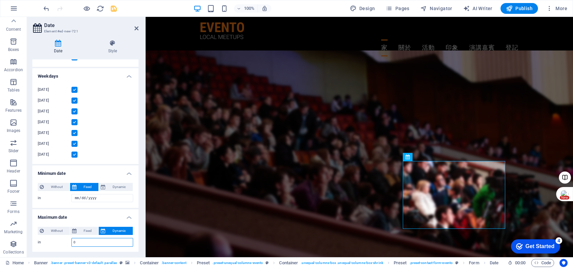
click at [100, 240] on input "0" at bounding box center [102, 242] width 61 height 8
click at [88, 229] on span "Fixed" at bounding box center [88, 230] width 18 height 8
click at [89, 240] on input "in" at bounding box center [102, 242] width 62 height 8
type input "[DATE]"
click at [101, 217] on h4 "Maximum date" at bounding box center [85, 215] width 106 height 12
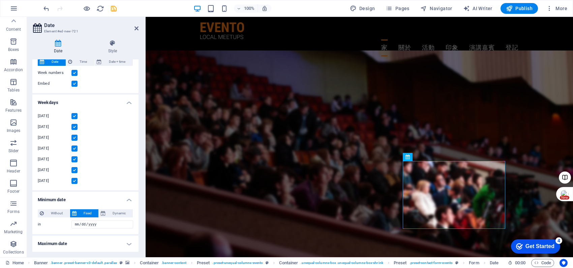
scroll to position [73, 0]
click at [112, 199] on h4 "Minimum date" at bounding box center [85, 198] width 106 height 12
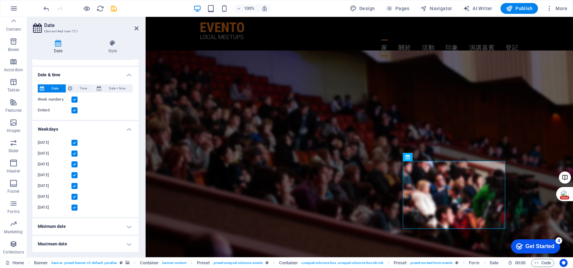
scroll to position [0, 0]
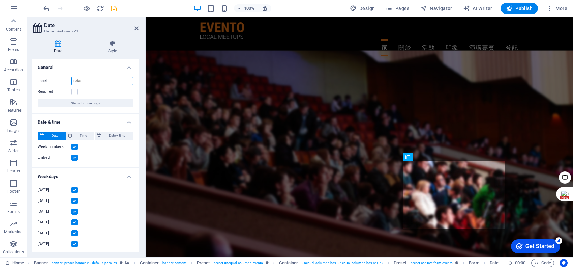
click at [102, 78] on input "Label" at bounding box center [102, 81] width 62 height 8
type input "v"
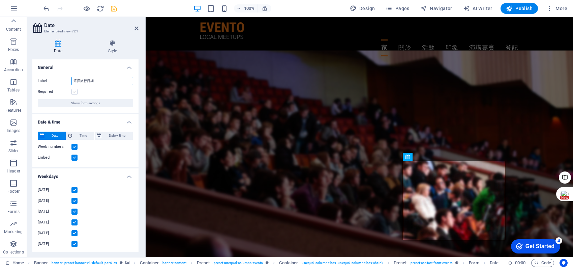
type input "選擇旅行日期"
click at [74, 91] on label at bounding box center [74, 92] width 6 height 6
click at [0, 0] on input "Required" at bounding box center [0, 0] width 0 height 0
click at [132, 64] on h4 "General" at bounding box center [85, 65] width 106 height 12
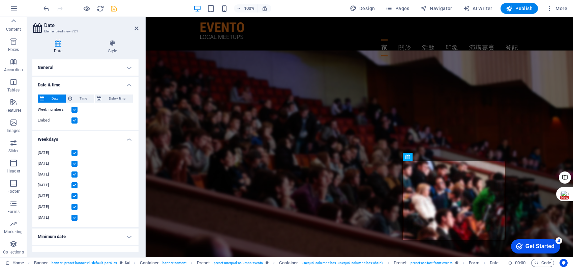
click at [128, 84] on h4 "Date & time" at bounding box center [85, 83] width 106 height 12
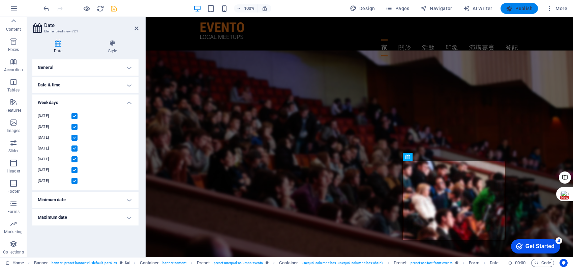
click at [519, 8] on span "Publish" at bounding box center [519, 8] width 27 height 7
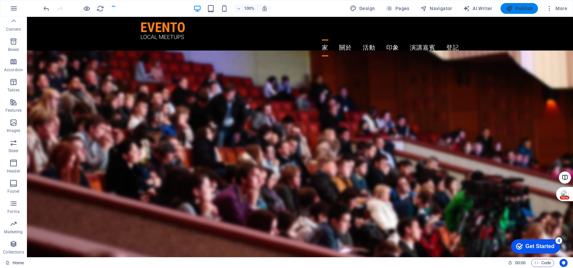
click at [523, 8] on span "Publish" at bounding box center [519, 8] width 27 height 7
click at [522, 9] on span "Publish" at bounding box center [519, 8] width 27 height 7
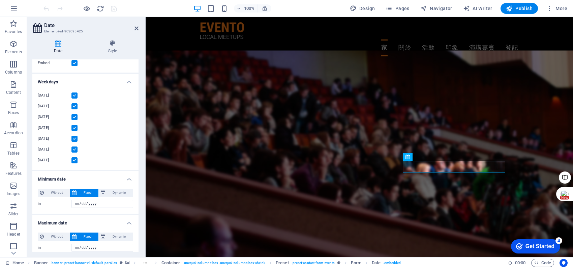
scroll to position [100, 0]
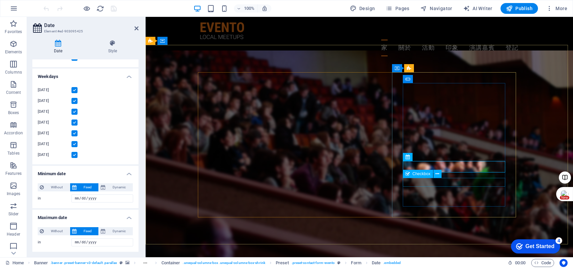
click at [431, 178] on div "Checkbox" at bounding box center [424, 173] width 43 height 8
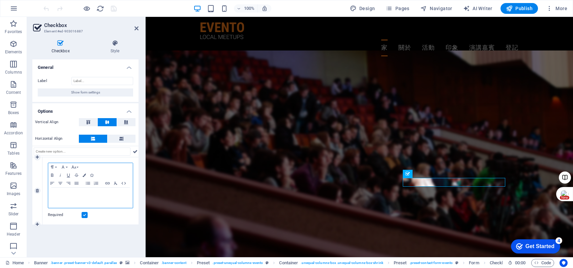
click at [84, 200] on div "我已閱讀並了解隱私權政策。" at bounding box center [90, 197] width 85 height 20
click at [114, 46] on h4 "Style" at bounding box center [114, 47] width 47 height 14
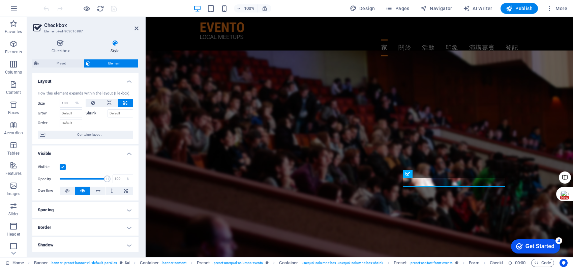
click at [94, 210] on h4 "Spacing" at bounding box center [85, 209] width 106 height 16
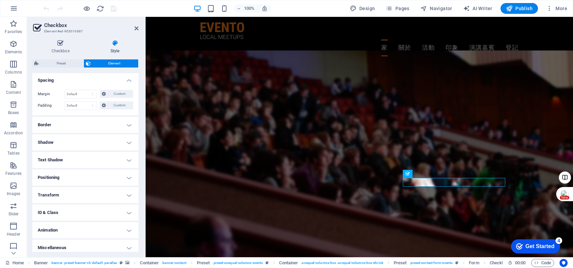
scroll to position [133, 0]
click at [111, 135] on h4 "Shadow" at bounding box center [85, 139] width 106 height 16
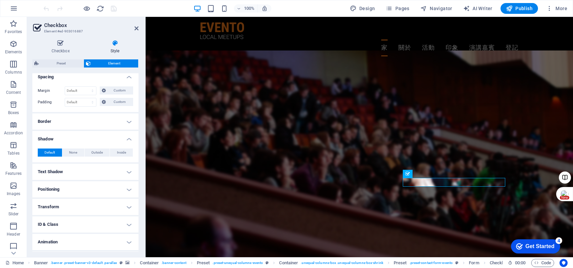
click at [112, 136] on h4 "Shadow" at bounding box center [85, 137] width 106 height 12
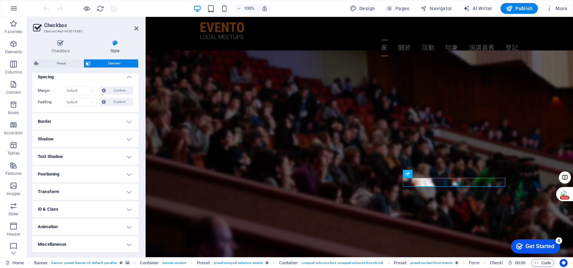
click at [116, 127] on h4 "Border" at bounding box center [85, 121] width 106 height 16
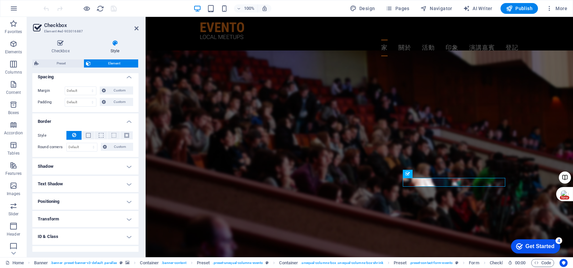
click at [119, 120] on h4 "Border" at bounding box center [85, 119] width 106 height 12
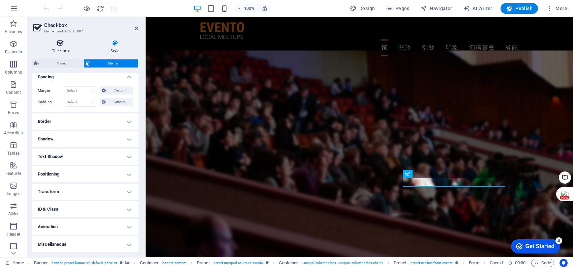
click at [64, 44] on icon at bounding box center [60, 43] width 56 height 7
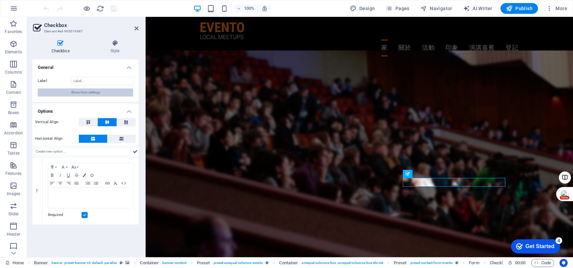
click at [99, 93] on span "Show form settings" at bounding box center [85, 92] width 29 height 8
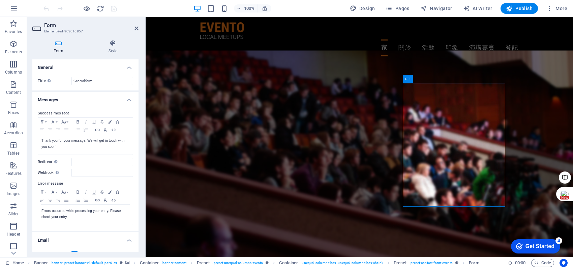
click at [127, 68] on h4 "General" at bounding box center [85, 65] width 106 height 12
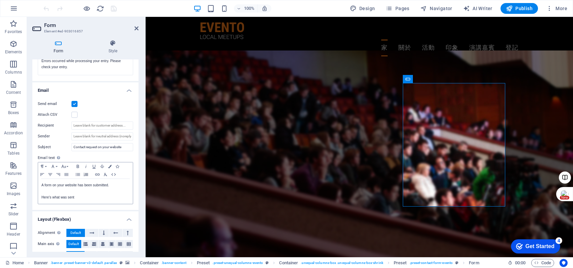
scroll to position [169, 0]
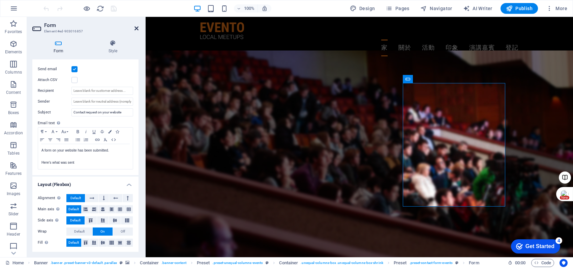
click at [136, 30] on icon at bounding box center [136, 28] width 4 height 5
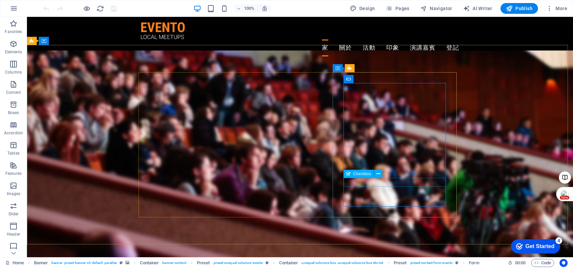
click at [363, 174] on span "Checkbox" at bounding box center [362, 173] width 18 height 4
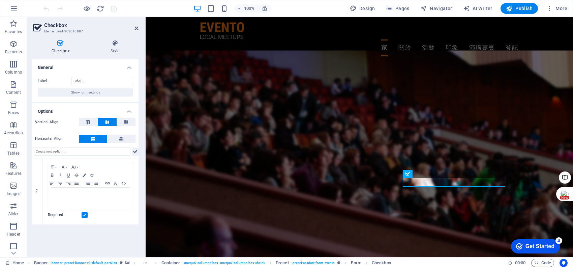
click at [136, 150] on icon at bounding box center [135, 151] width 5 height 8
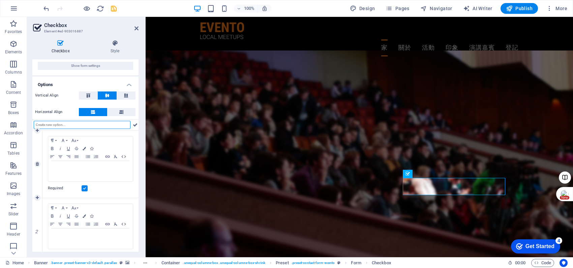
scroll to position [39, 0]
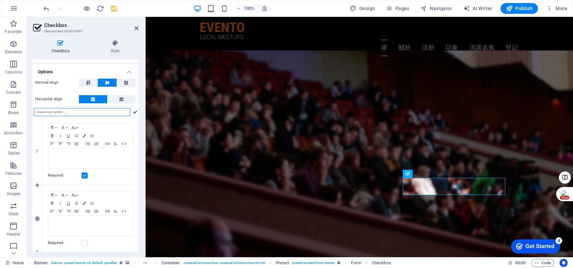
click at [36, 219] on icon at bounding box center [37, 218] width 3 height 4
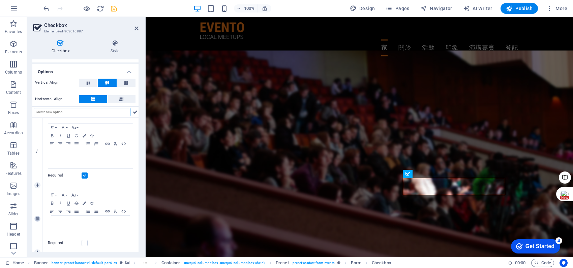
scroll to position [0, 0]
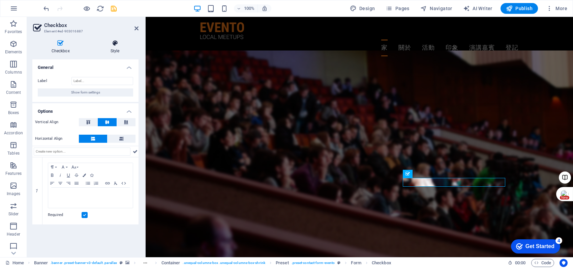
click at [112, 48] on h4 "Style" at bounding box center [114, 47] width 47 height 14
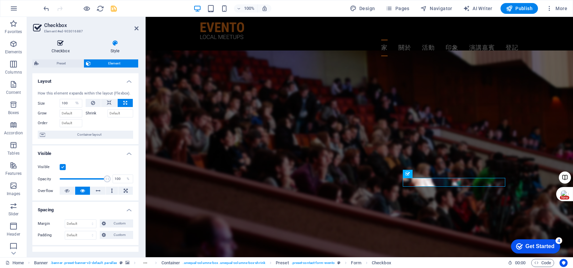
click at [56, 51] on h4 "Checkbox" at bounding box center [61, 47] width 59 height 14
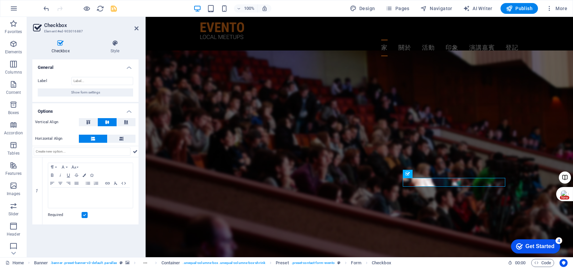
click at [130, 68] on h4 "General" at bounding box center [85, 65] width 106 height 12
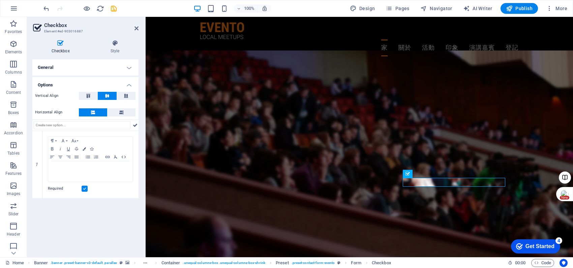
click at [132, 70] on h4 "General" at bounding box center [85, 67] width 106 height 16
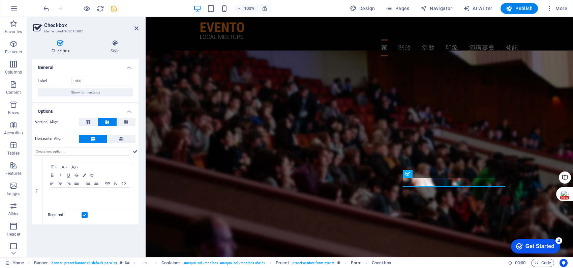
click at [132, 70] on h4 "General" at bounding box center [85, 65] width 106 height 12
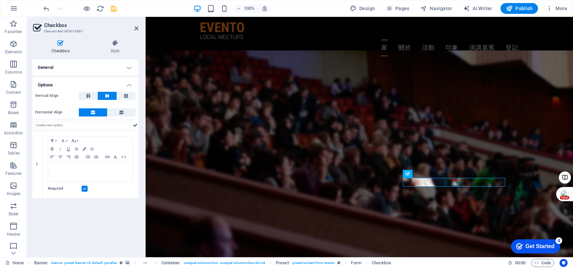
click at [129, 87] on h4 "Options" at bounding box center [85, 83] width 106 height 12
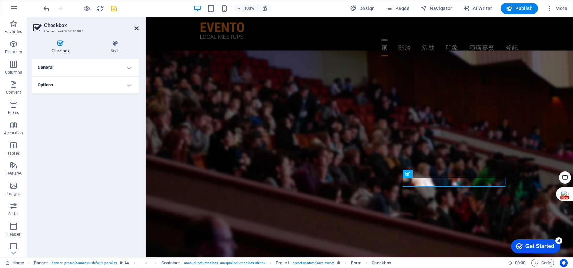
click at [135, 31] on header "Checkbox Element #ed-903016887" at bounding box center [85, 26] width 106 height 18
click at [135, 31] on link at bounding box center [136, 29] width 4 height 6
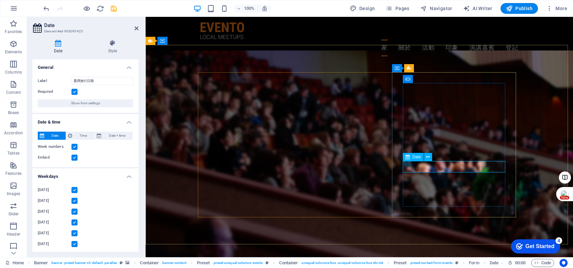
click at [420, 157] on span "Date" at bounding box center [416, 157] width 8 height 4
click at [78, 89] on div "Required" at bounding box center [85, 92] width 95 height 8
click at [75, 91] on label at bounding box center [74, 92] width 6 height 6
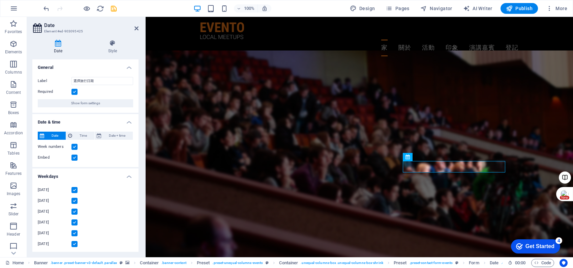
click at [0, 0] on input "Required" at bounding box center [0, 0] width 0 height 0
click at [89, 80] on input "選擇旅行日期" at bounding box center [102, 81] width 62 height 8
click at [88, 104] on span "Show form settings" at bounding box center [85, 103] width 29 height 8
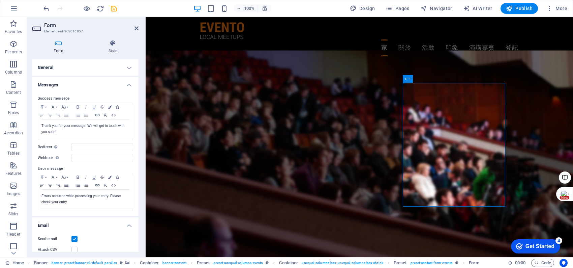
click at [97, 67] on h4 "General" at bounding box center [85, 67] width 106 height 16
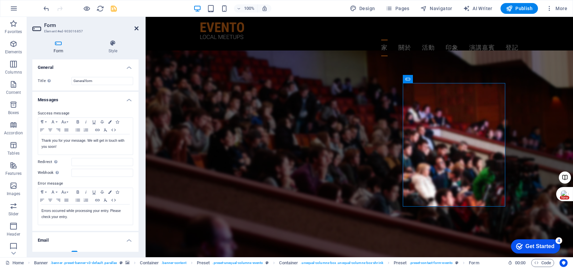
click at [135, 30] on icon at bounding box center [136, 28] width 4 height 5
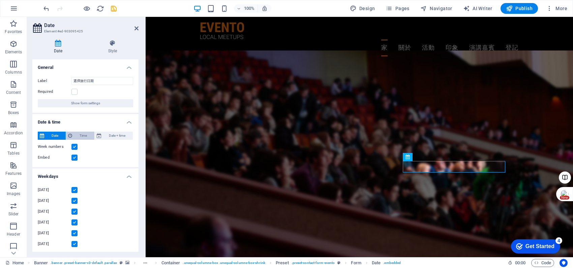
click at [81, 135] on span "Time" at bounding box center [83, 135] width 18 height 8
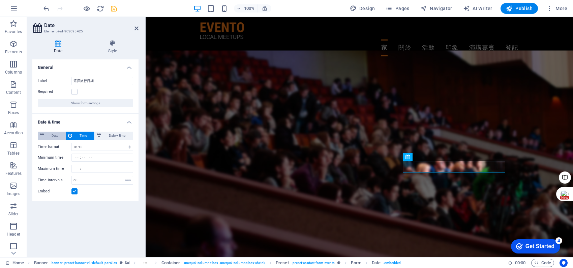
click at [49, 133] on span "Date" at bounding box center [55, 135] width 18 height 8
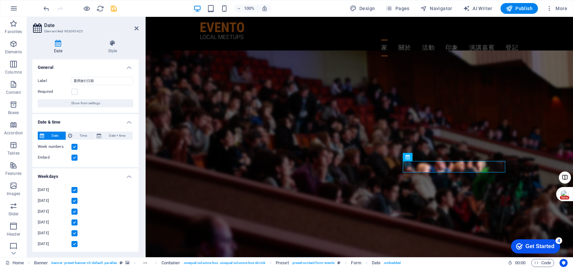
scroll to position [100, 0]
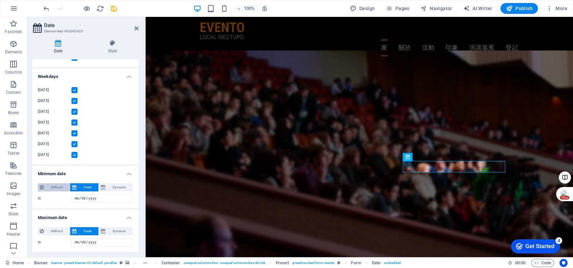
click at [59, 188] on span "Without" at bounding box center [57, 187] width 22 height 8
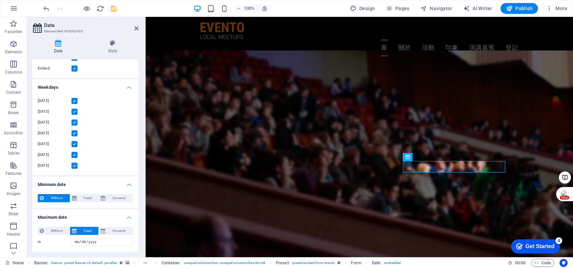
scroll to position [89, 0]
click at [79, 195] on span "Fixed" at bounding box center [88, 198] width 18 height 8
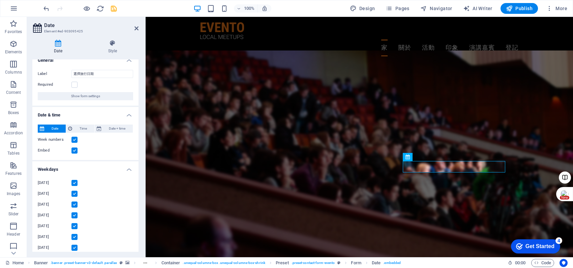
scroll to position [0, 0]
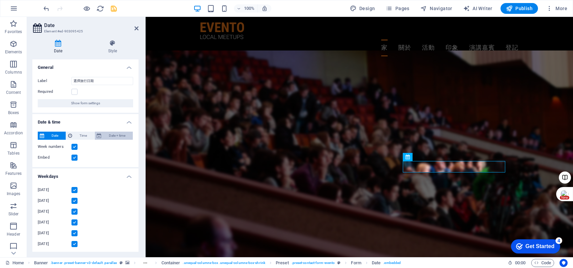
click at [111, 133] on span "Date + time" at bounding box center [116, 135] width 27 height 8
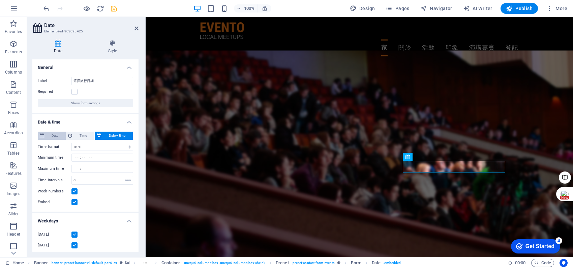
click at [44, 133] on button "Date" at bounding box center [52, 135] width 28 height 8
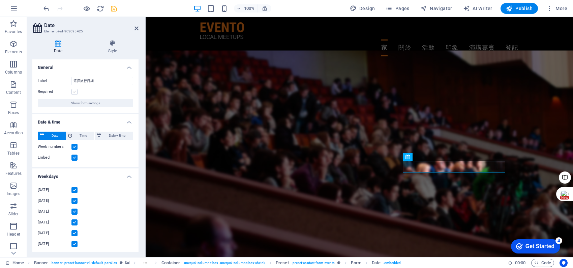
click at [73, 89] on label at bounding box center [74, 92] width 6 height 6
click at [0, 0] on input "Required" at bounding box center [0, 0] width 0 height 0
click at [57, 133] on span "Date" at bounding box center [55, 135] width 18 height 8
click at [99, 120] on h4 "Date & time" at bounding box center [85, 120] width 106 height 12
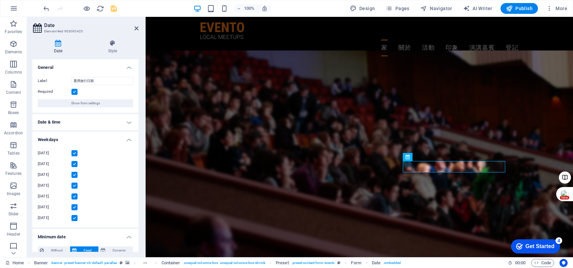
click at [99, 120] on h4 "Date & time" at bounding box center [85, 122] width 106 height 16
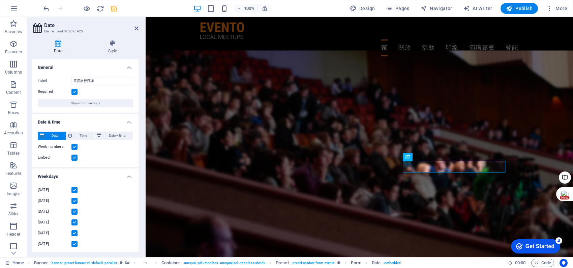
click at [106, 65] on h4 "General" at bounding box center [85, 65] width 106 height 12
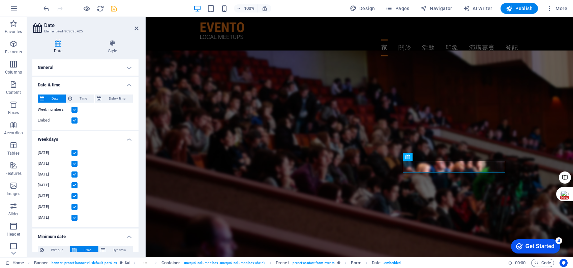
click at [119, 68] on h4 "General" at bounding box center [85, 67] width 106 height 16
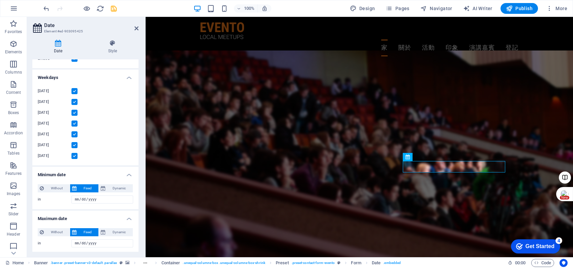
scroll to position [100, 0]
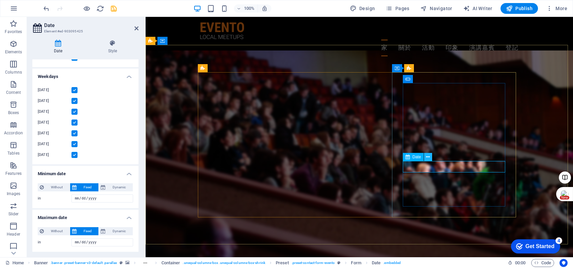
click at [431, 156] on button at bounding box center [428, 157] width 8 height 8
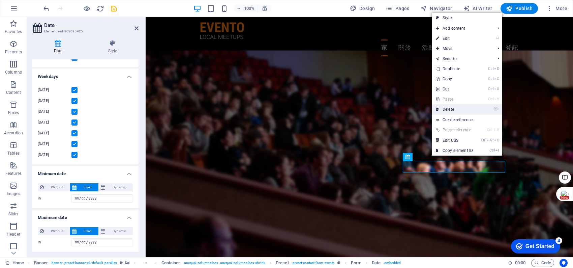
click at [457, 107] on link "⌦ Delete" at bounding box center [454, 109] width 45 height 10
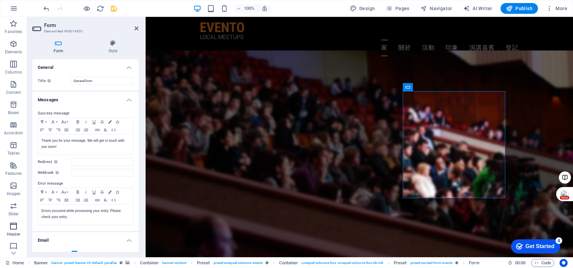
scroll to position [63, 0]
click at [16, 208] on span "Forms" at bounding box center [13, 207] width 27 height 16
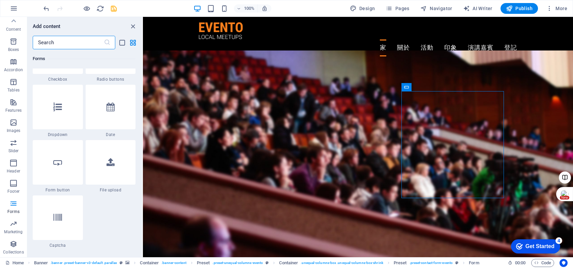
scroll to position [5277, 0]
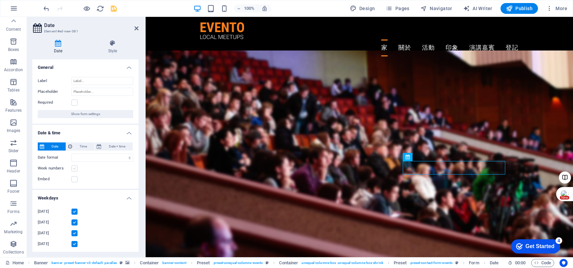
click at [75, 169] on label at bounding box center [74, 168] width 6 height 6
click at [0, 0] on input "Week numbers" at bounding box center [0, 0] width 0 height 0
click at [75, 180] on label at bounding box center [74, 179] width 6 height 6
click at [0, 0] on input "Embed" at bounding box center [0, 0] width 0 height 0
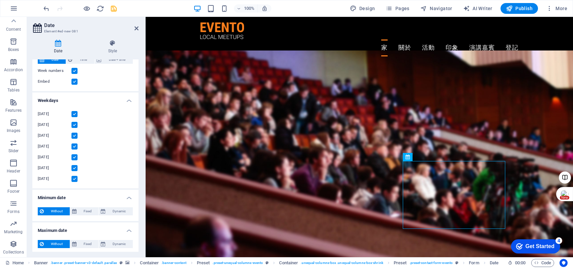
scroll to position [77, 0]
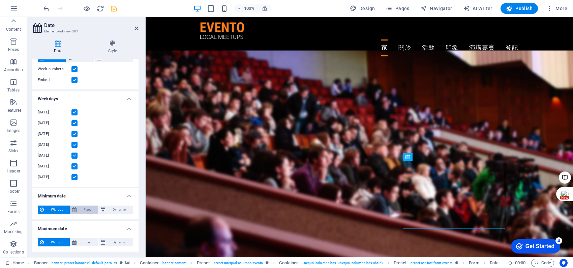
click at [81, 209] on span "Fixed" at bounding box center [88, 209] width 18 height 8
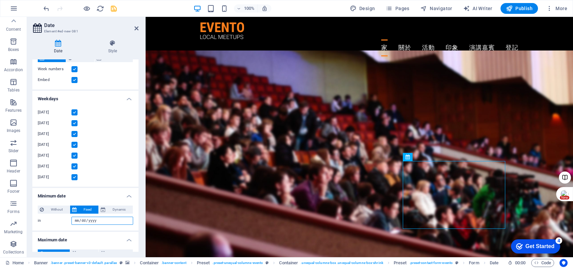
click at [86, 220] on input "in" at bounding box center [102, 220] width 62 height 8
click at [77, 221] on input "in" at bounding box center [102, 220] width 62 height 8
type input "[DATE]"
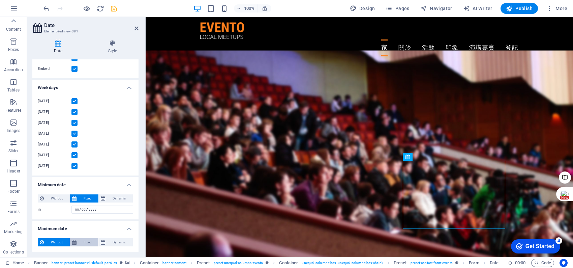
click at [89, 241] on span "Fixed" at bounding box center [88, 242] width 18 height 8
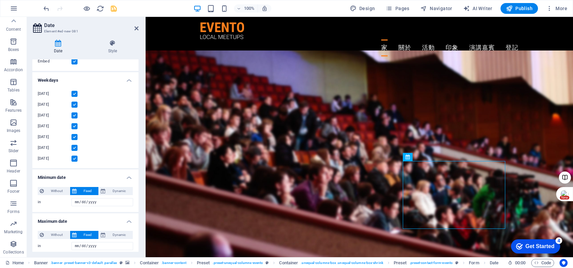
scroll to position [100, 0]
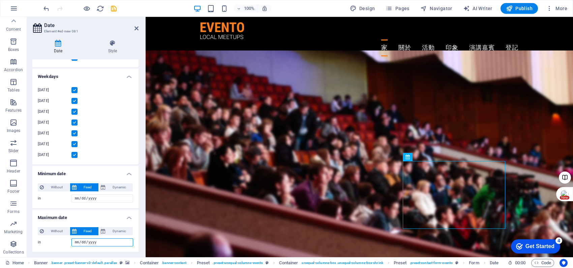
click at [89, 241] on input "in" at bounding box center [102, 242] width 62 height 8
type input "[DATE]"
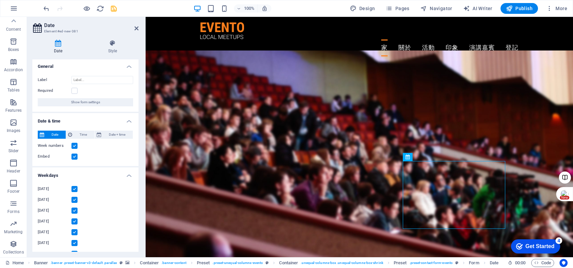
scroll to position [0, 0]
click at [103, 82] on input "Label" at bounding box center [102, 81] width 62 height 8
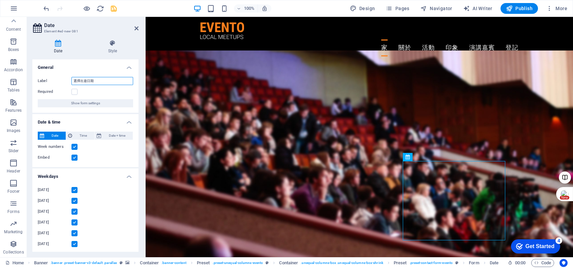
type input "選擇出遊日期"
click at [114, 37] on div "Date Style General Label 選擇出遊日期 Placeholder Required Show form settings Date & …" at bounding box center [85, 145] width 117 height 222
click at [108, 46] on h4 "Style" at bounding box center [113, 47] width 52 height 14
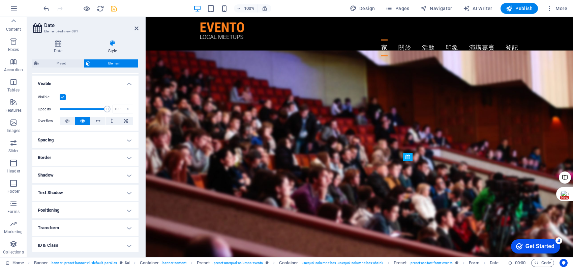
scroll to position [90, 0]
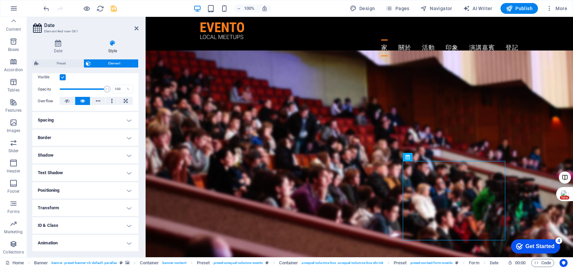
click at [116, 117] on h4 "Spacing" at bounding box center [85, 120] width 106 height 16
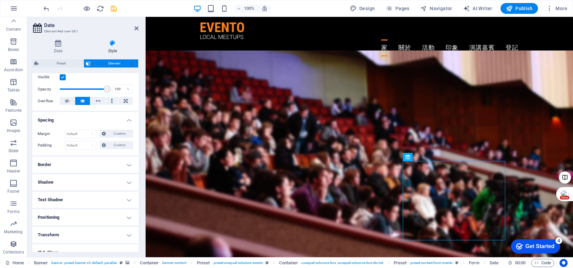
click at [116, 117] on h4 "Spacing" at bounding box center [85, 118] width 106 height 12
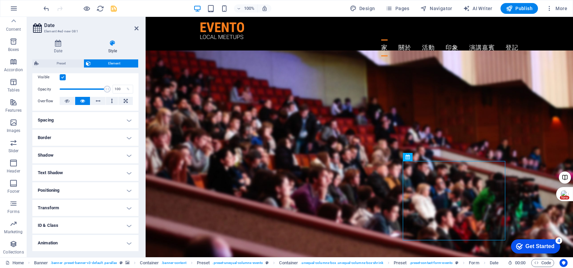
click at [108, 144] on h4 "Border" at bounding box center [85, 137] width 106 height 16
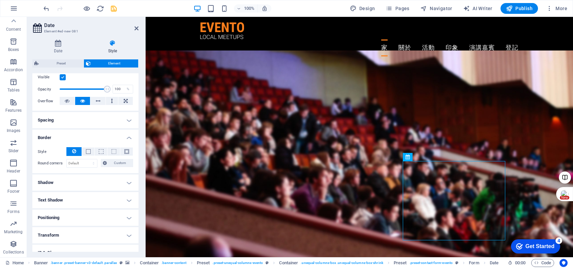
click at [111, 136] on h4 "Border" at bounding box center [85, 135] width 106 height 12
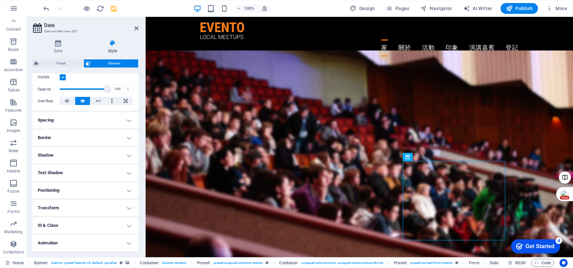
click at [106, 155] on h4 "Shadow" at bounding box center [85, 155] width 106 height 16
click at [106, 155] on h4 "Shadow" at bounding box center [85, 153] width 106 height 12
click at [97, 170] on h4 "Text Shadow" at bounding box center [85, 172] width 106 height 16
click at [97, 170] on h4 "Text Shadow" at bounding box center [85, 170] width 106 height 12
click at [93, 186] on h4 "Positioning" at bounding box center [85, 190] width 106 height 16
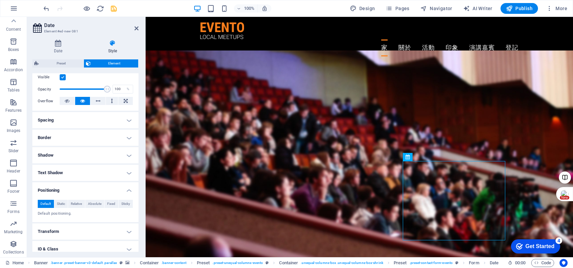
click at [93, 186] on h4 "Positioning" at bounding box center [85, 188] width 106 height 12
click at [86, 206] on h4 "Transform" at bounding box center [85, 207] width 106 height 16
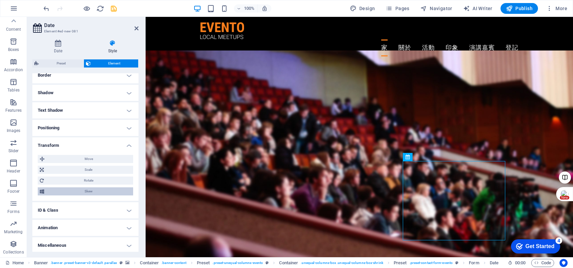
scroll to position [153, 0]
click at [108, 144] on h4 "Transform" at bounding box center [85, 142] width 106 height 12
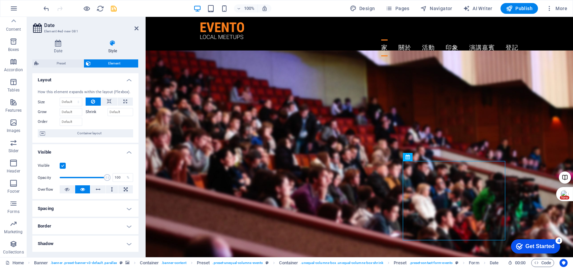
scroll to position [0, 0]
click at [97, 187] on icon at bounding box center [98, 190] width 5 height 8
click at [84, 187] on icon at bounding box center [82, 190] width 5 height 8
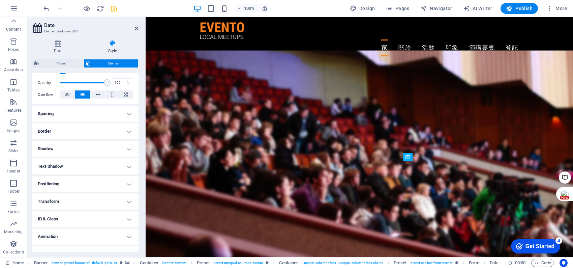
scroll to position [106, 0]
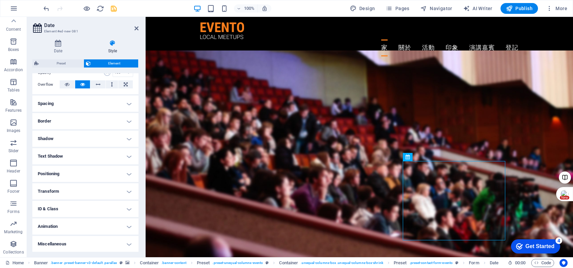
click at [113, 104] on h4 "Spacing" at bounding box center [85, 103] width 106 height 16
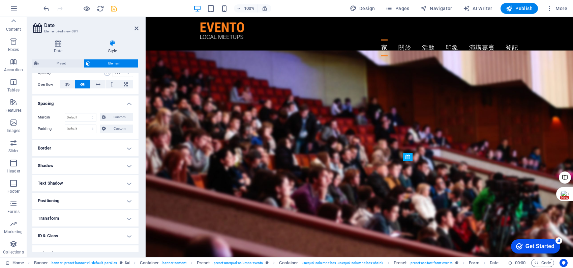
click at [83, 147] on h4 "Border" at bounding box center [85, 148] width 106 height 16
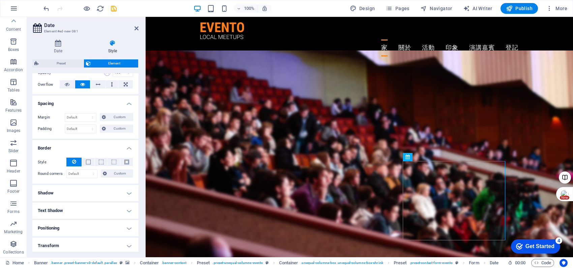
click at [72, 188] on h4 "Shadow" at bounding box center [85, 193] width 106 height 16
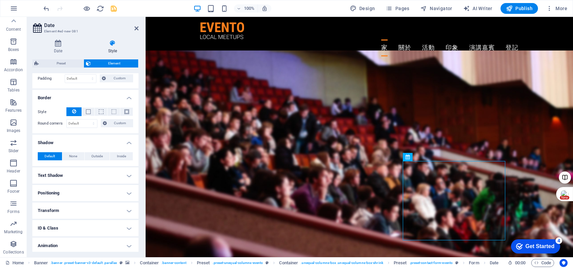
scroll to position [175, 0]
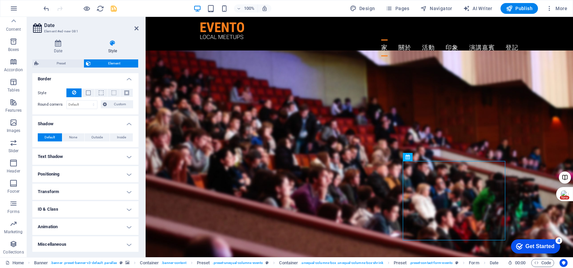
click at [106, 155] on h4 "Text Shadow" at bounding box center [85, 156] width 106 height 16
click at [83, 190] on h4 "Positioning" at bounding box center [85, 189] width 106 height 16
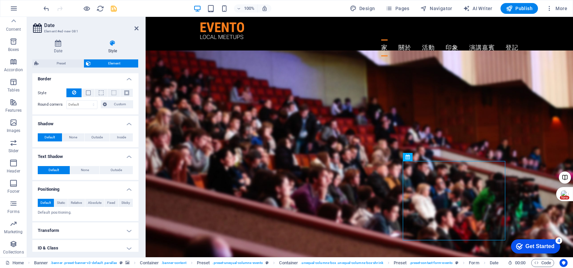
click at [95, 186] on h4 "Positioning" at bounding box center [85, 187] width 106 height 12
click at [93, 202] on h4 "Transform" at bounding box center [85, 206] width 106 height 16
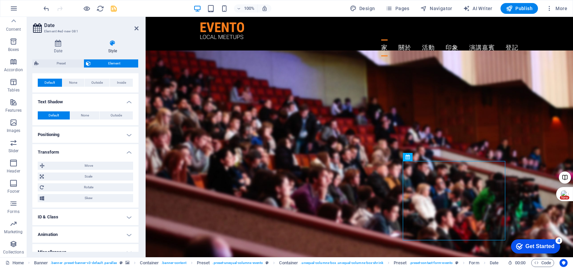
scroll to position [238, 0]
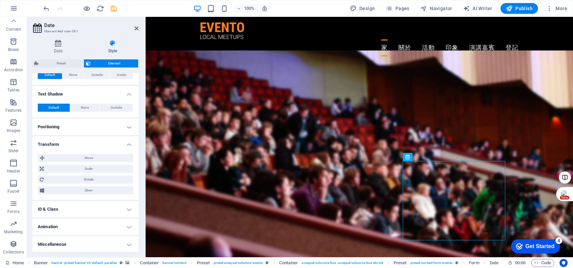
click at [92, 203] on h4 "ID & Class" at bounding box center [85, 209] width 106 height 16
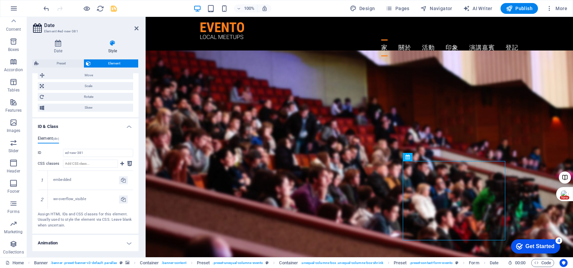
scroll to position [336, 0]
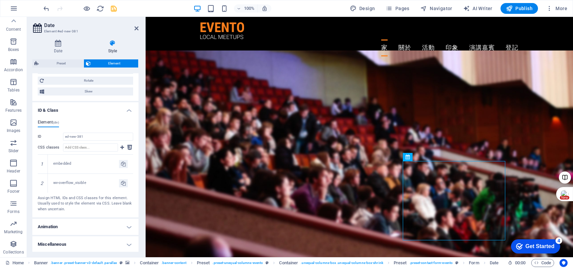
click at [94, 225] on h4 "Animation" at bounding box center [85, 226] width 106 height 16
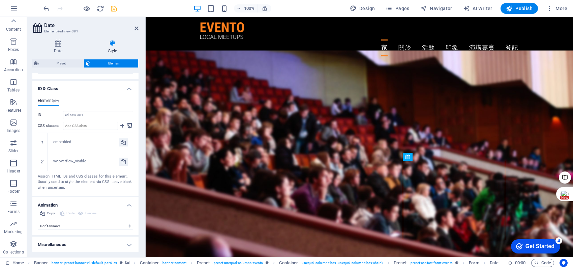
click at [78, 242] on h4 "Miscellaneous" at bounding box center [85, 244] width 106 height 16
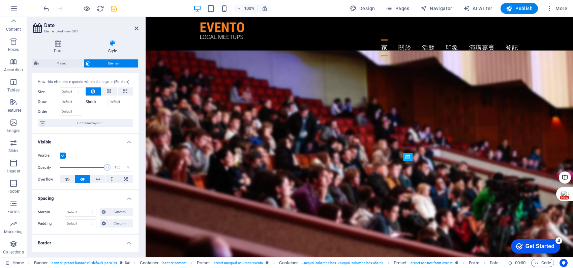
scroll to position [0, 0]
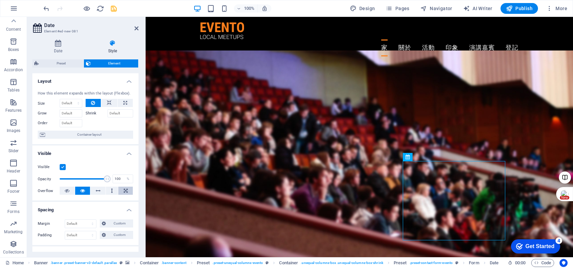
click at [125, 192] on icon at bounding box center [126, 190] width 4 height 8
click at [111, 190] on icon at bounding box center [112, 190] width 2 height 8
click at [103, 191] on button at bounding box center [97, 190] width 15 height 8
click at [127, 191] on button at bounding box center [125, 190] width 14 height 8
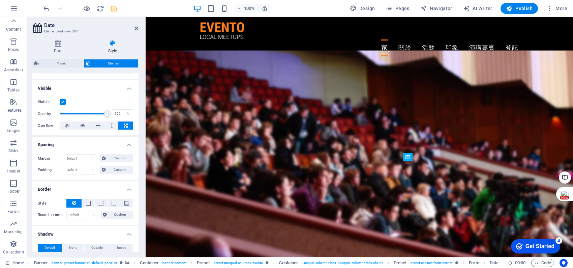
scroll to position [90, 0]
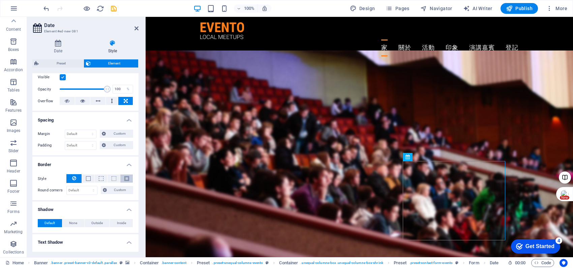
click at [124, 178] on span at bounding box center [126, 178] width 5 height 5
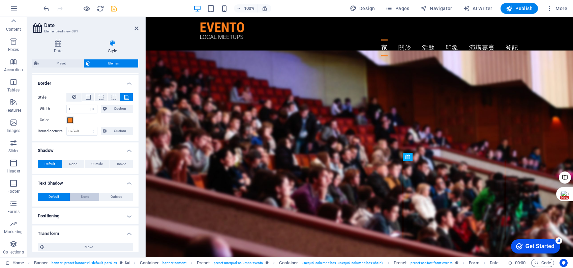
scroll to position [180, 0]
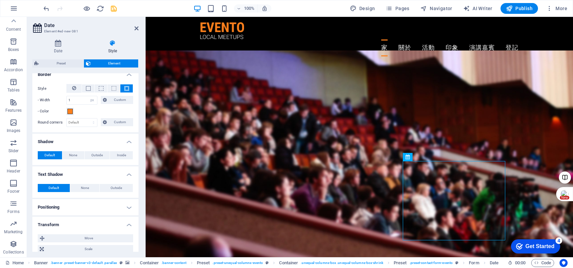
click at [127, 89] on span at bounding box center [126, 88] width 5 height 5
click at [75, 87] on icon at bounding box center [74, 88] width 4 height 8
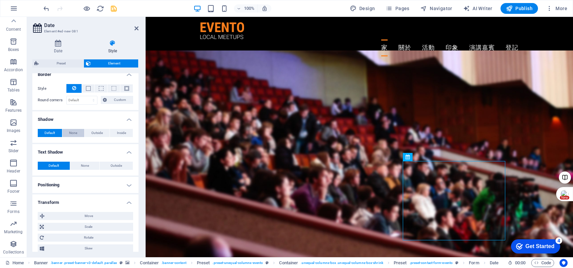
click at [71, 133] on span "None" at bounding box center [73, 133] width 8 height 8
click at [88, 130] on button "Outside" at bounding box center [97, 133] width 25 height 8
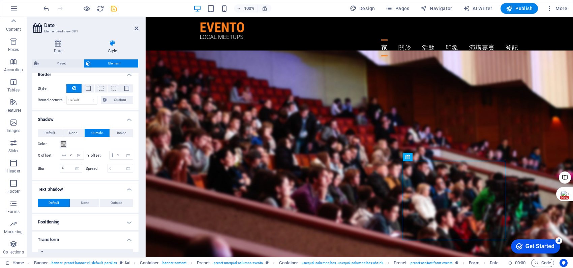
type input "2"
type input "4"
click at [122, 130] on span "Inside" at bounding box center [121, 133] width 9 height 8
click at [38, 131] on button "Default" at bounding box center [50, 133] width 24 height 8
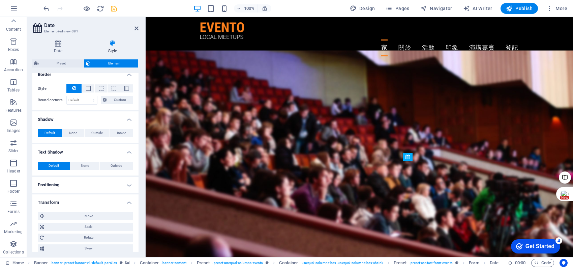
click at [73, 183] on h4 "Positioning" at bounding box center [85, 185] width 106 height 16
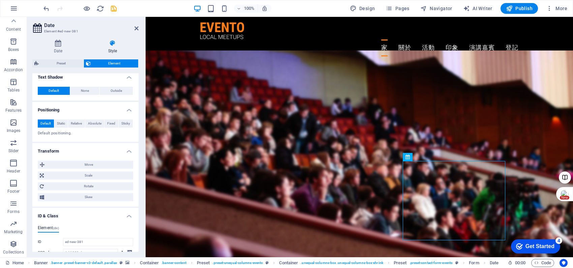
scroll to position [270, 0]
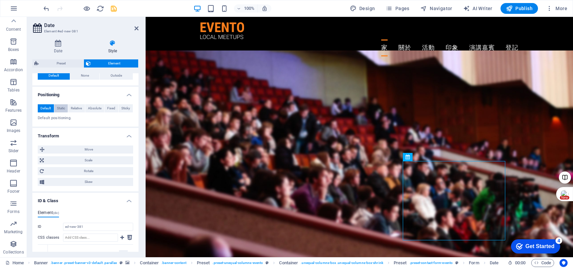
click at [59, 108] on span "Static" at bounding box center [61, 108] width 8 height 8
click at [46, 107] on span "Default" at bounding box center [45, 108] width 10 height 8
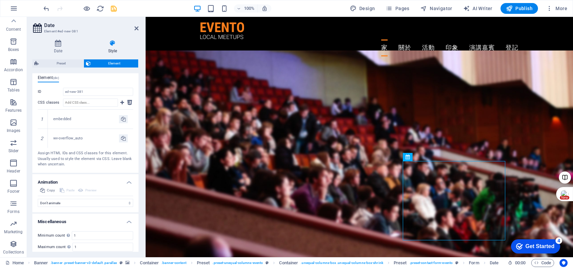
scroll to position [224, 0]
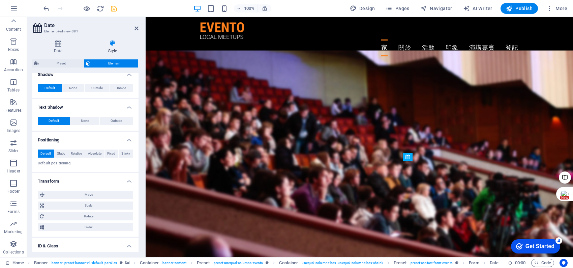
click at [116, 61] on span "Element" at bounding box center [115, 63] width 44 height 8
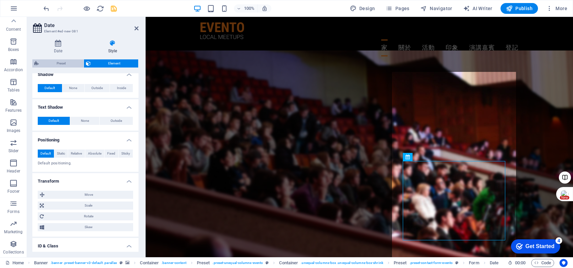
click at [63, 63] on span "Preset" at bounding box center [61, 63] width 41 height 8
select select "px"
select select "rem"
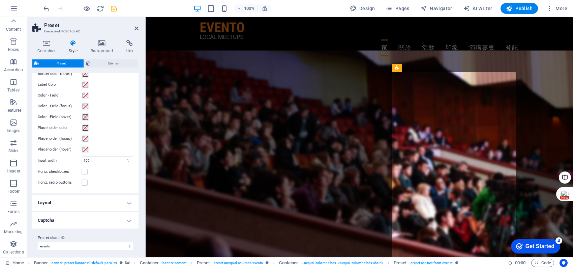
click at [100, 199] on h4 "Layout" at bounding box center [85, 202] width 106 height 16
click at [100, 199] on h4 "Layout" at bounding box center [85, 200] width 106 height 12
click at [93, 218] on h4 "Captcha" at bounding box center [85, 220] width 106 height 16
click at [93, 218] on h4 "Captcha" at bounding box center [85, 218] width 106 height 12
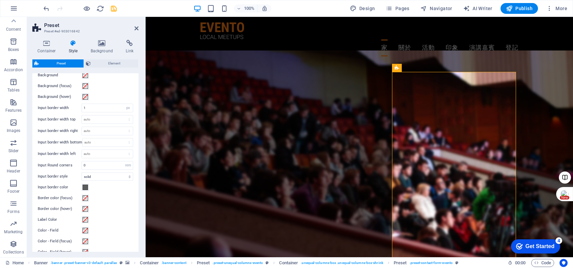
scroll to position [0, 0]
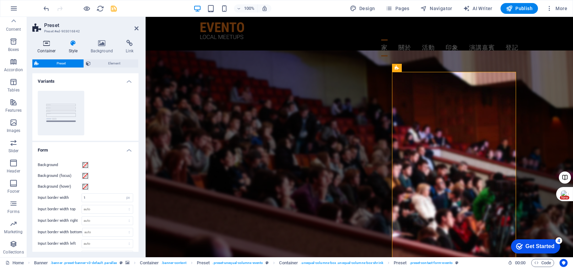
click at [50, 46] on h4 "Container" at bounding box center [47, 47] width 31 height 14
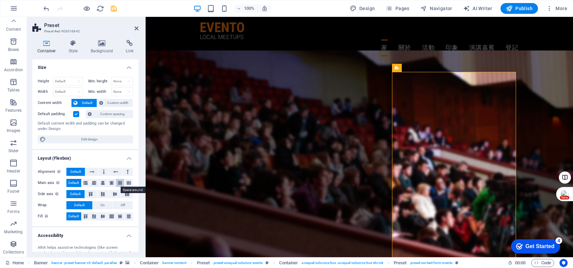
click at [120, 183] on icon at bounding box center [120, 183] width 4 height 8
click at [114, 194] on icon at bounding box center [115, 194] width 8 height 4
click at [100, 216] on icon at bounding box center [103, 216] width 8 height 4
click at [108, 229] on h4 "Accessibility" at bounding box center [85, 233] width 106 height 12
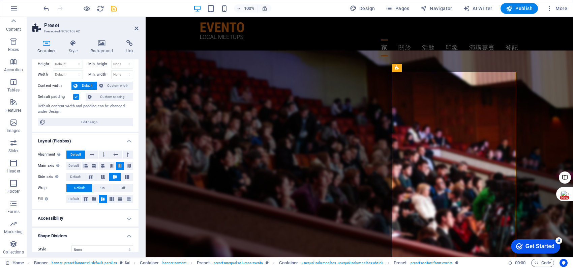
scroll to position [24, 0]
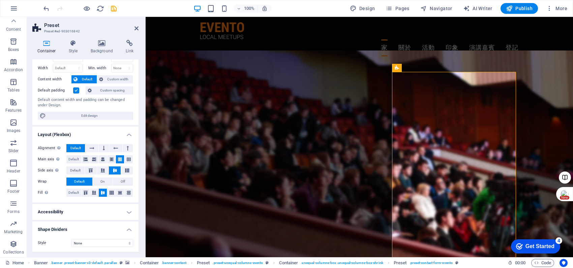
click at [111, 208] on h4 "Accessibility" at bounding box center [85, 211] width 106 height 16
click at [18, 106] on span "Features" at bounding box center [13, 106] width 27 height 16
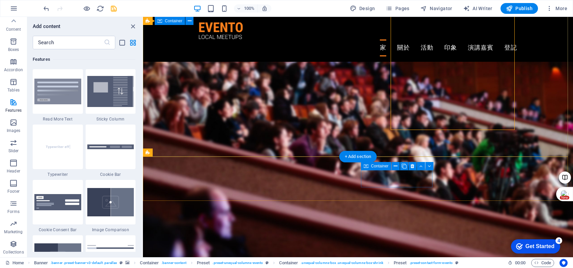
scroll to position [45, 0]
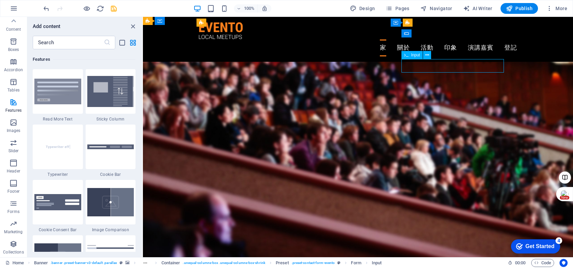
click at [134, 24] on icon "close panel" at bounding box center [133, 27] width 8 height 8
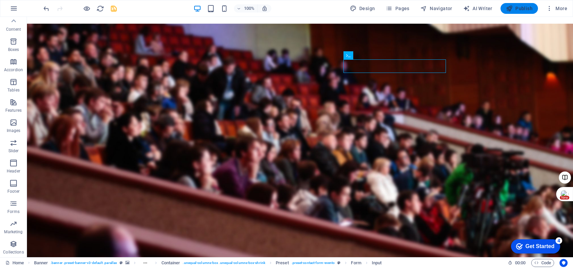
click at [524, 12] on button "Publish" at bounding box center [518, 8] width 37 height 11
